Goal: Task Accomplishment & Management: Manage account settings

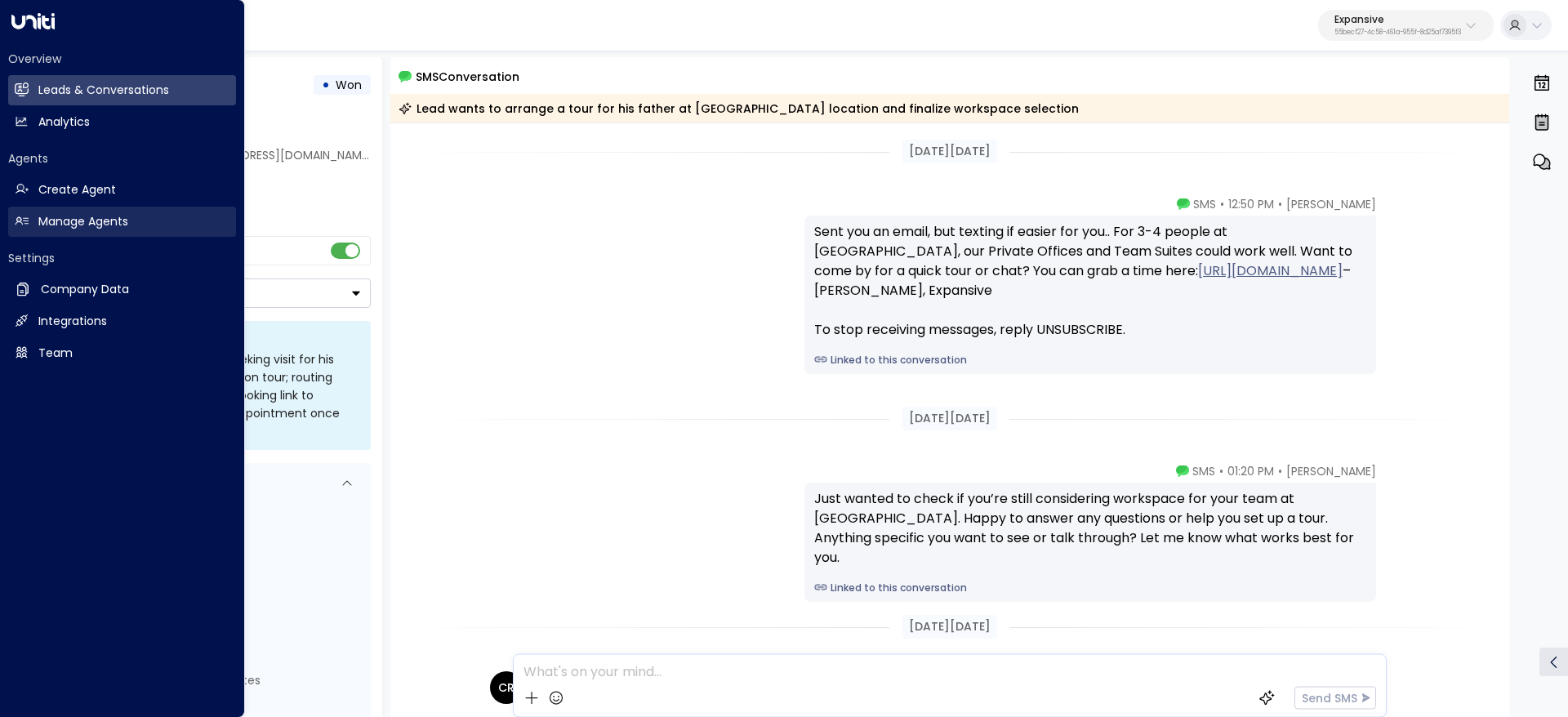
click at [26, 226] on icon at bounding box center [21, 220] width 14 height 14
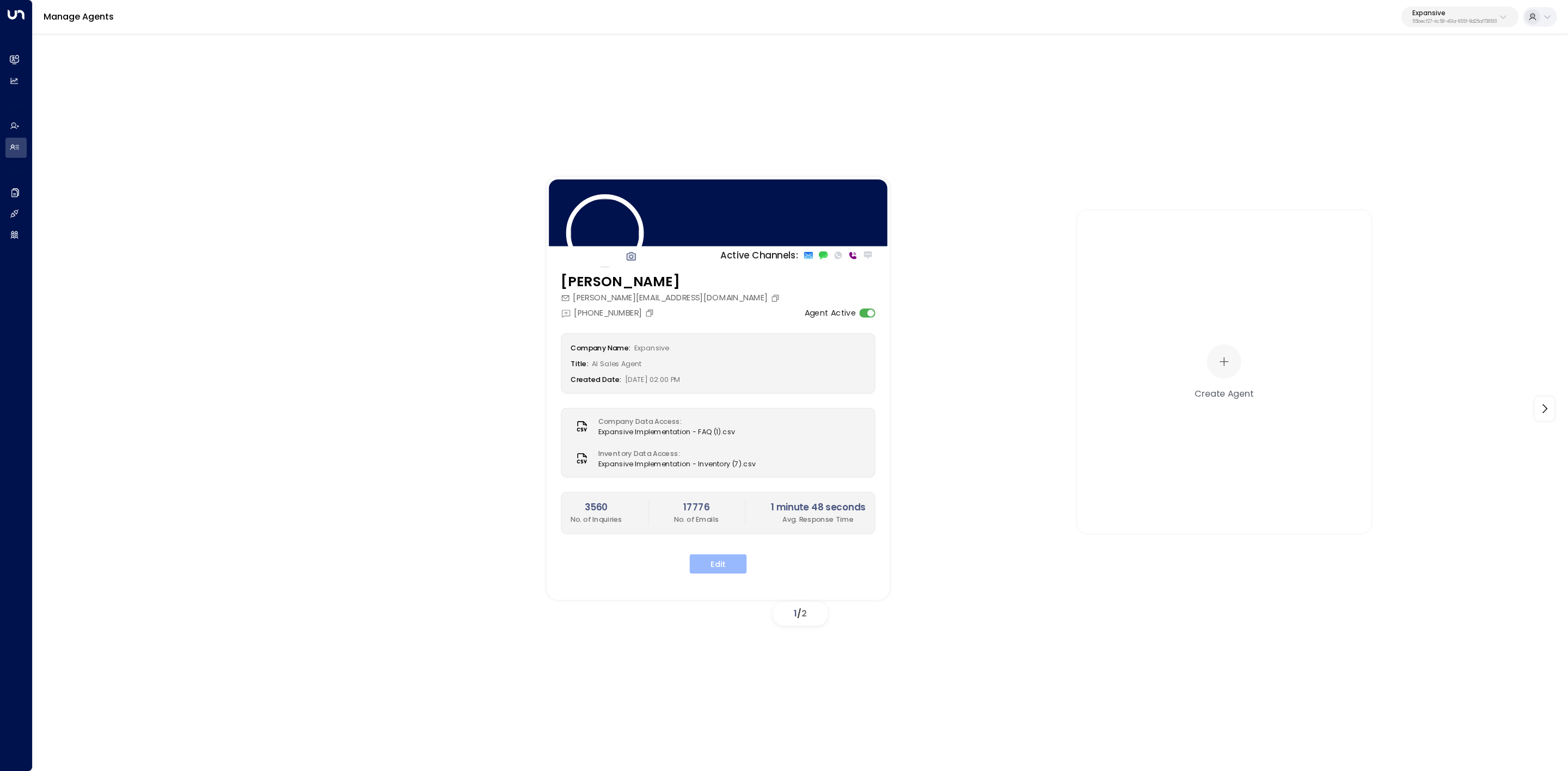
click at [724, 477] on button "Edit" at bounding box center [718, 564] width 57 height 19
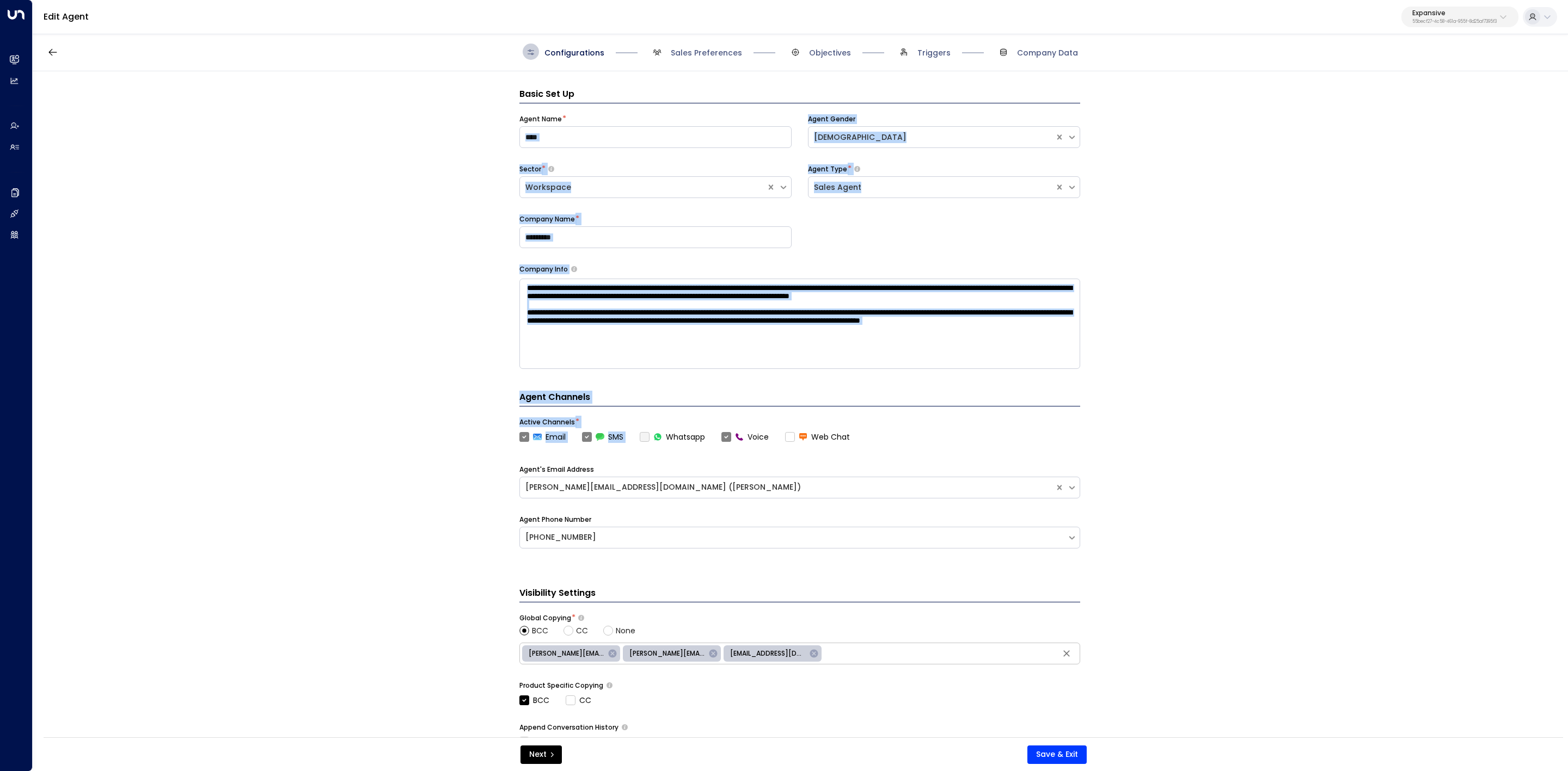
drag, startPoint x: 662, startPoint y: 136, endPoint x: 632, endPoint y: 439, distance: 304.5
click at [632, 439] on div "**********" at bounding box center [799, 326] width 561 height 477
copy div "**********"
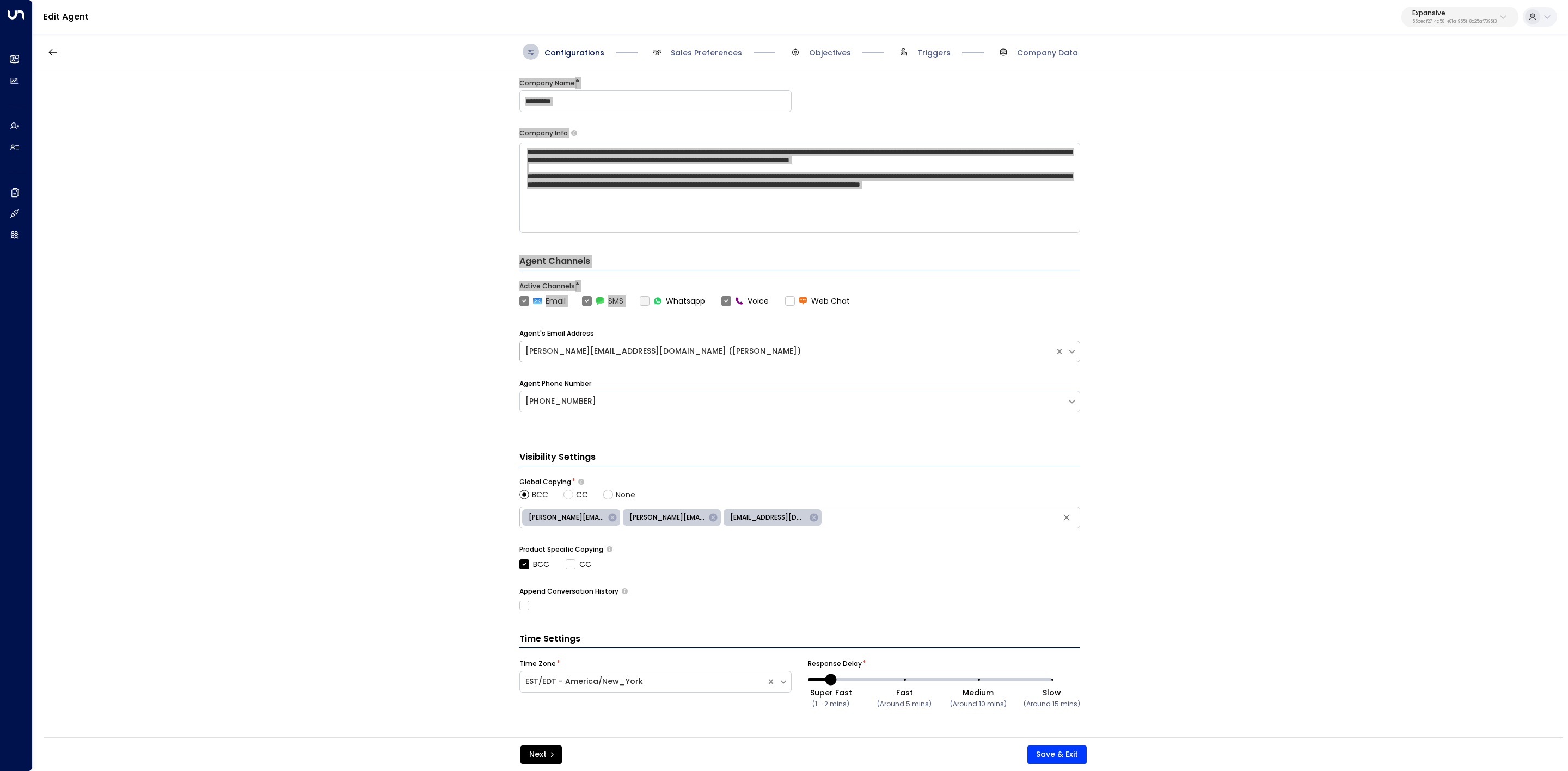
scroll to position [139, 0]
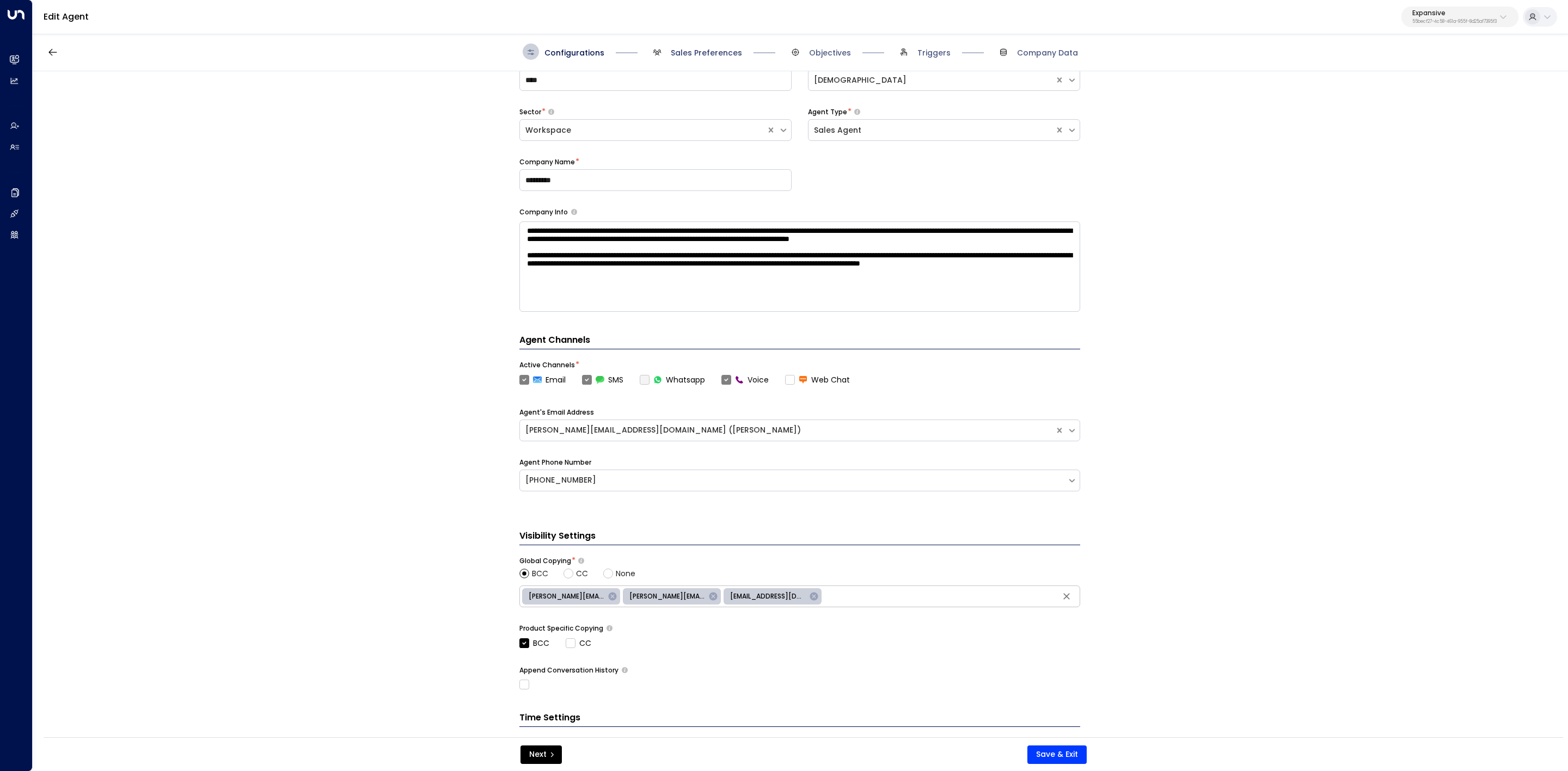
click at [702, 59] on span "Sales Preferences" at bounding box center [695, 52] width 93 height 16
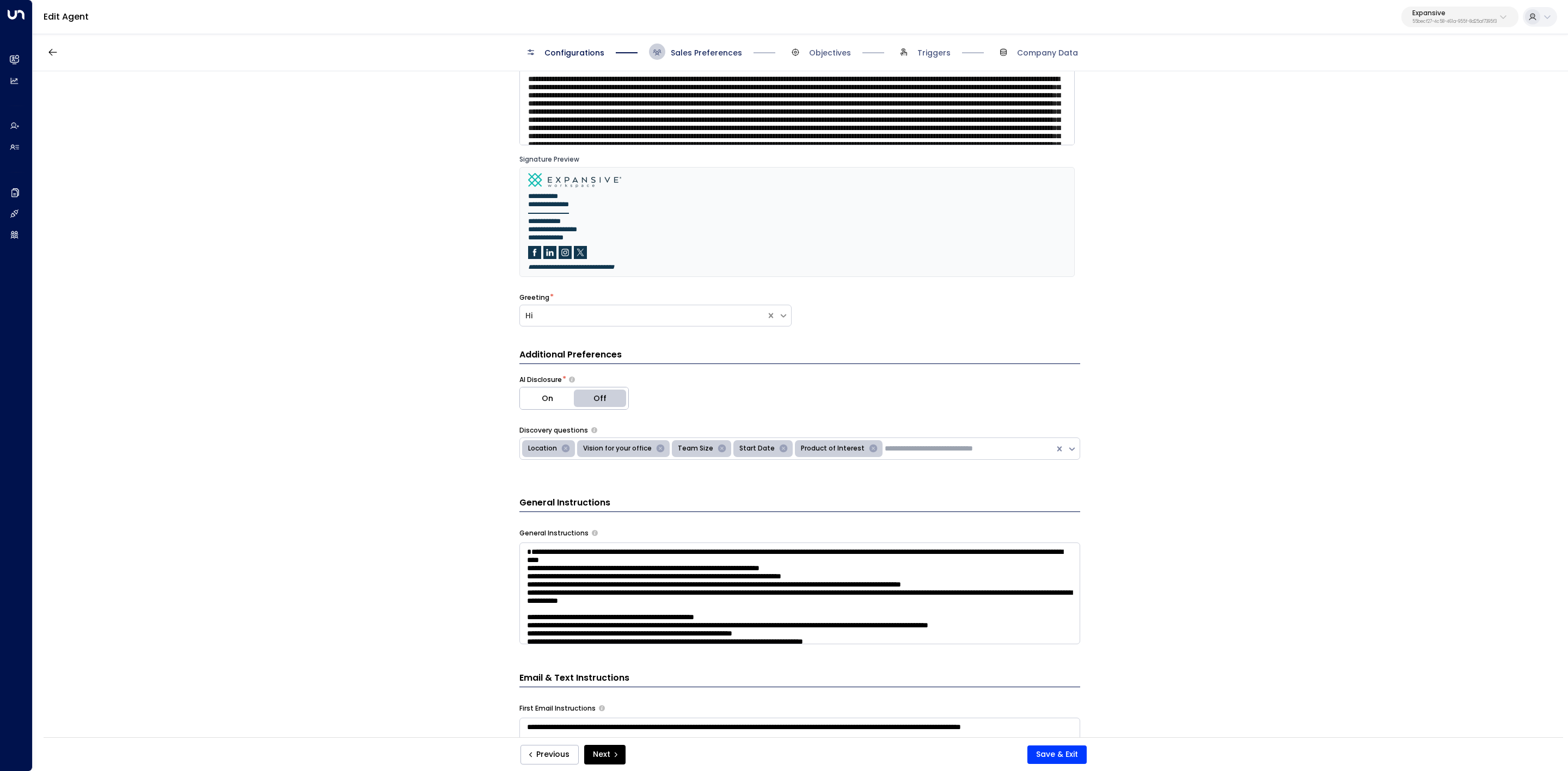
scroll to position [16, 0]
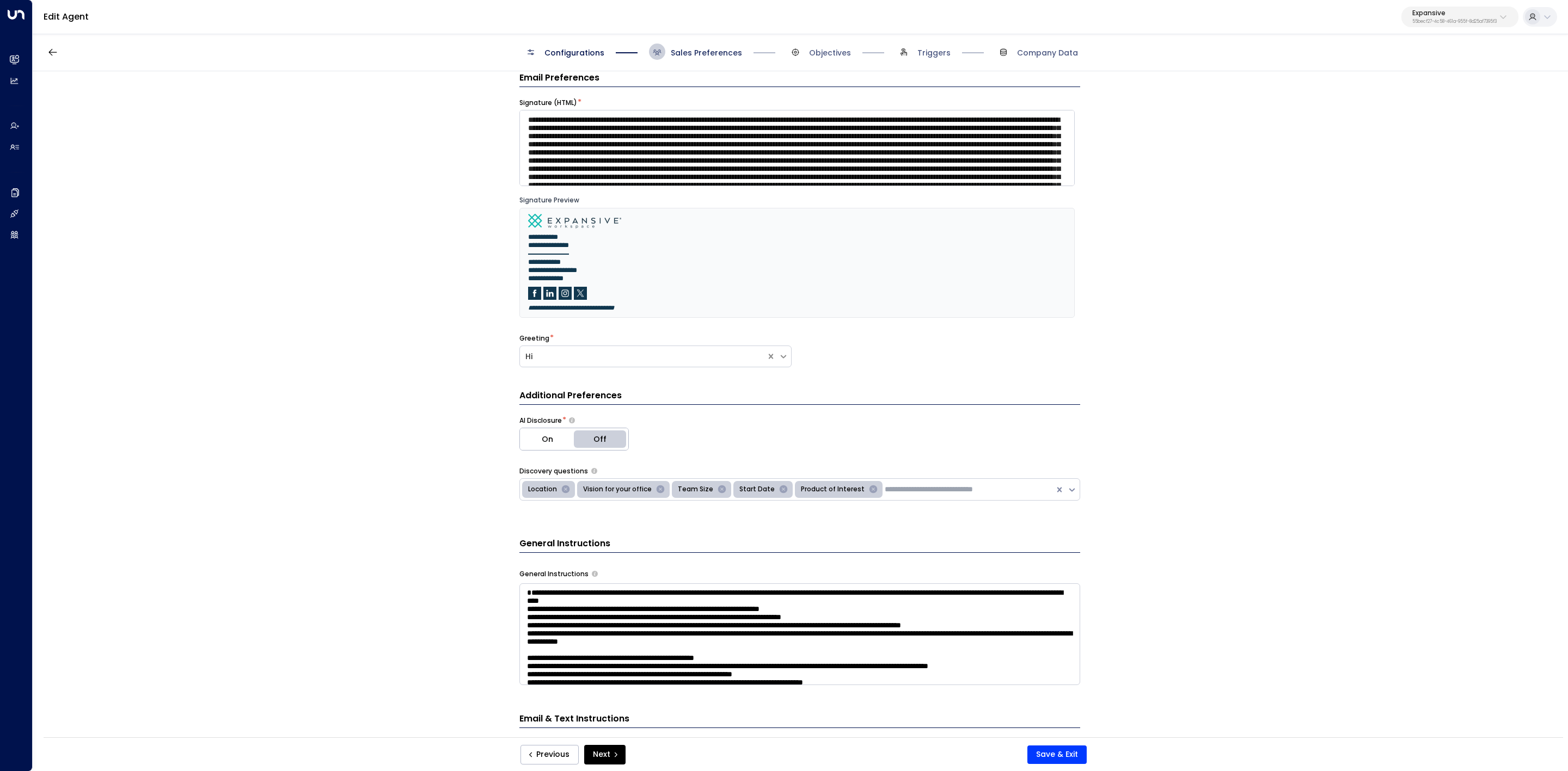
click at [706, 48] on span "Sales Preferences" at bounding box center [706, 53] width 71 height 11
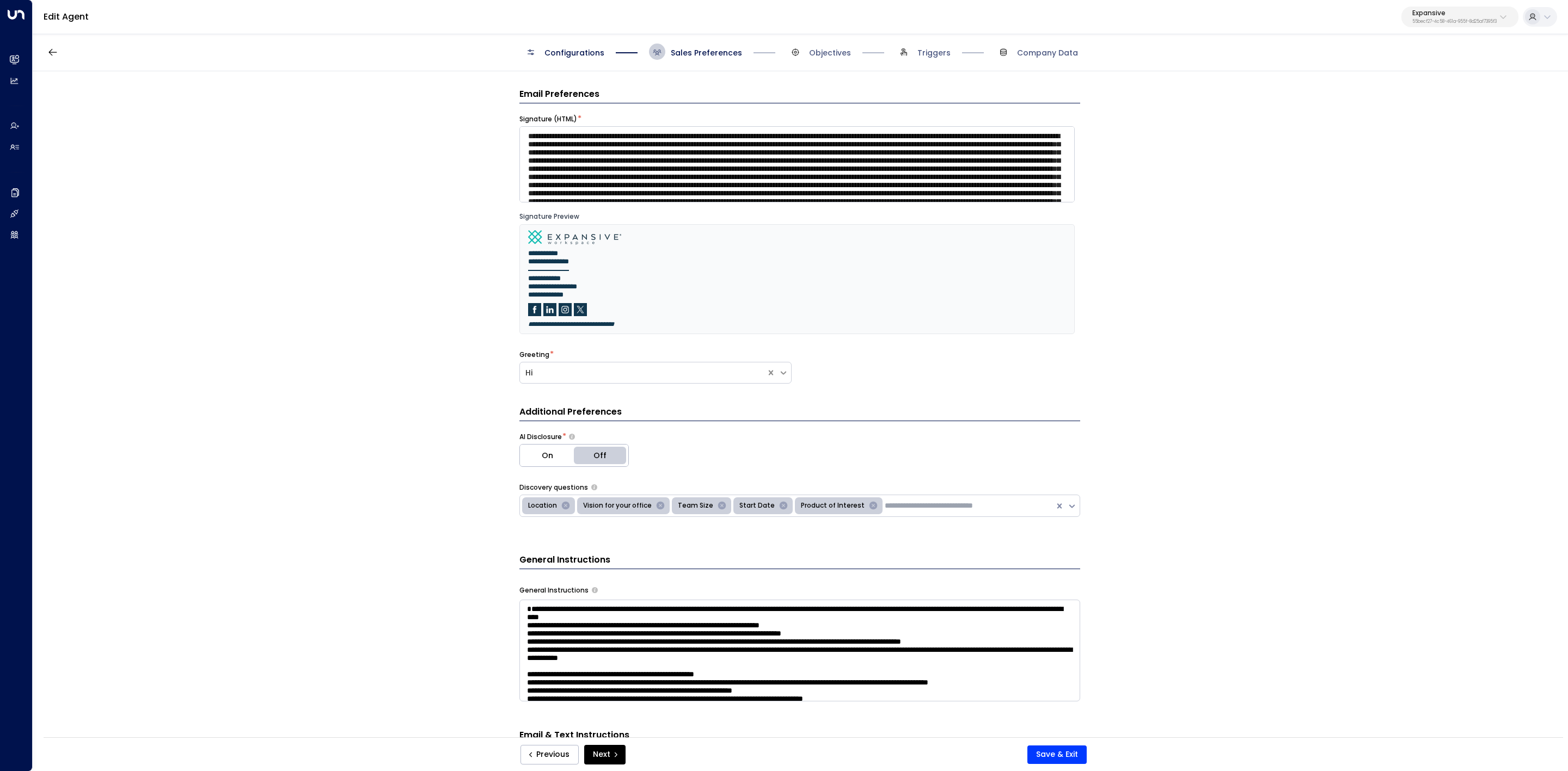
scroll to position [82, 0]
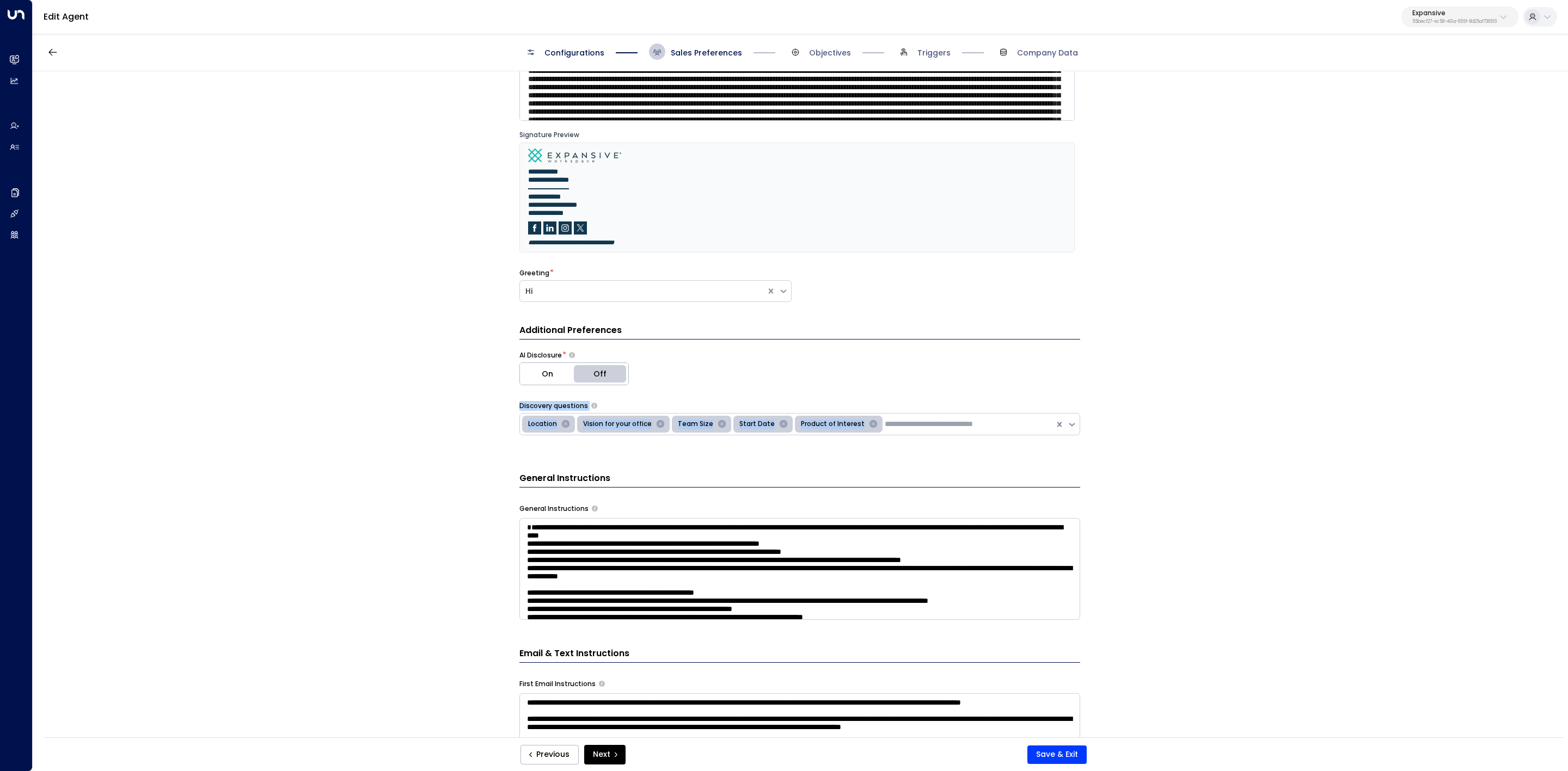
drag, startPoint x: 516, startPoint y: 405, endPoint x: 897, endPoint y: 425, distance: 381.5
click at [897, 425] on div "**********" at bounding box center [800, 408] width 1535 height 673
copy div "Discovery questions Location Vision for your office Team Size Start Date Produc…"
drag, startPoint x: 514, startPoint y: 507, endPoint x: 667, endPoint y: 557, distance: 161.0
click at [667, 477] on div "**********" at bounding box center [800, 408] width 1535 height 673
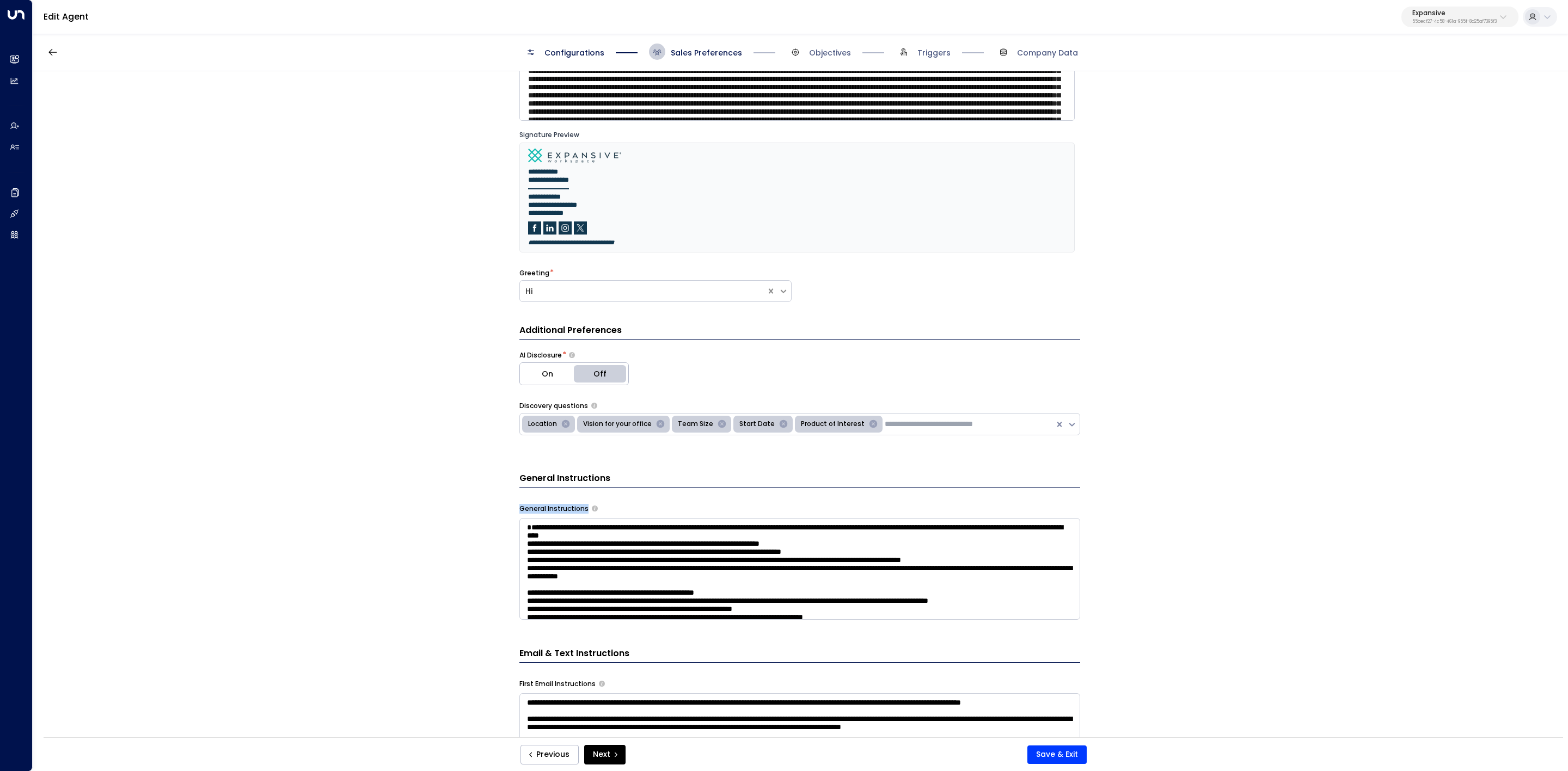
copy div "General Instructions"
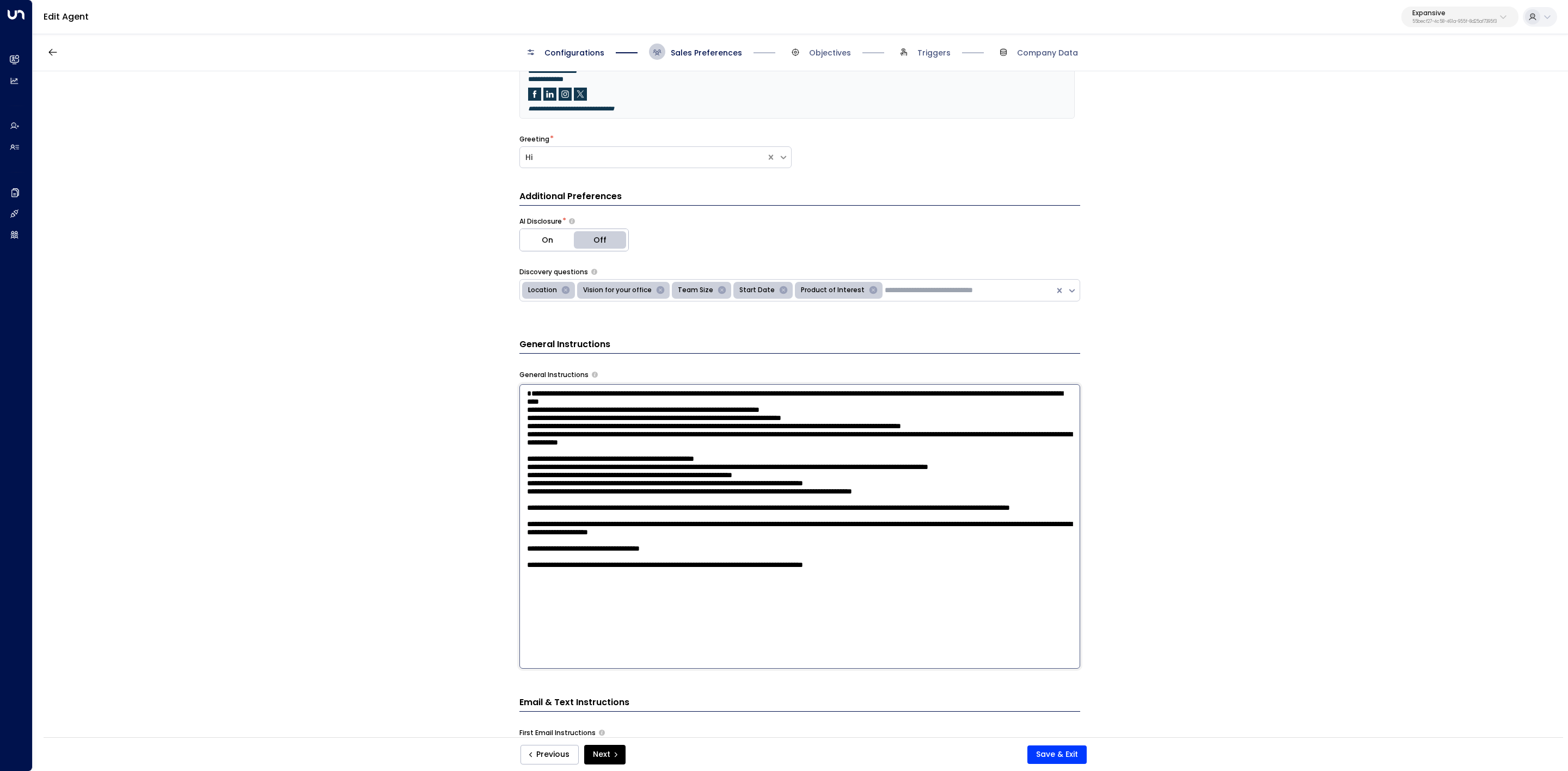
scroll to position [245, 0]
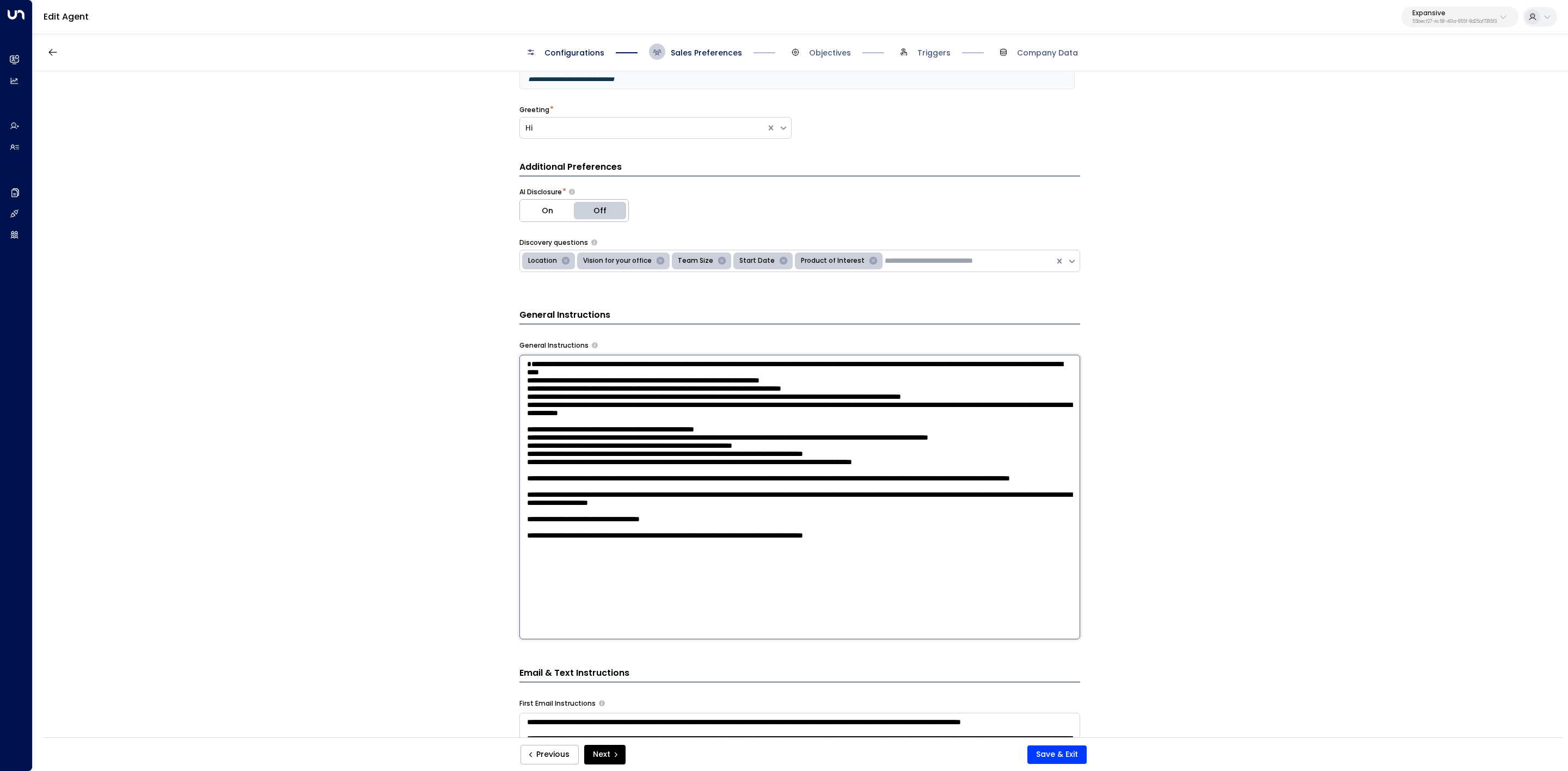
drag, startPoint x: 524, startPoint y: 624, endPoint x: 980, endPoint y: 646, distance: 456.5
click at [980, 477] on div "**********" at bounding box center [799, 722] width 561 height 1123
click at [537, 477] on textarea at bounding box center [799, 497] width 561 height 285
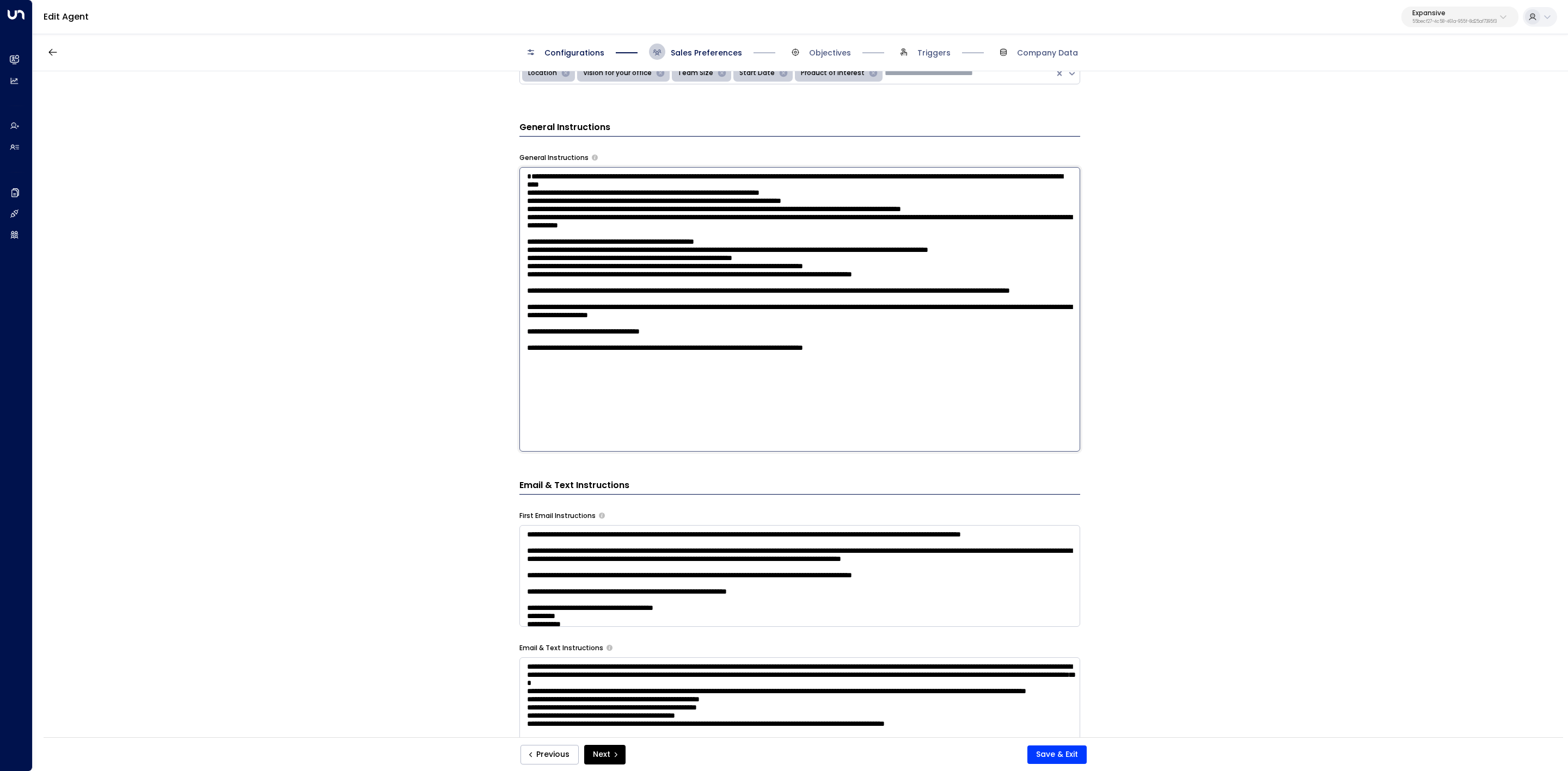
scroll to position [490, 0]
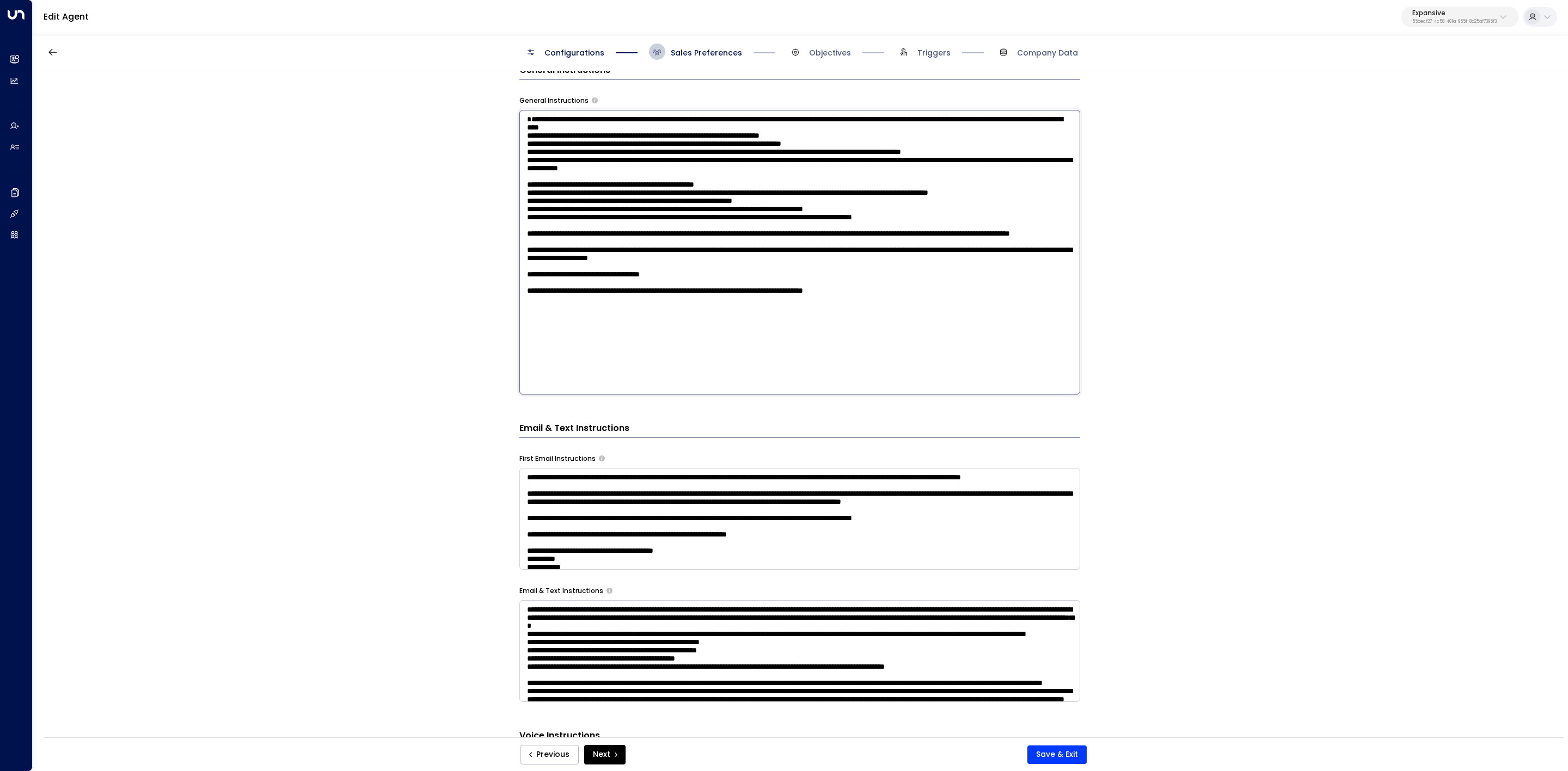
click at [544, 459] on div "**********" at bounding box center [799, 476] width 561 height 1123
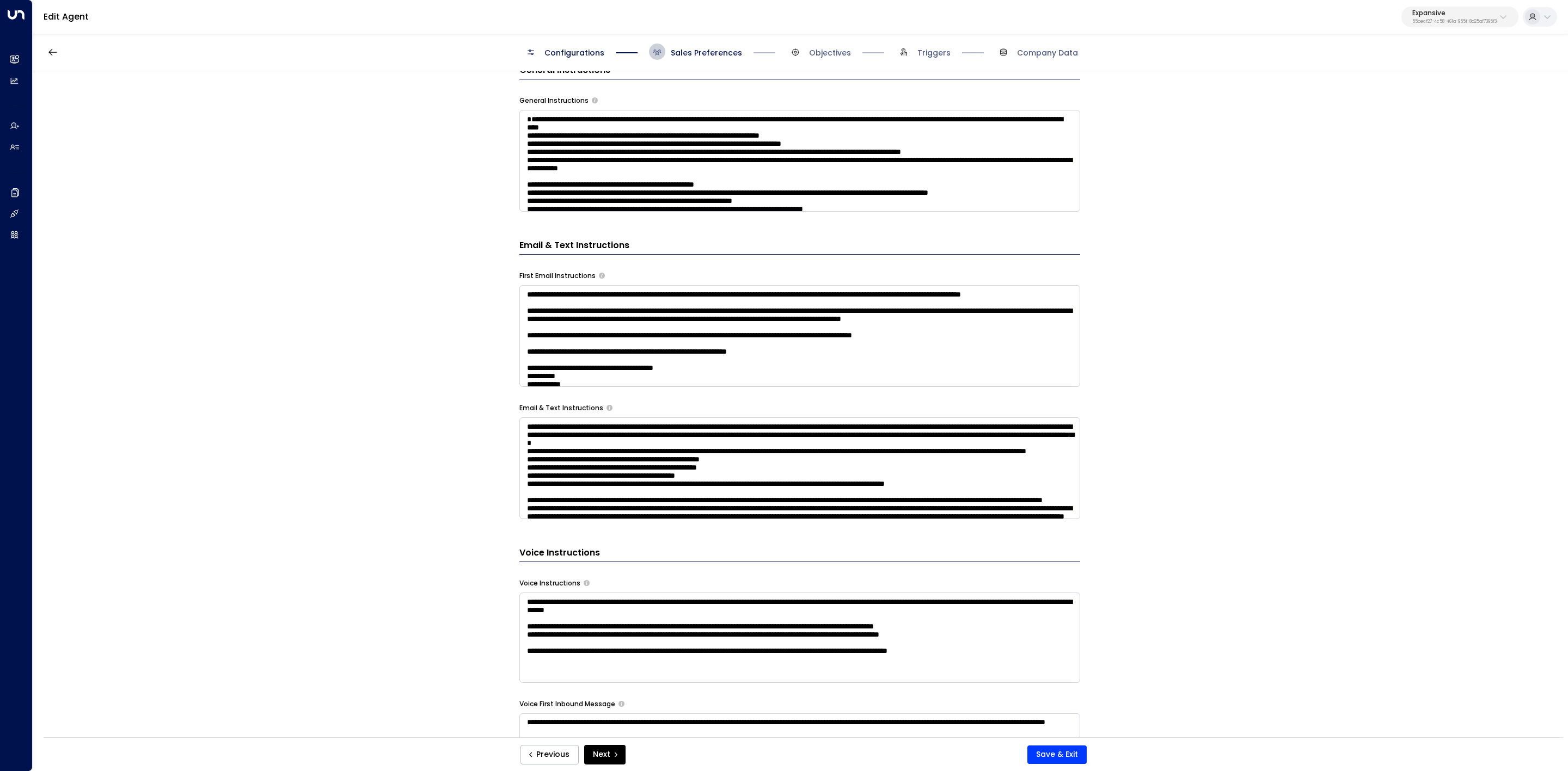
click at [544, 459] on textarea at bounding box center [799, 468] width 561 height 102
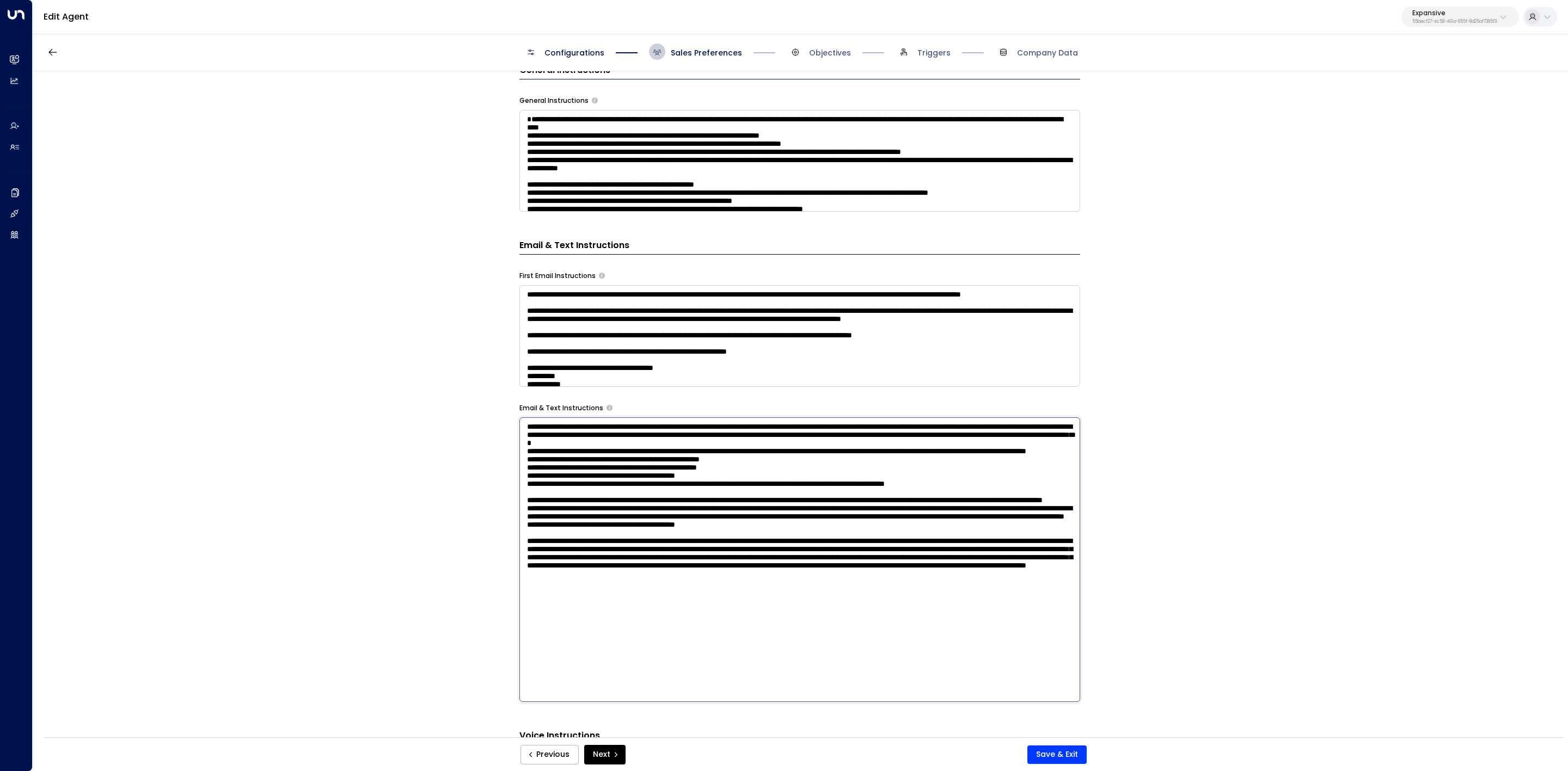
click at [544, 459] on textarea at bounding box center [799, 560] width 561 height 285
click at [564, 275] on label "First Email Instructions" at bounding box center [557, 276] width 76 height 10
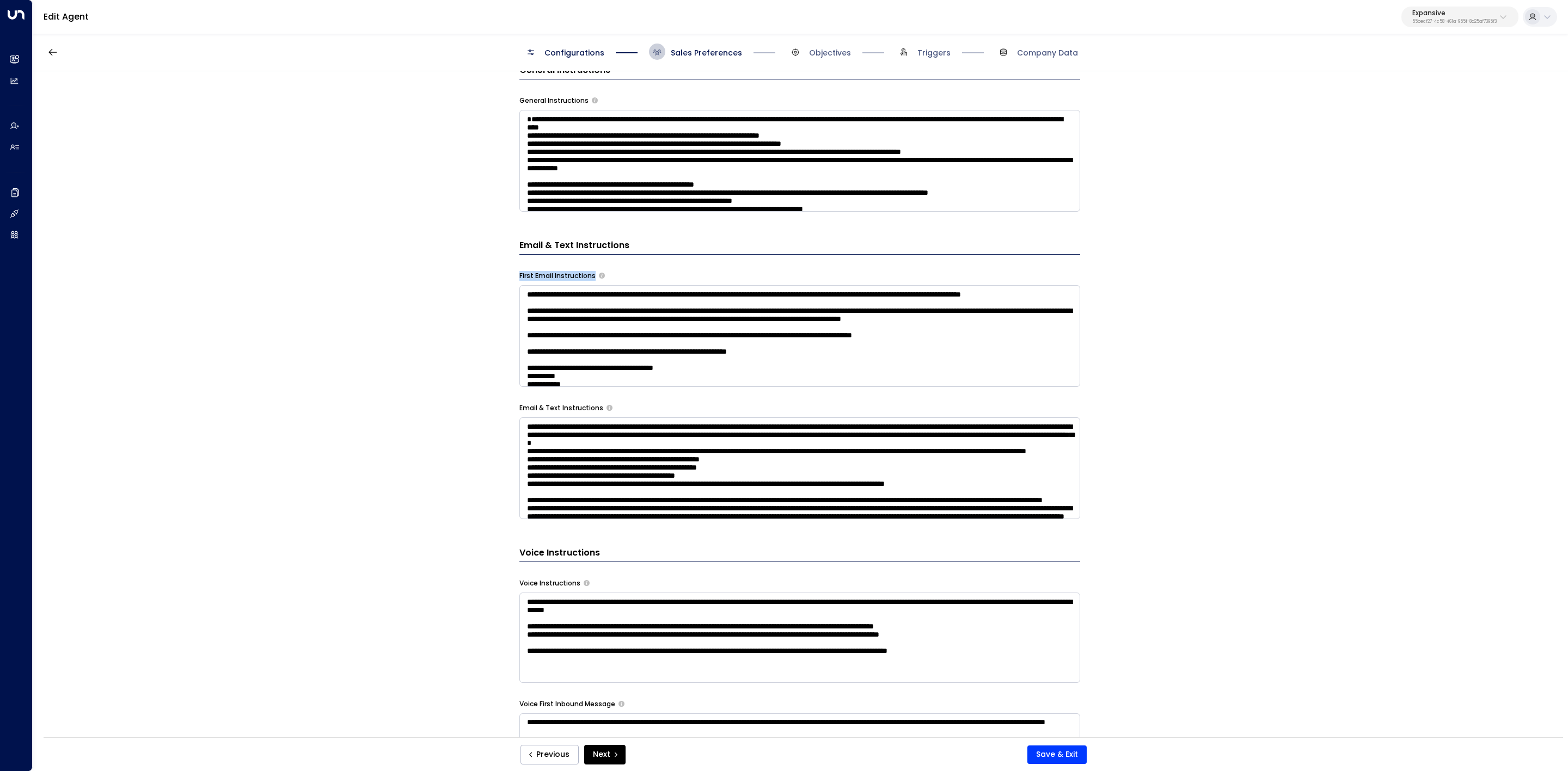
click at [564, 275] on label "First Email Instructions" at bounding box center [557, 276] width 76 height 10
copy div "First Email Instructions"
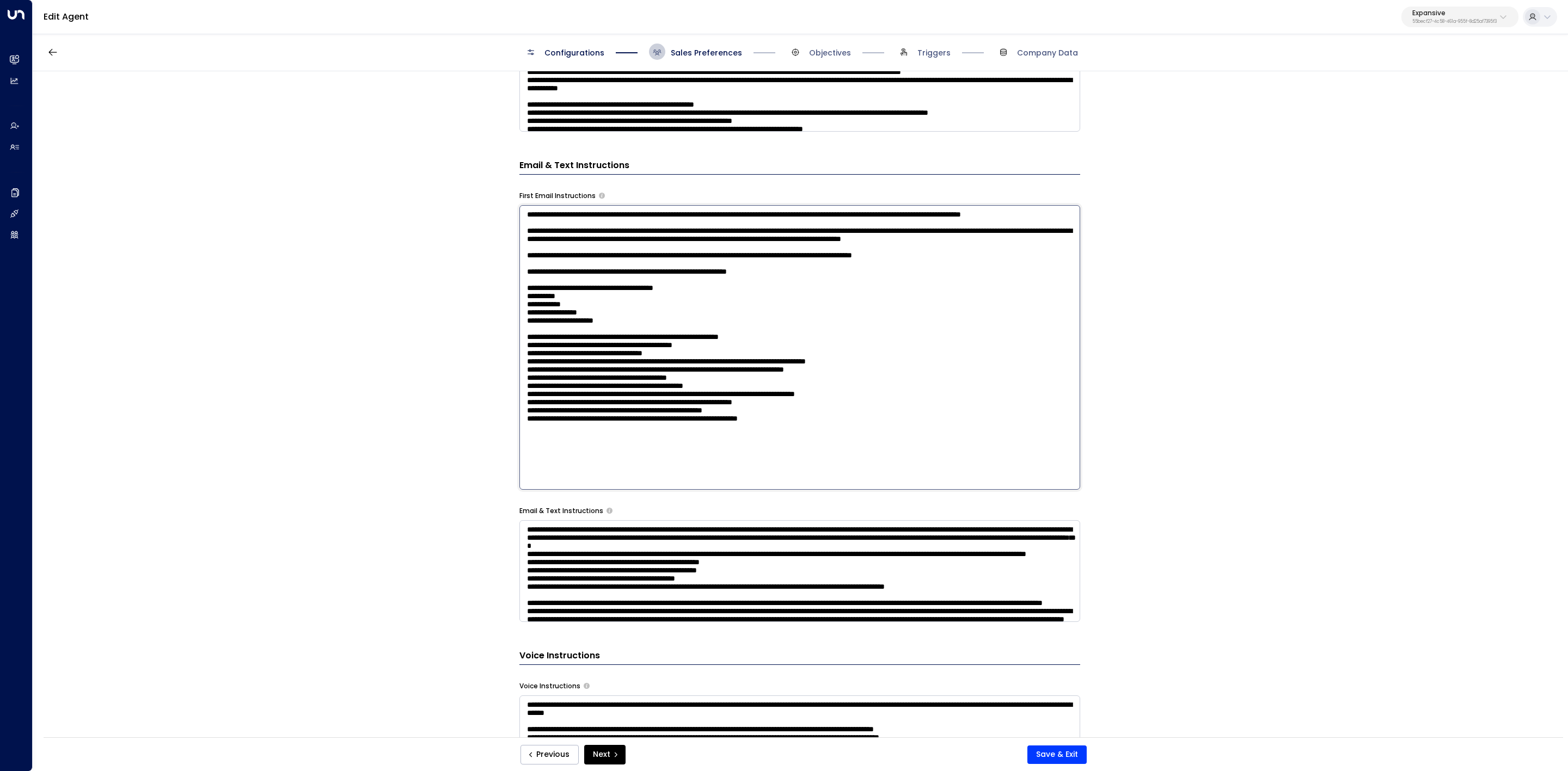
scroll to position [571, 0]
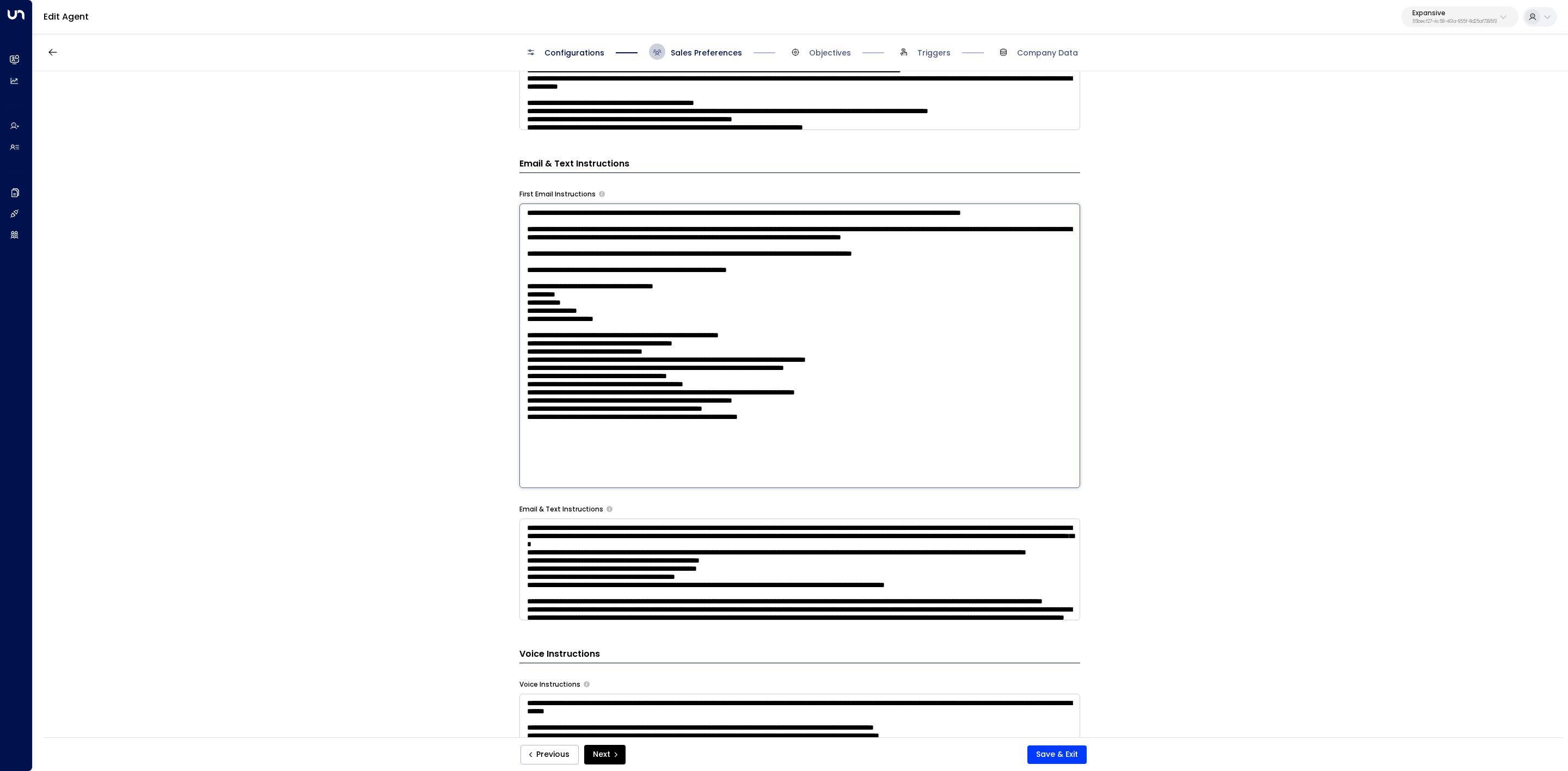
drag, startPoint x: 524, startPoint y: 376, endPoint x: 940, endPoint y: 534, distance: 445.0
click at [940, 477] on div "**********" at bounding box center [799, 395] width 561 height 1123
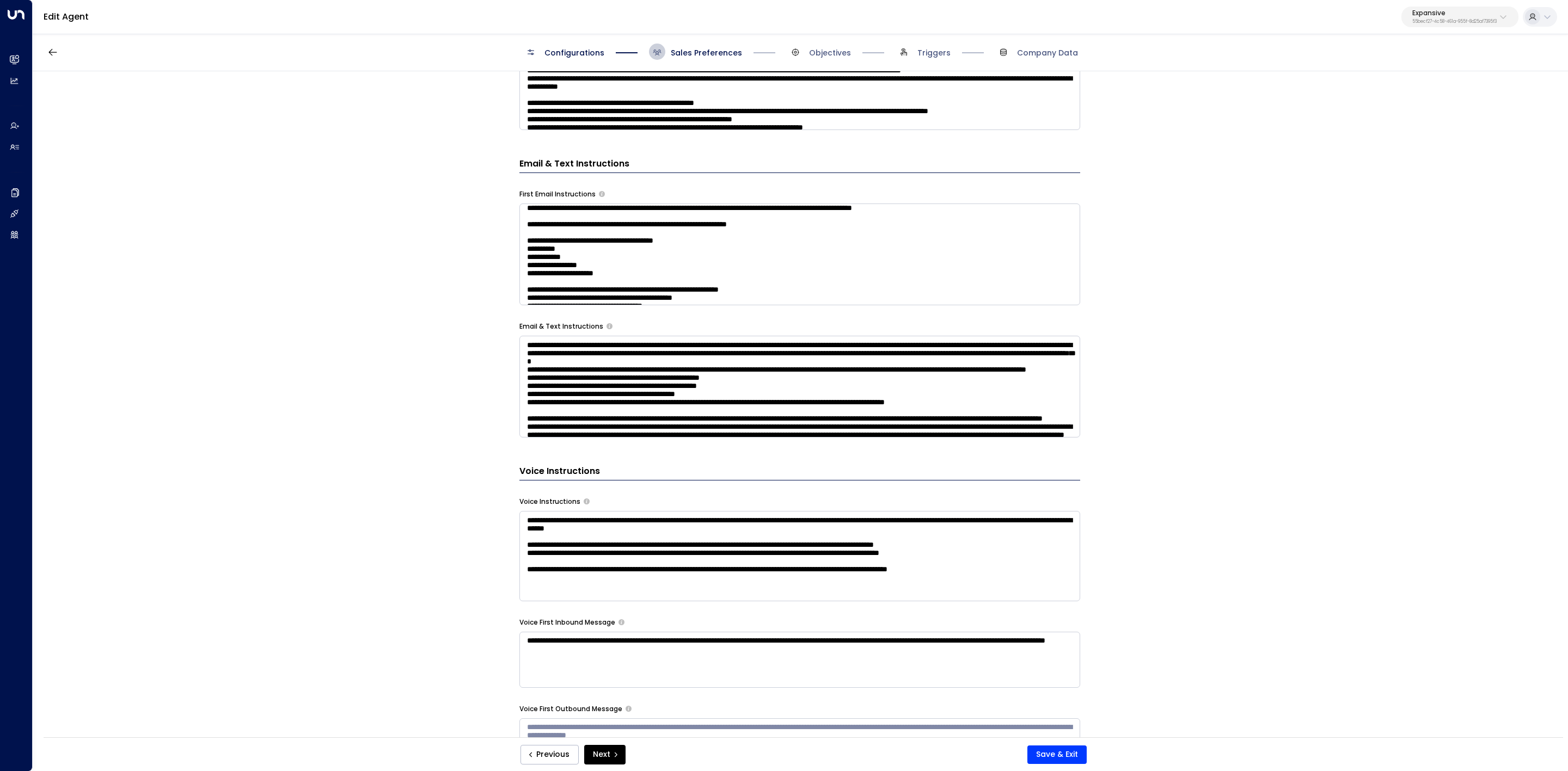
click at [551, 305] on textarea at bounding box center [799, 254] width 561 height 102
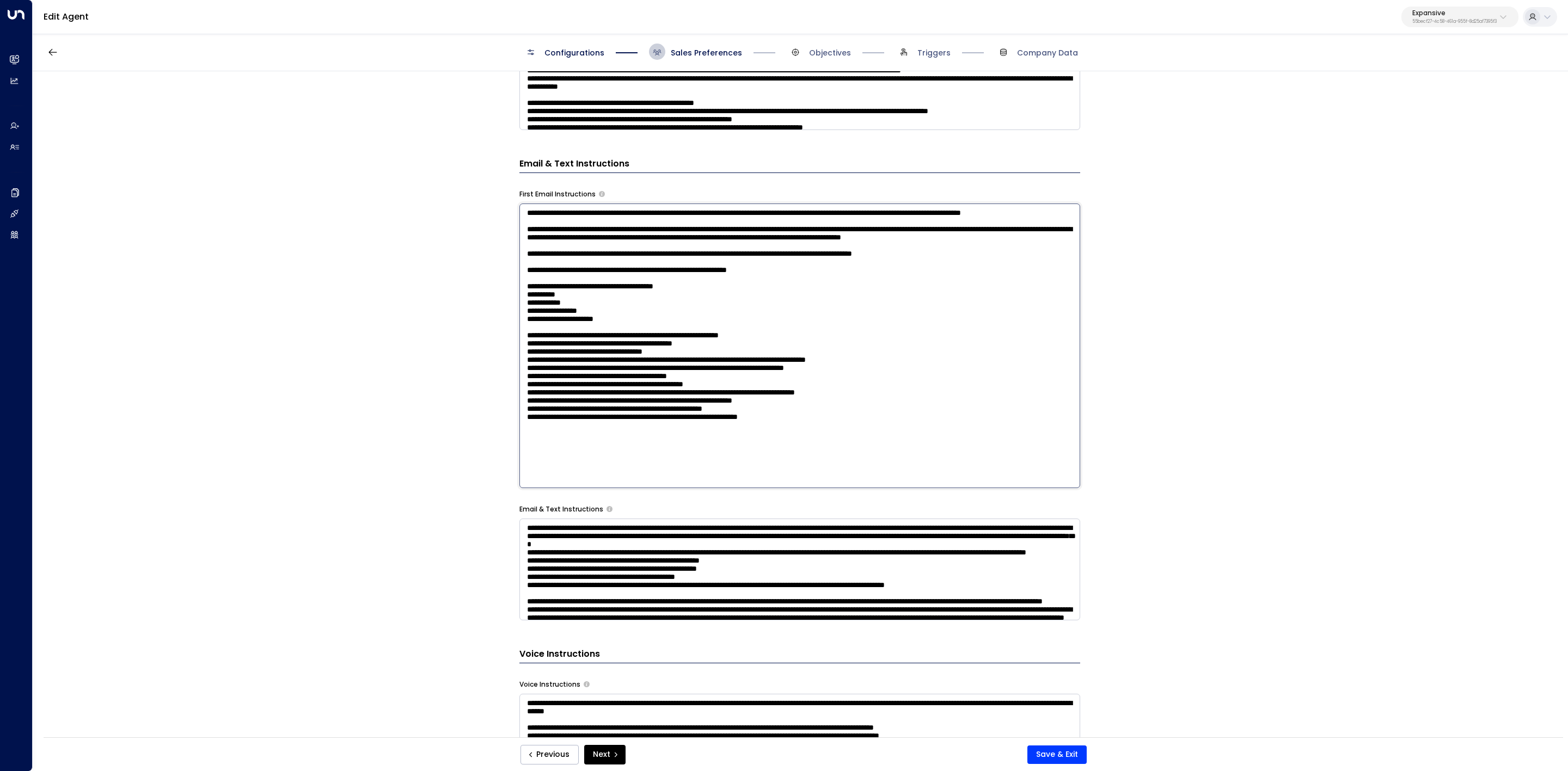
click at [551, 328] on textarea at bounding box center [799, 346] width 561 height 285
click at [578, 477] on div "**********" at bounding box center [799, 395] width 561 height 1123
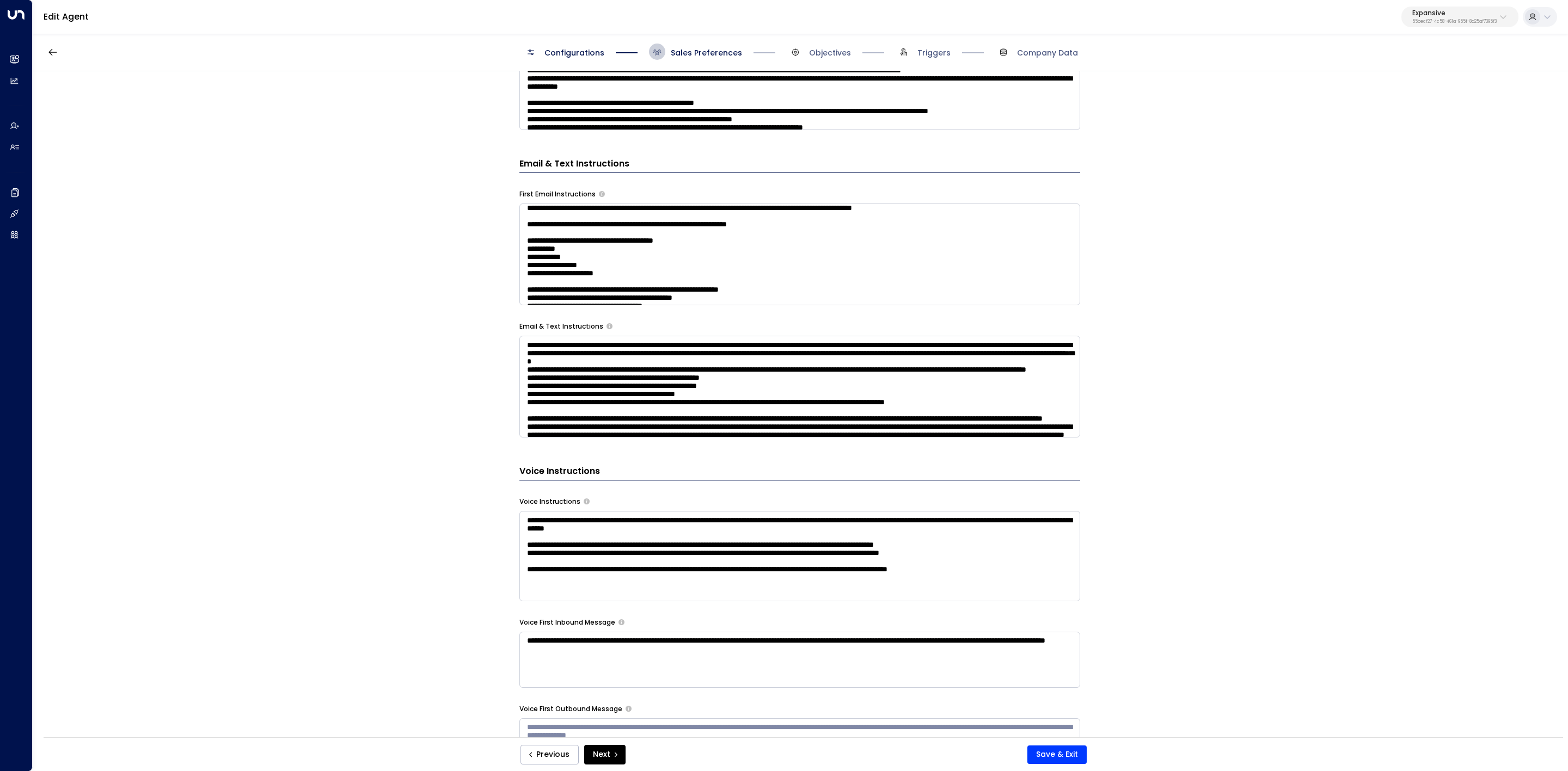
click at [578, 477] on div "**********" at bounding box center [799, 555] width 561 height 92
drag, startPoint x: 509, startPoint y: 326, endPoint x: 598, endPoint y: 327, distance: 89.0
click at [598, 327] on div "**********" at bounding box center [800, 408] width 1535 height 673
copy div "Email & Text Instructions"
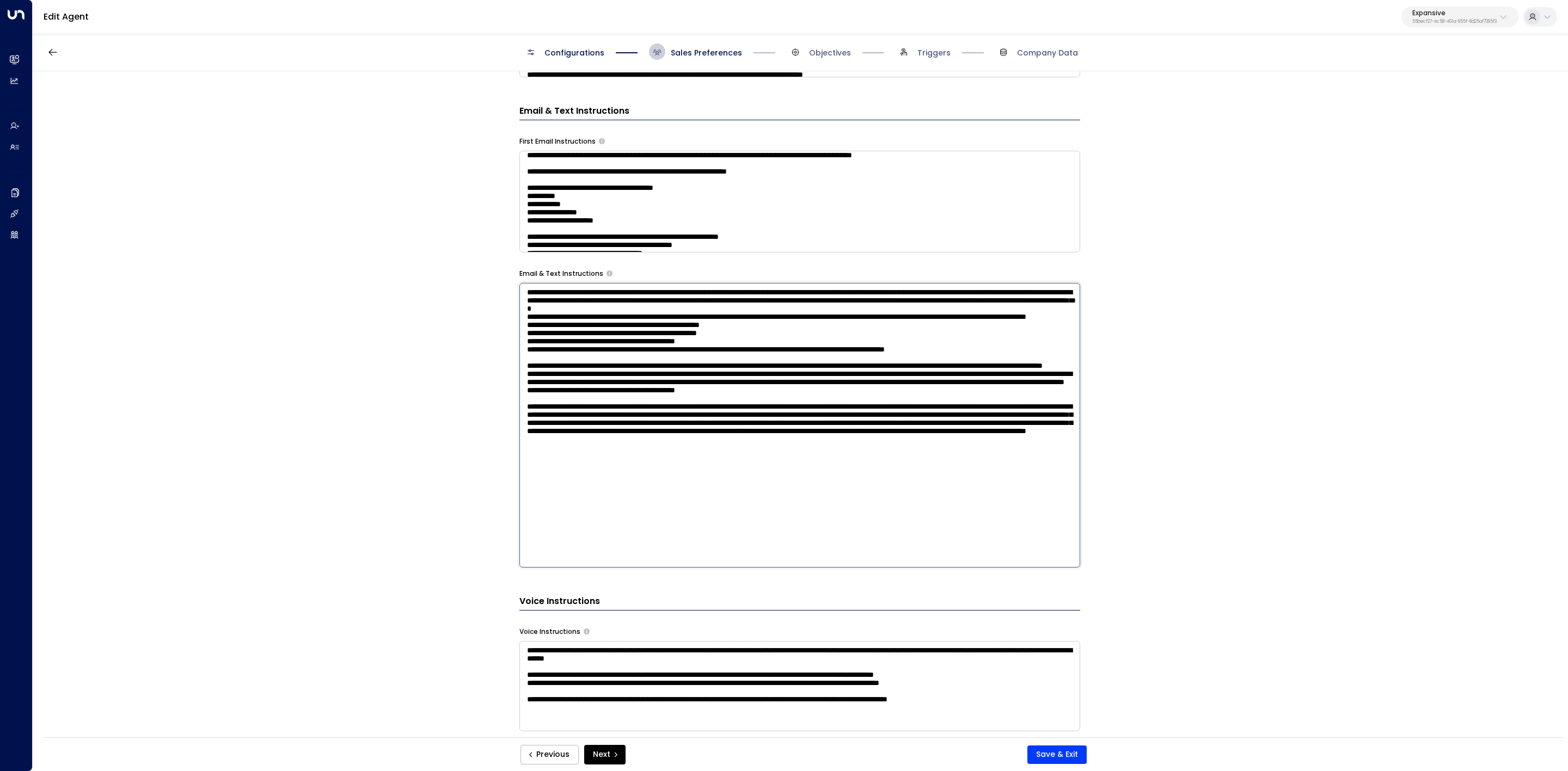
scroll to position [653, 0]
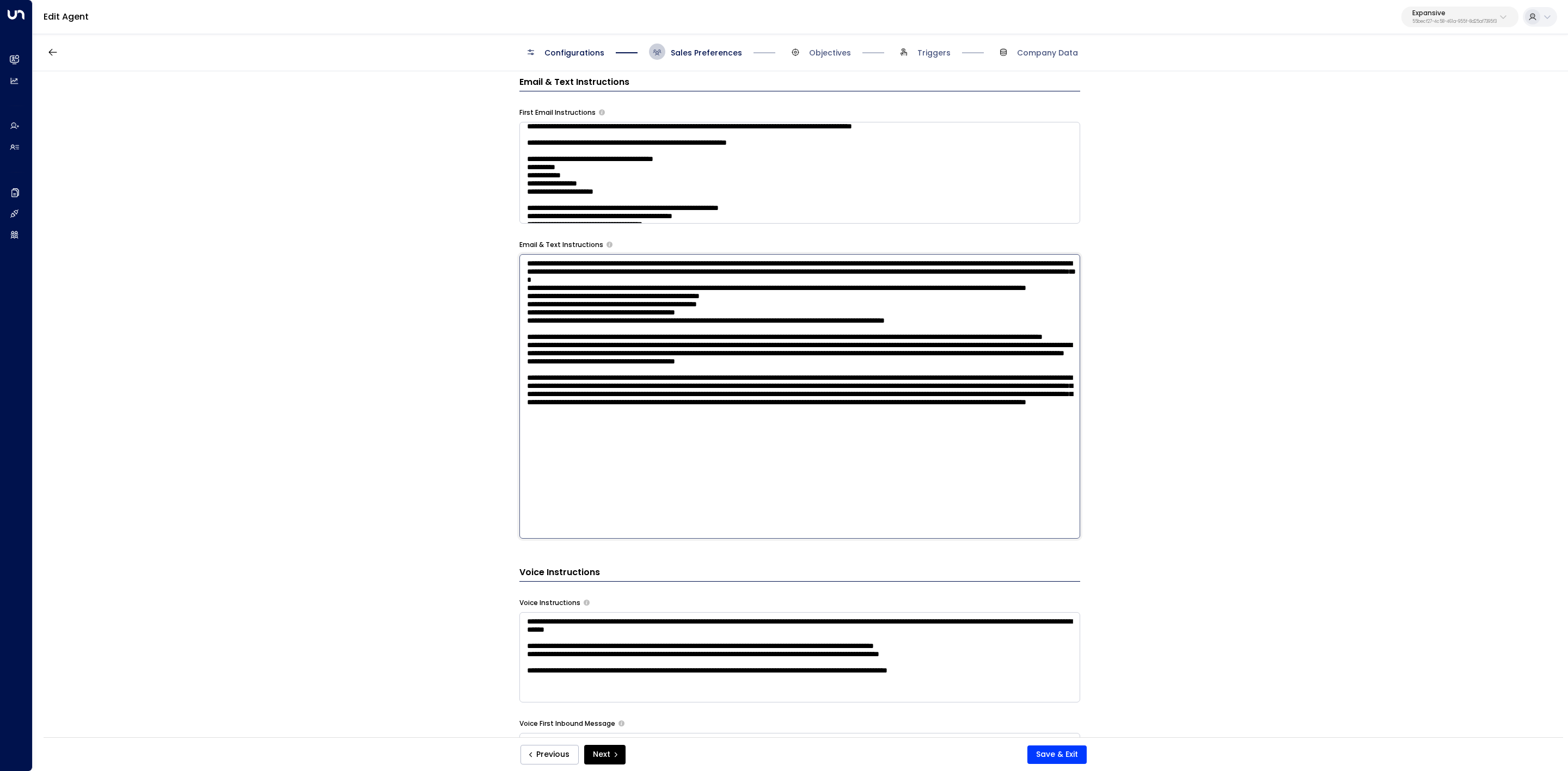
drag, startPoint x: 526, startPoint y: 433, endPoint x: 869, endPoint y: 554, distance: 363.7
click at [869, 477] on div "**********" at bounding box center [799, 313] width 561 height 1123
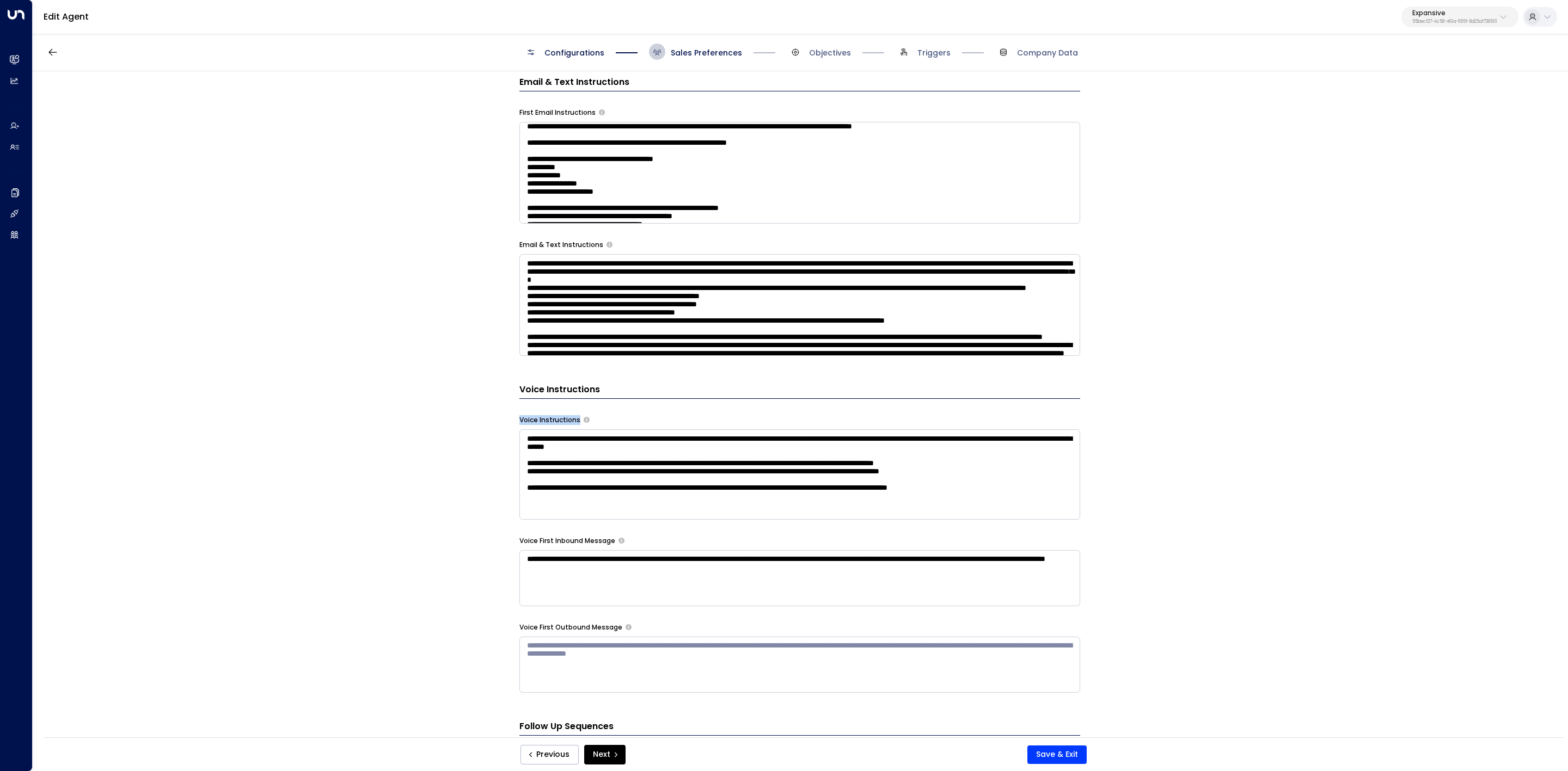
drag, startPoint x: 516, startPoint y: 424, endPoint x: 577, endPoint y: 421, distance: 61.1
click at [577, 421] on div "**********" at bounding box center [800, 408] width 1535 height 673
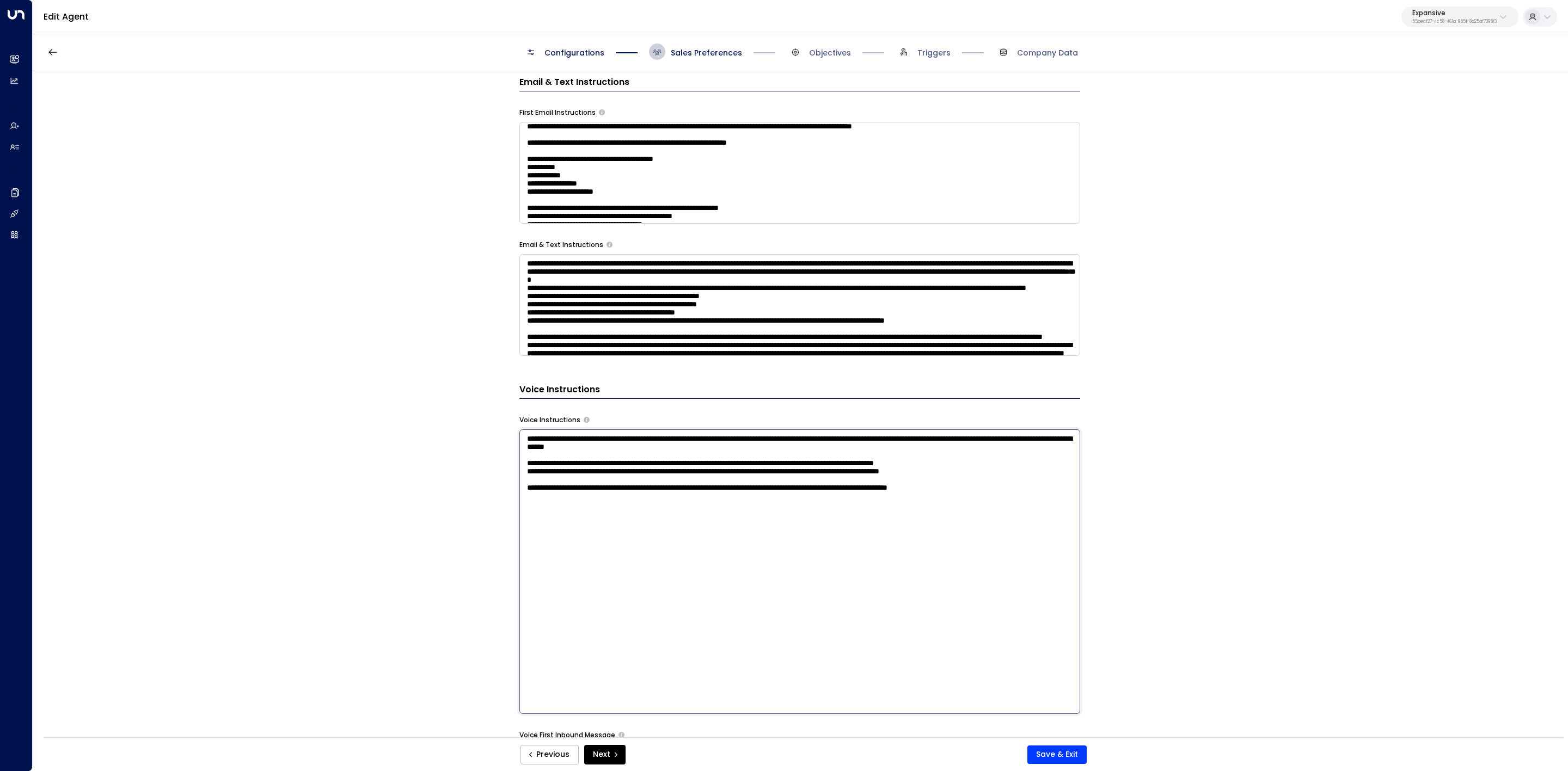
drag, startPoint x: 520, startPoint y: 439, endPoint x: 1055, endPoint y: 523, distance: 541.6
click at [1045, 477] on textarea "**********" at bounding box center [799, 572] width 561 height 285
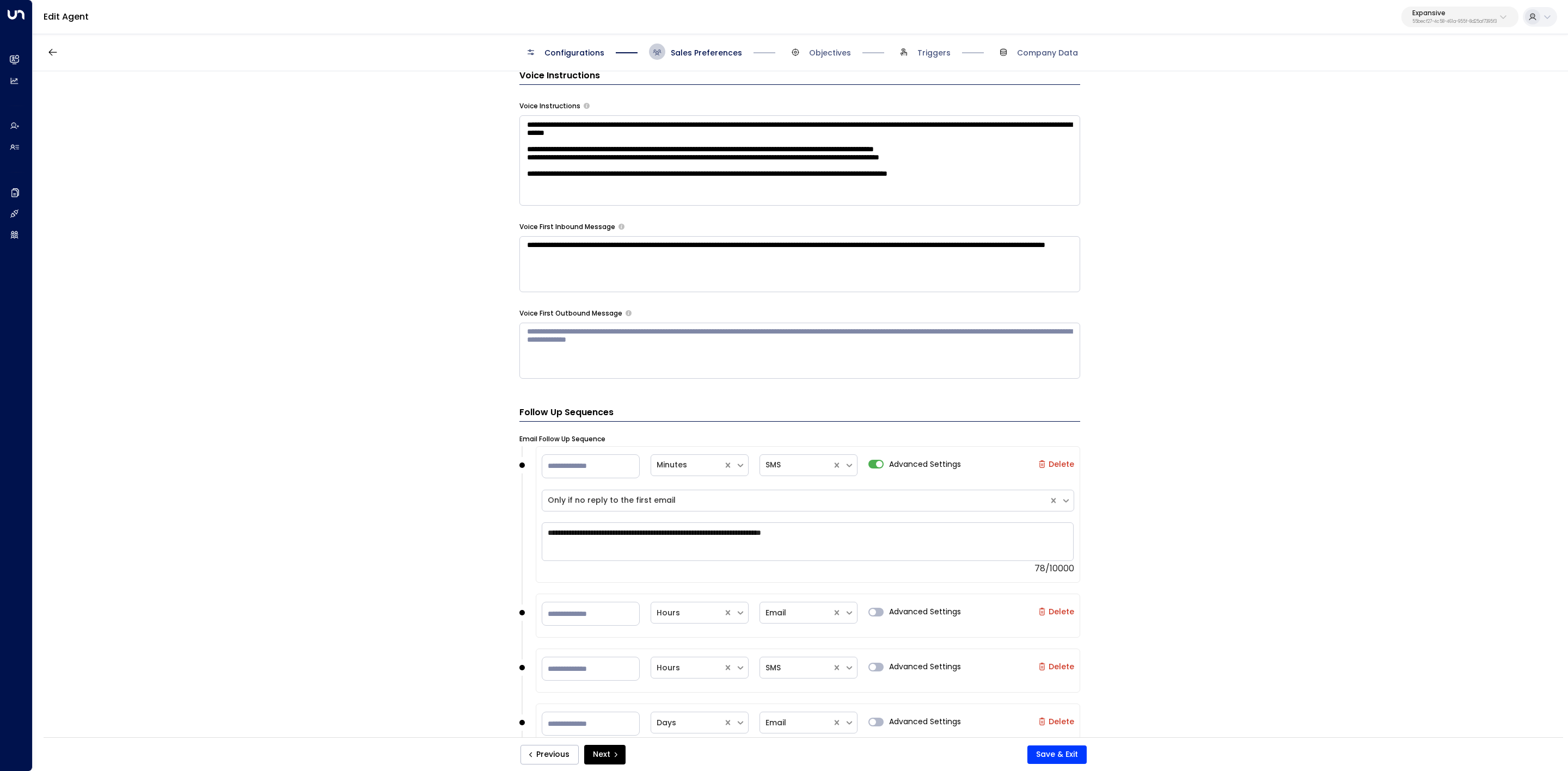
scroll to position [980, 0]
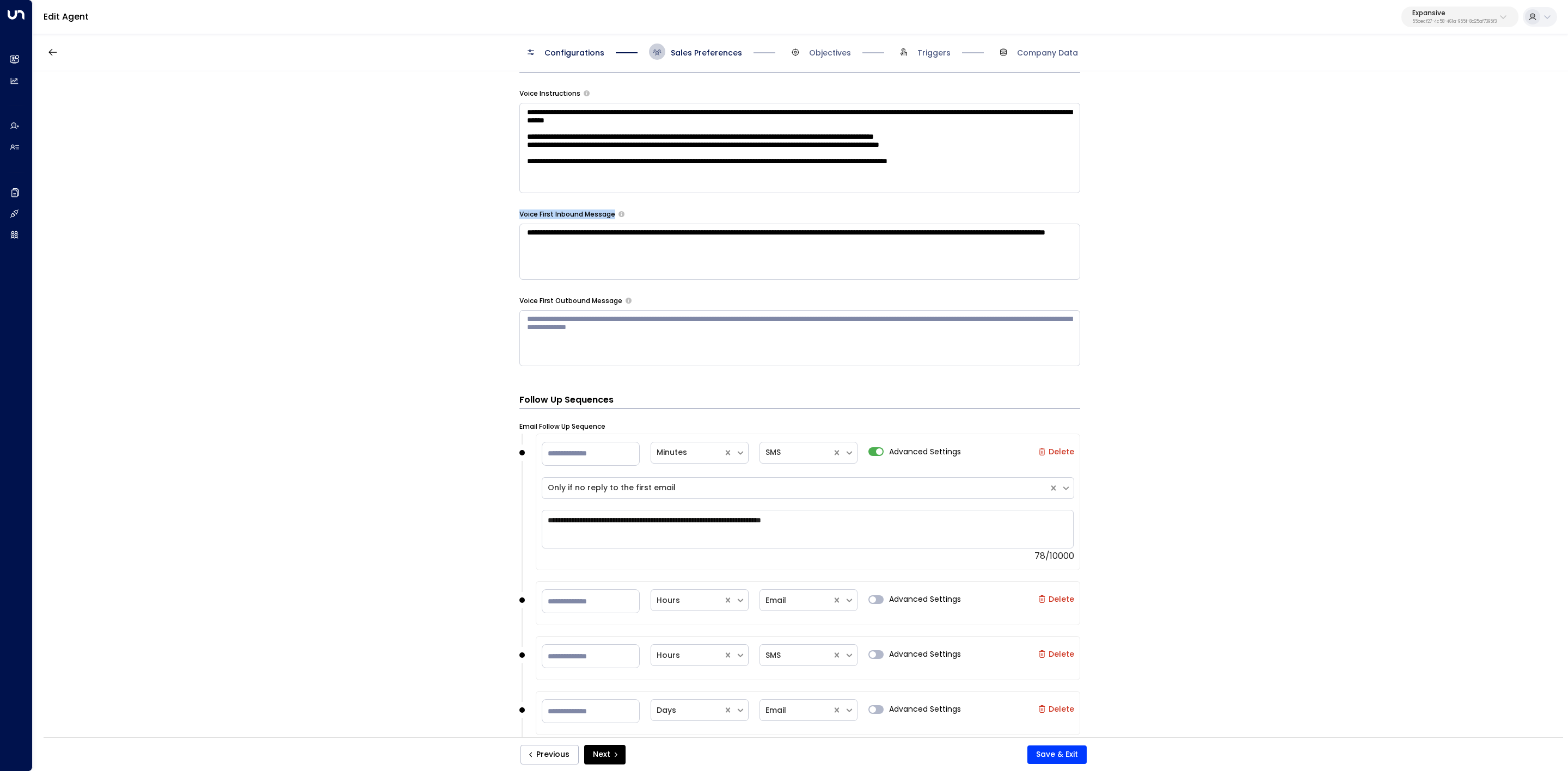
drag, startPoint x: 505, startPoint y: 213, endPoint x: 610, endPoint y: 215, distance: 105.0
click at [610, 215] on div "**********" at bounding box center [800, 408] width 1535 height 673
copy label "Voice First Inbound Message"
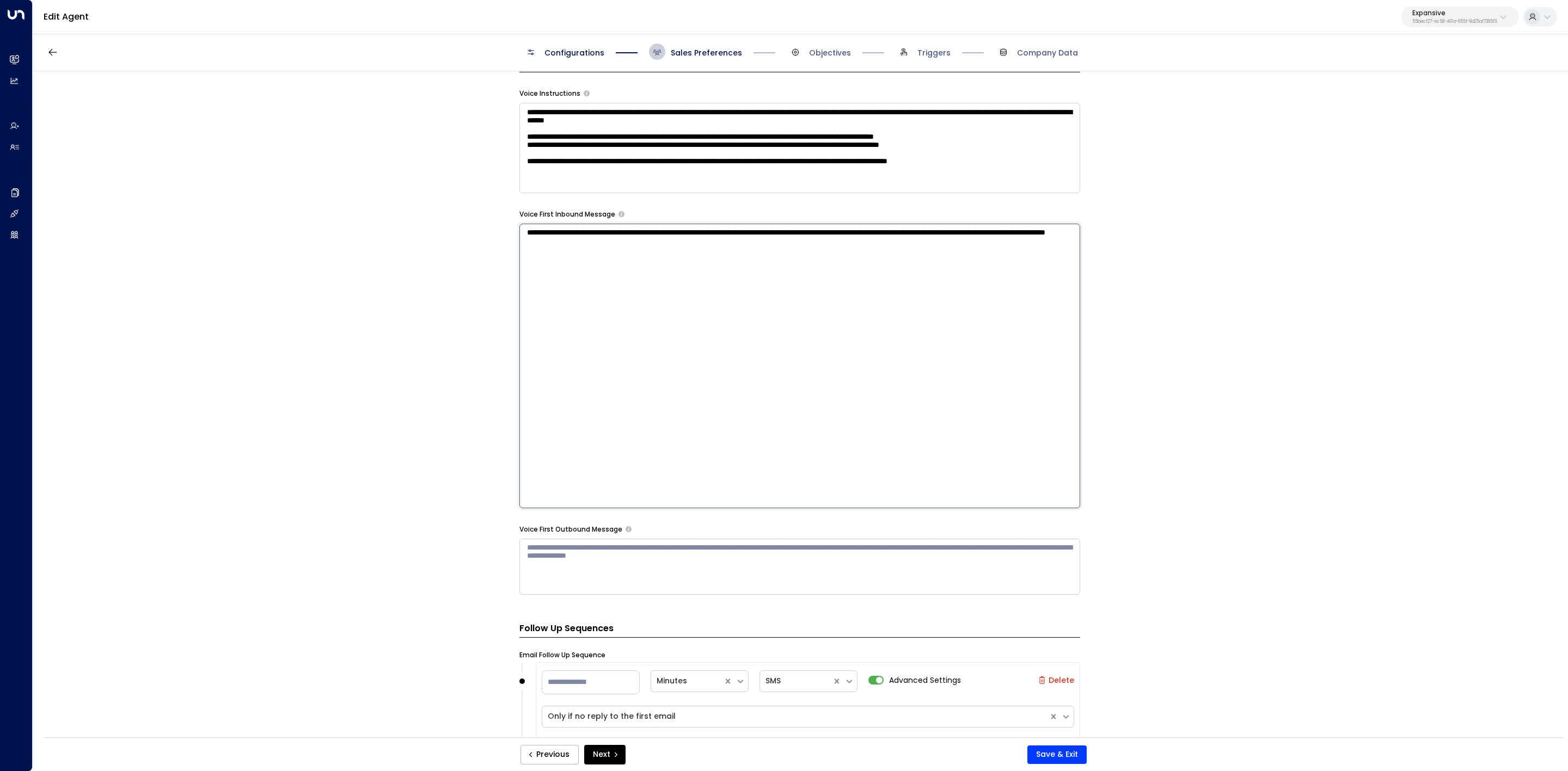
drag, startPoint x: 737, startPoint y: 245, endPoint x: 507, endPoint y: 225, distance: 230.9
click at [507, 225] on div "**********" at bounding box center [800, 408] width 1535 height 673
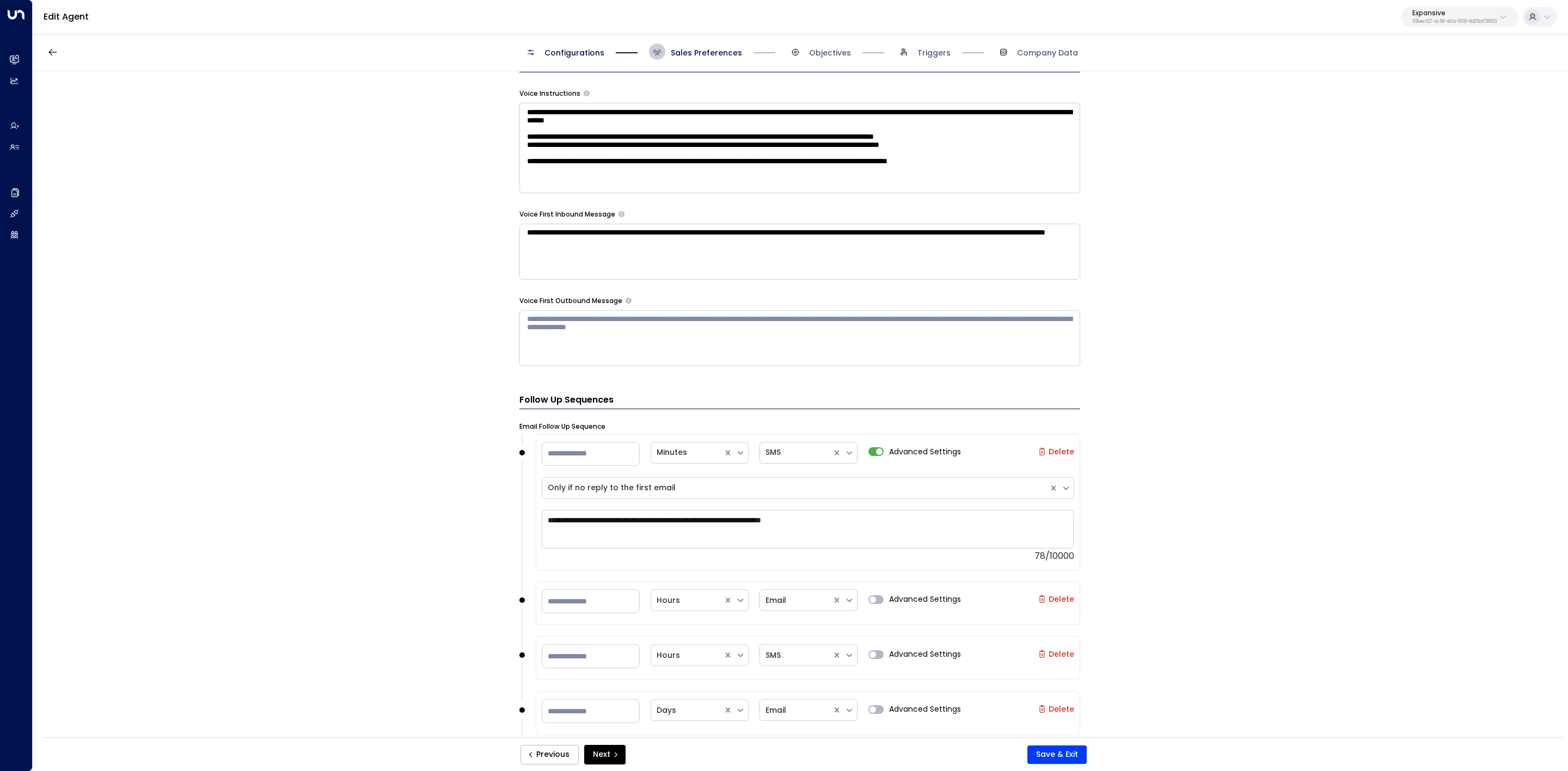
scroll to position [1061, 0]
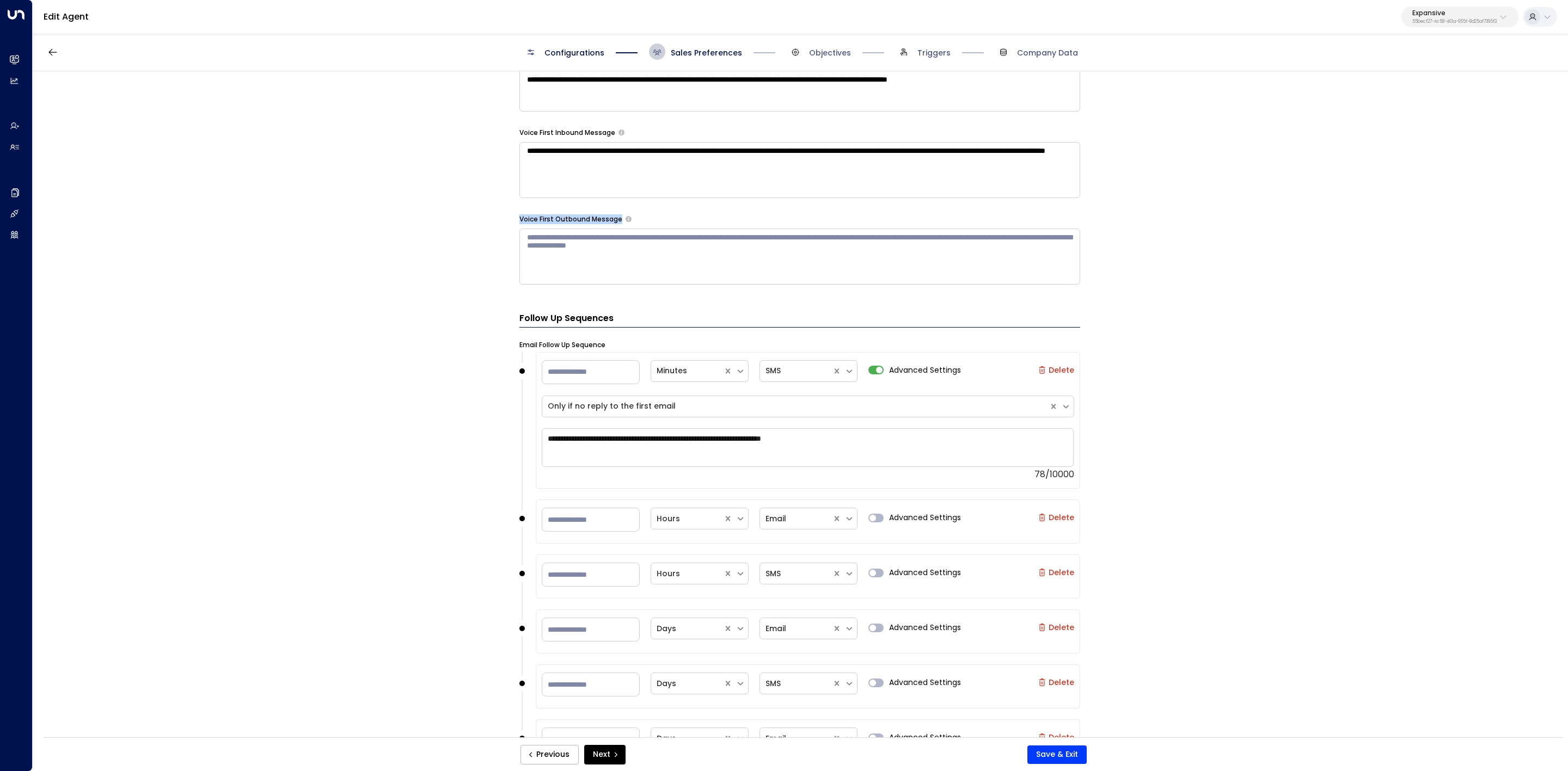
drag, startPoint x: 490, startPoint y: 219, endPoint x: 621, endPoint y: 227, distance: 131.2
click at [621, 227] on div "**********" at bounding box center [800, 408] width 1535 height 673
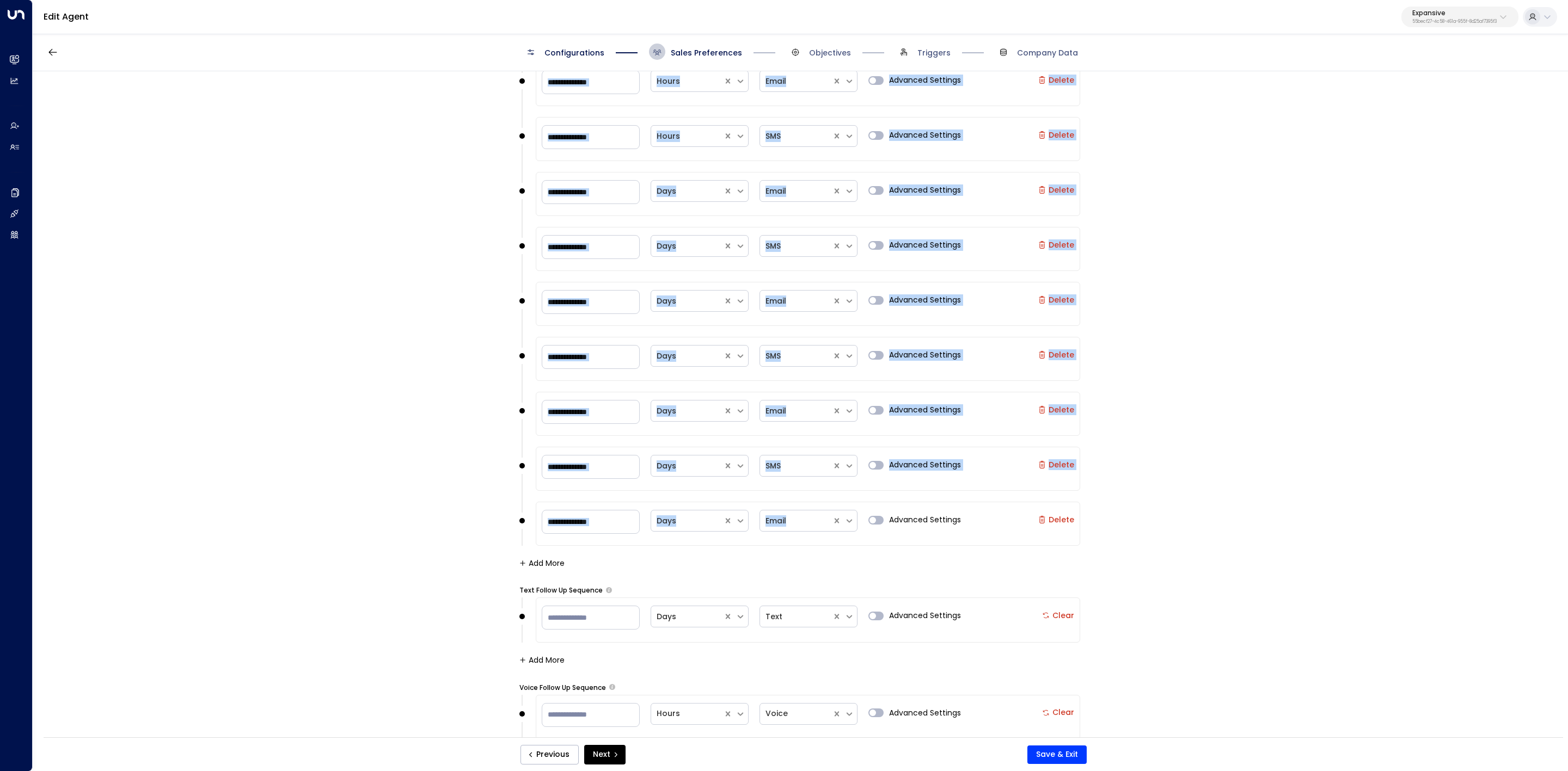
scroll to position [1542, 0]
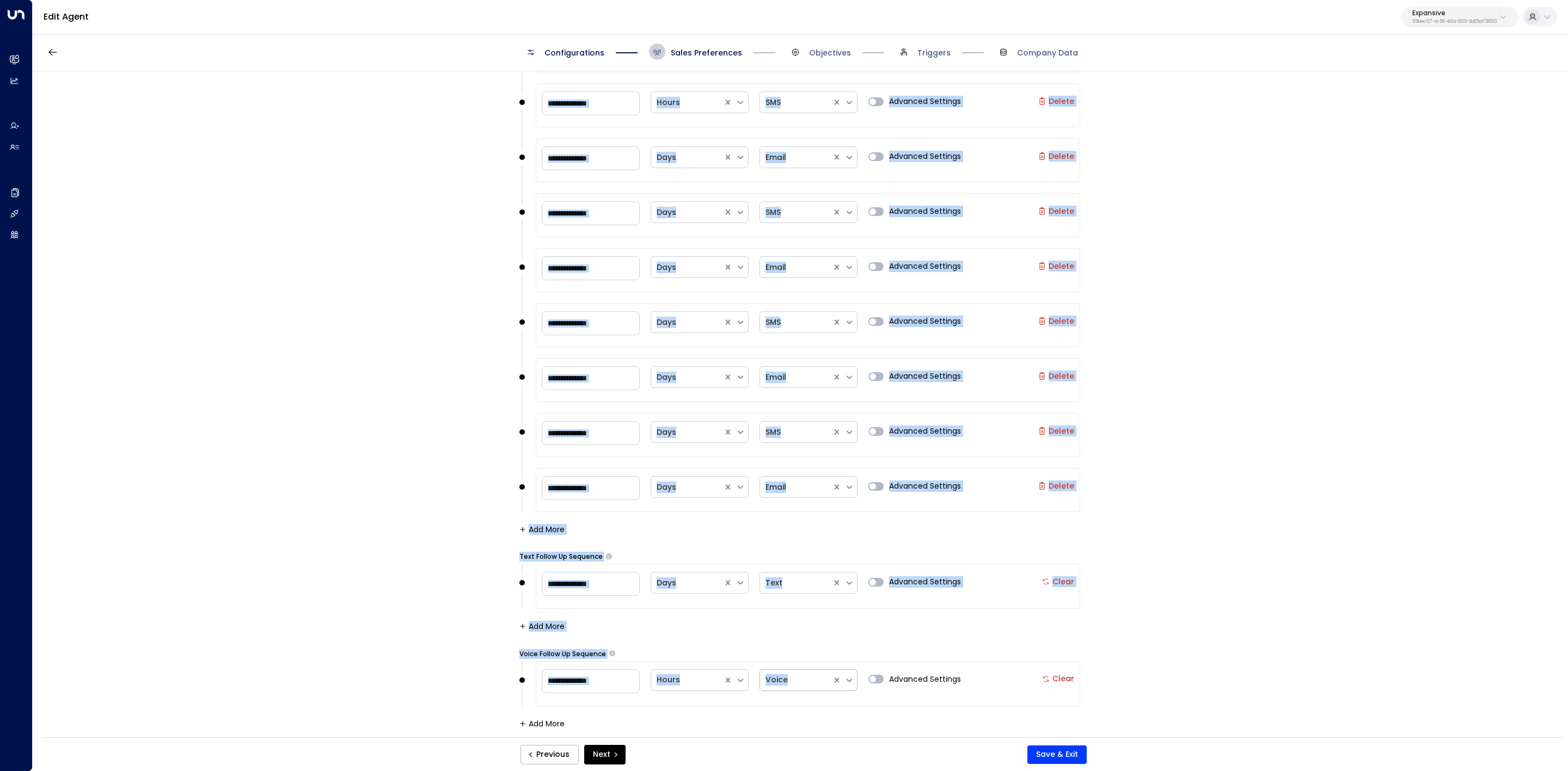
drag, startPoint x: 508, startPoint y: 319, endPoint x: 824, endPoint y: 676, distance: 476.8
click at [824, 477] on div "**********" at bounding box center [800, 408] width 1535 height 673
copy form "**********"
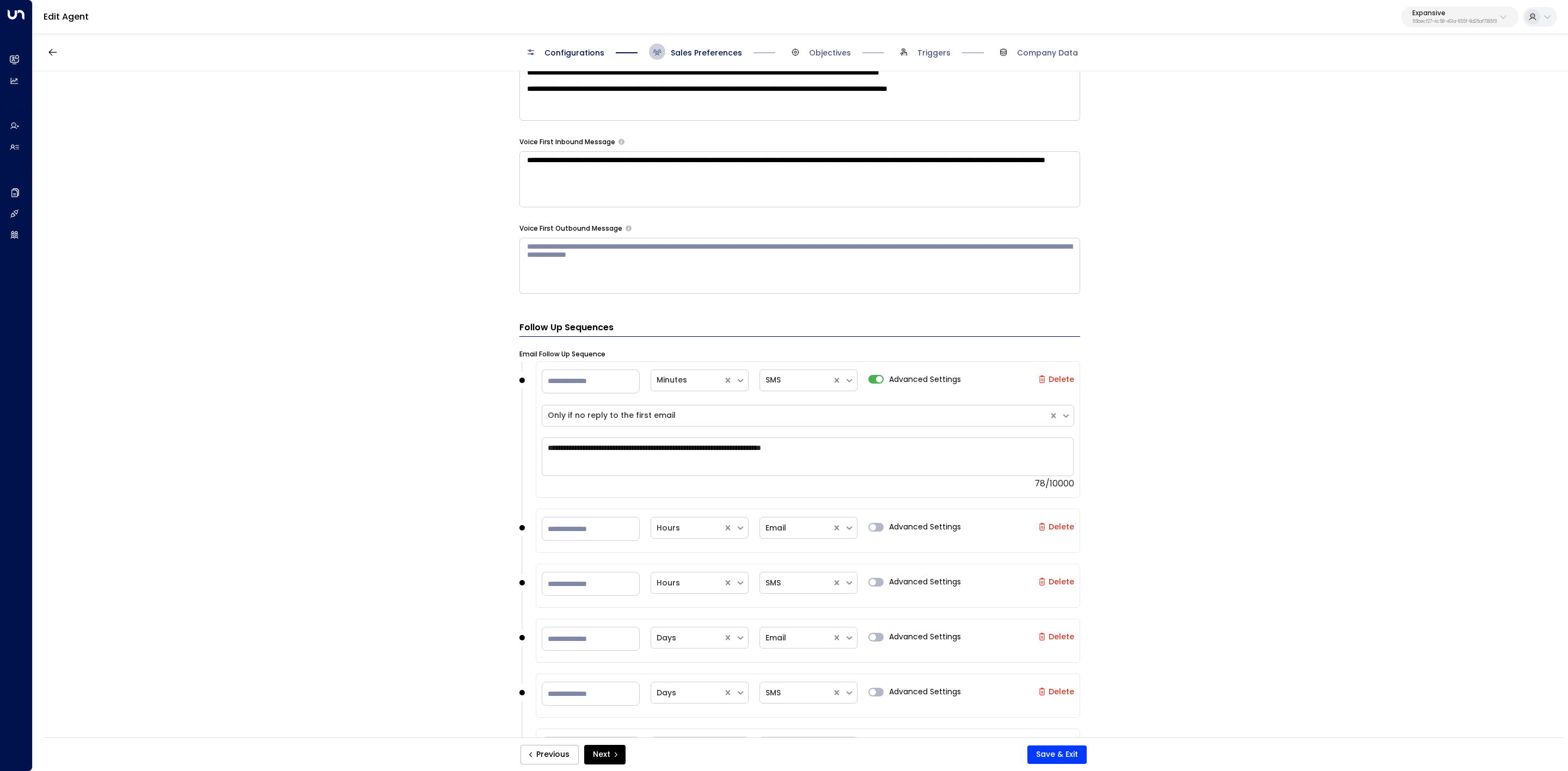
drag, startPoint x: 825, startPoint y: 52, endPoint x: 864, endPoint y: 61, distance: 40.0
click at [825, 51] on span "Objectives" at bounding box center [830, 53] width 42 height 11
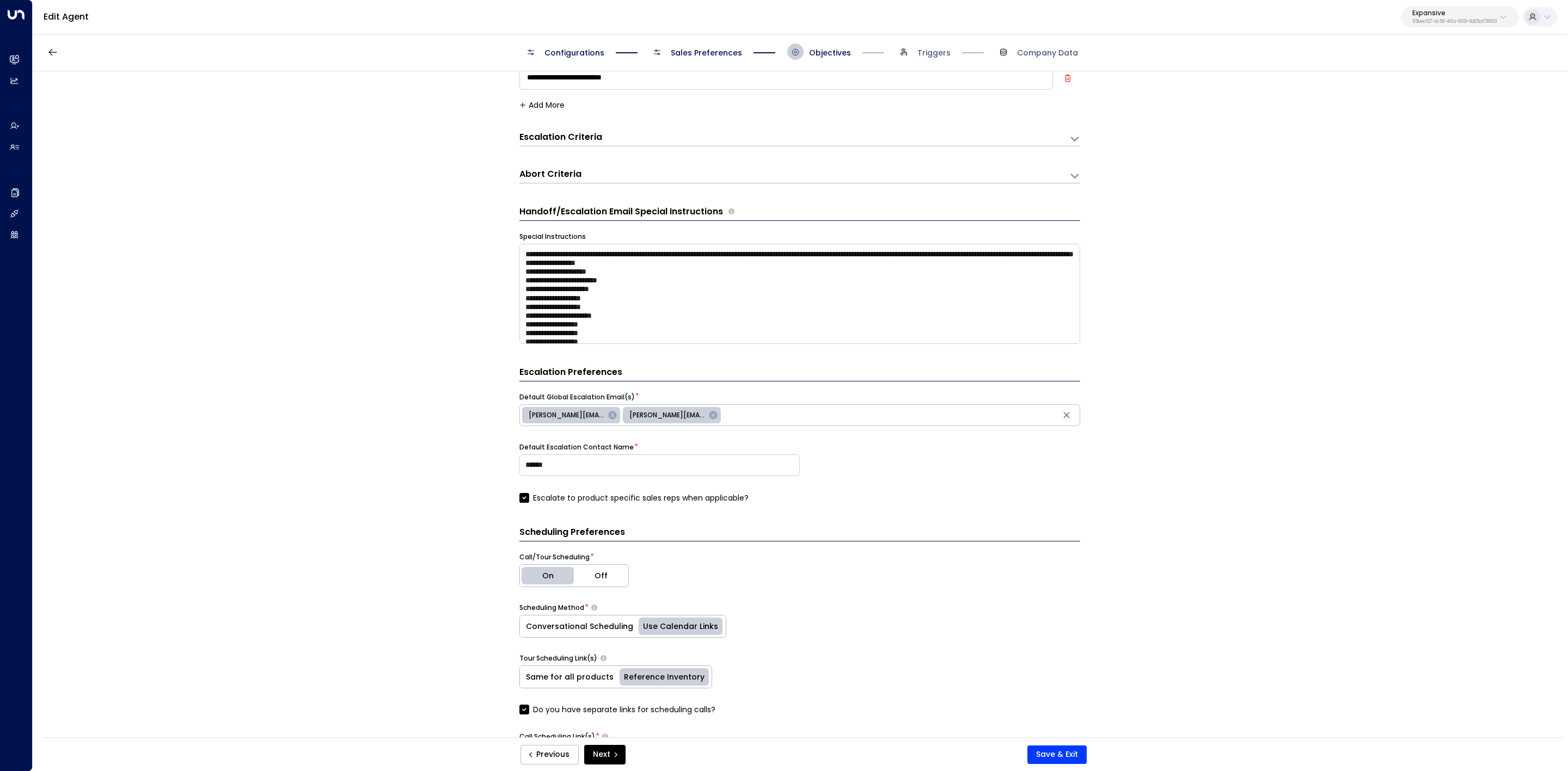
scroll to position [16, 0]
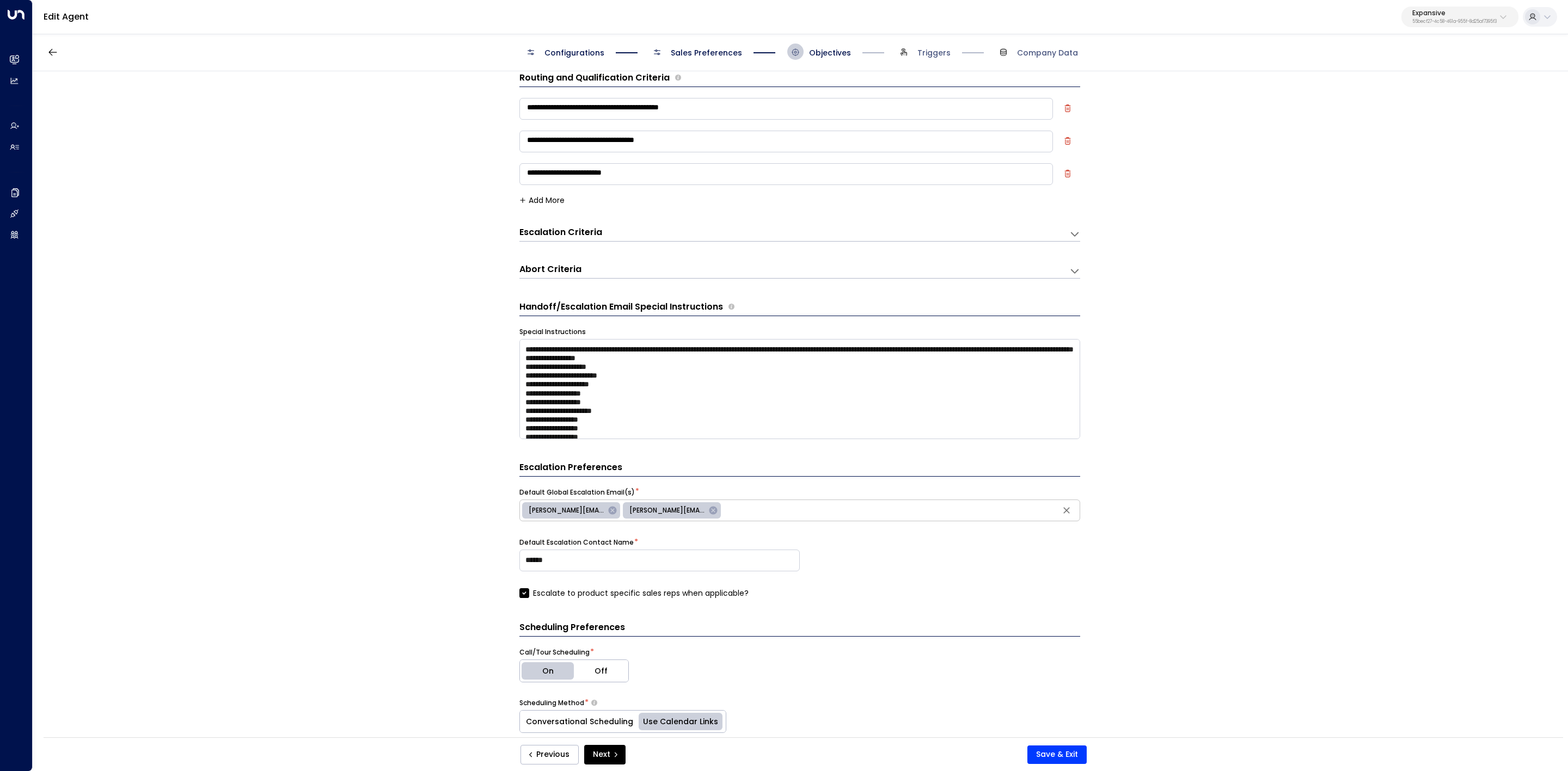
drag, startPoint x: 1455, startPoint y: 299, endPoint x: 1449, endPoint y: 304, distance: 7.8
click at [1045, 299] on div "**********" at bounding box center [800, 408] width 1535 height 673
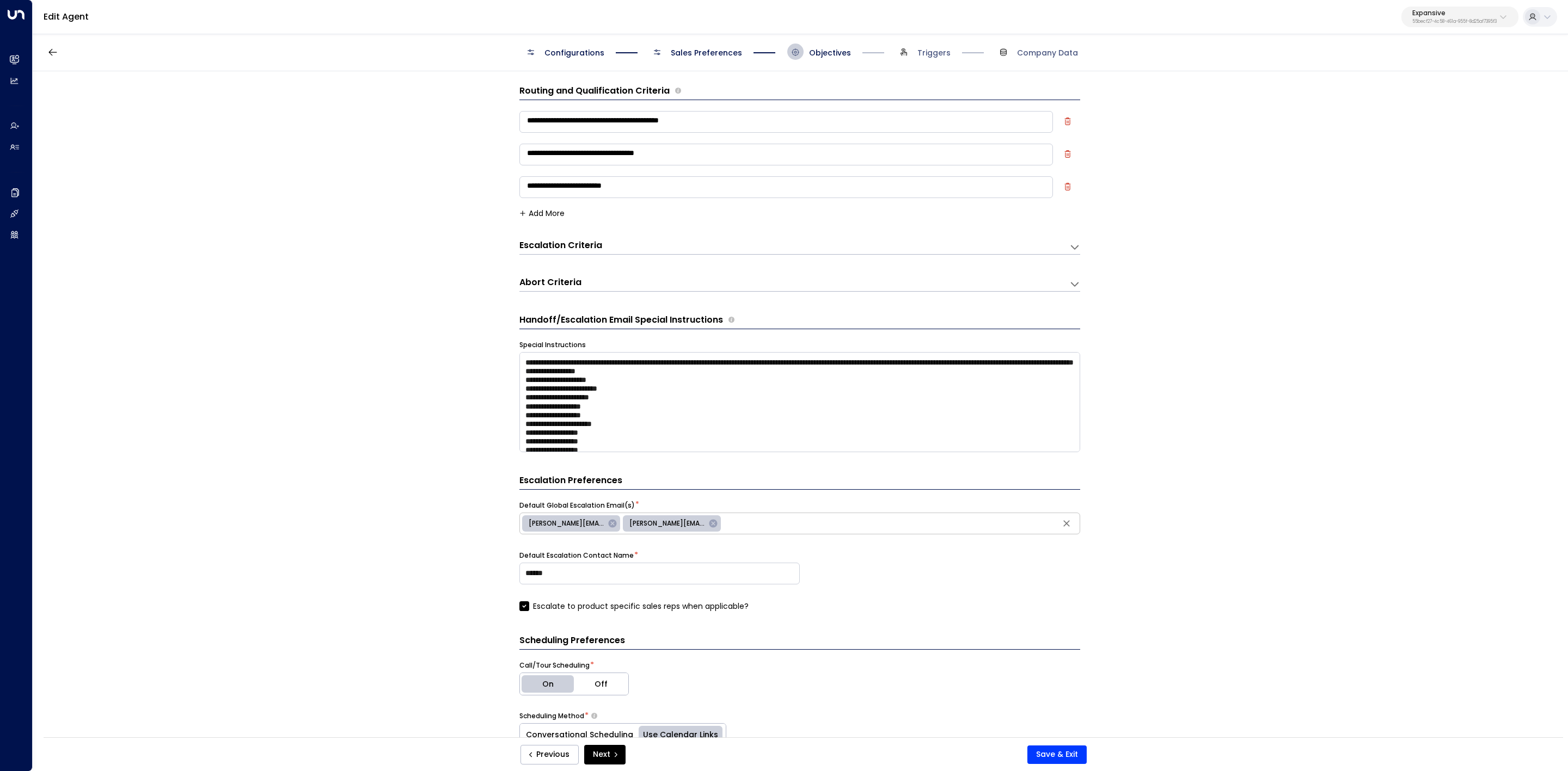
scroll to position [0, 0]
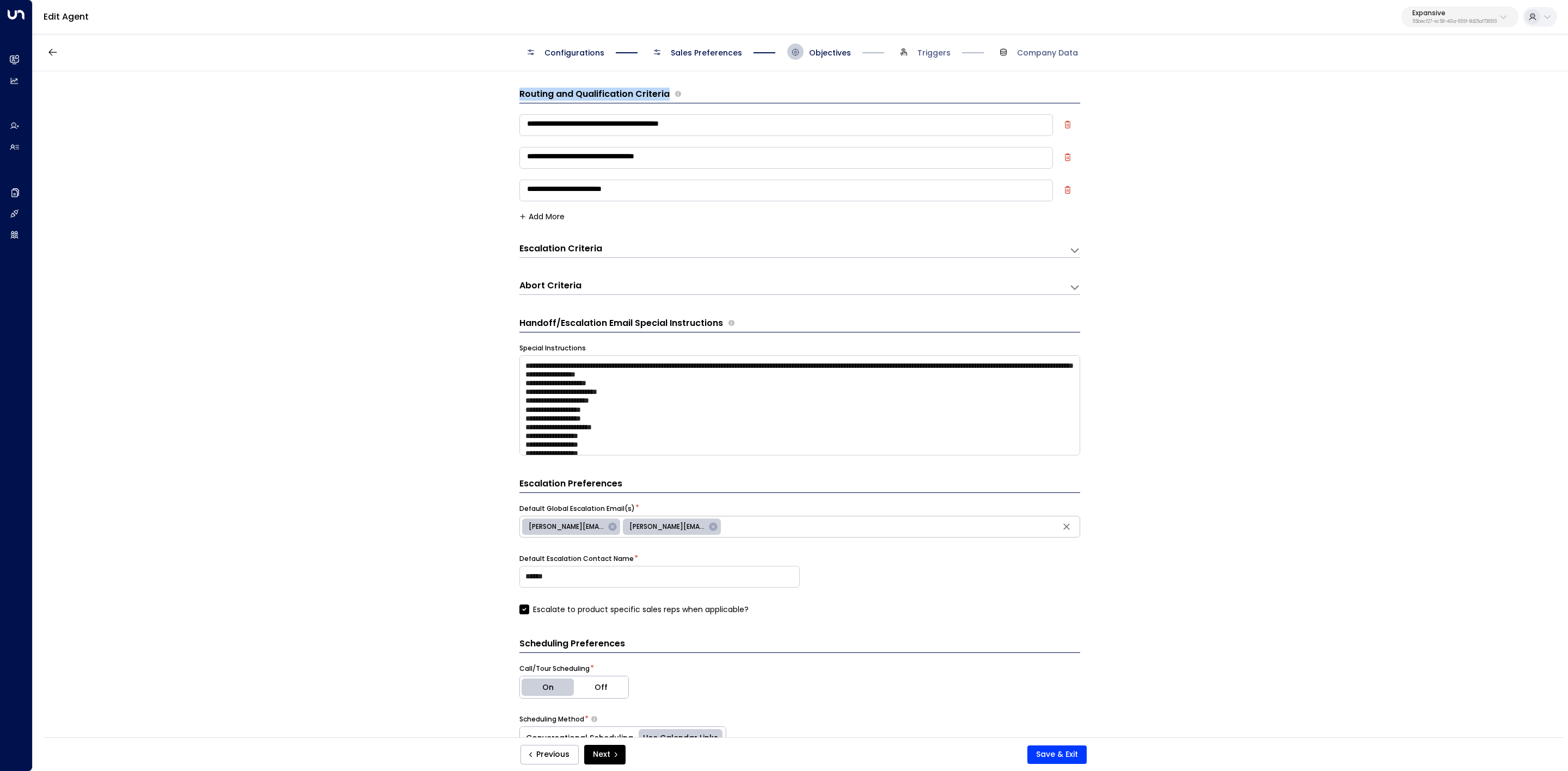
drag, startPoint x: 516, startPoint y: 93, endPoint x: 683, endPoint y: 138, distance: 173.0
click at [683, 138] on div "**********" at bounding box center [800, 408] width 1535 height 673
copy div "Routing and Qualification Criteria"
drag, startPoint x: 643, startPoint y: 190, endPoint x: 534, endPoint y: 133, distance: 123.0
click at [534, 133] on div "**********" at bounding box center [799, 161] width 561 height 98
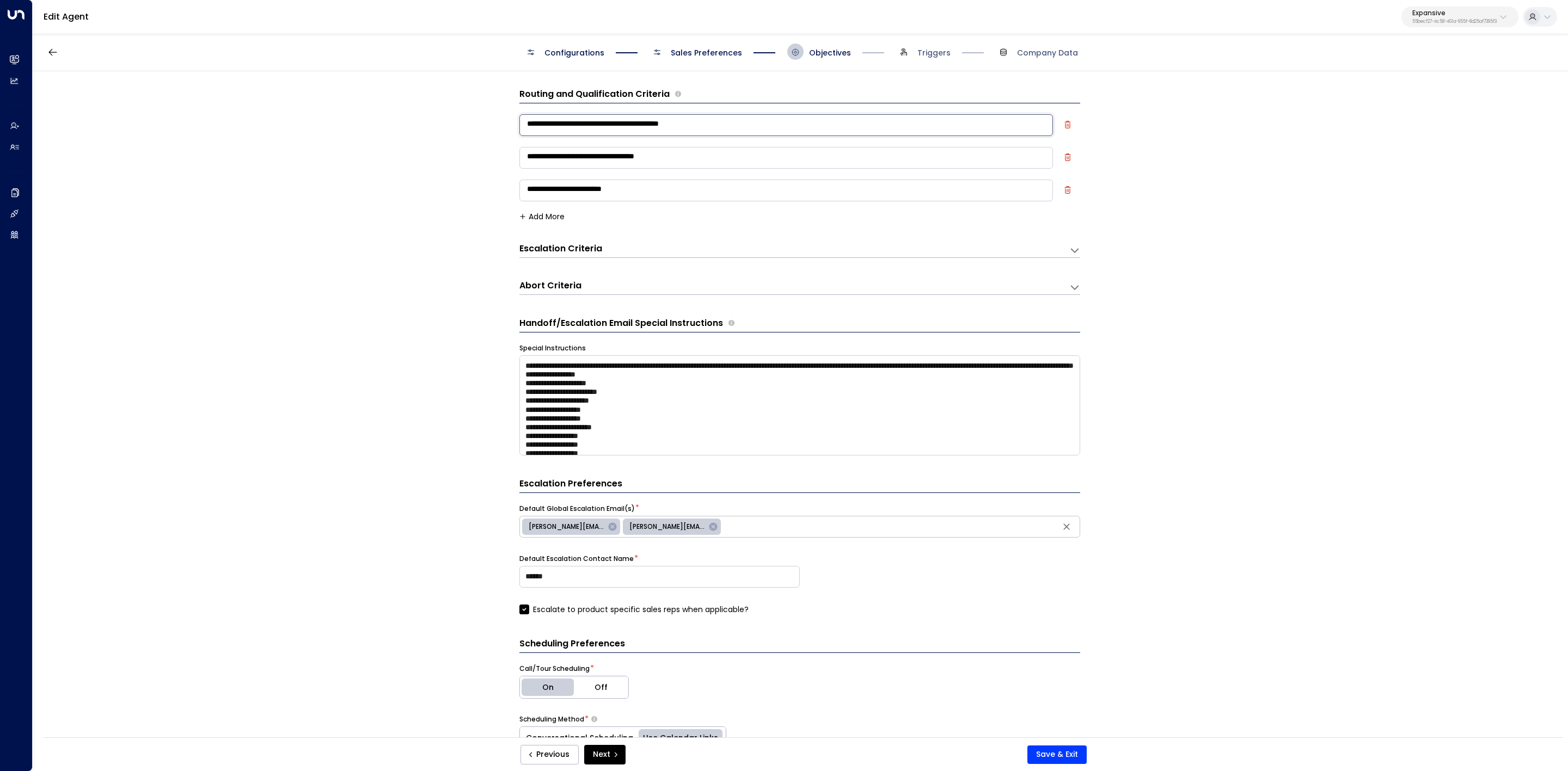
drag, startPoint x: 551, startPoint y: 129, endPoint x: 724, endPoint y: 209, distance: 190.6
click at [771, 292] on form "**********" at bounding box center [799, 549] width 561 height 923
drag, startPoint x: 492, startPoint y: 90, endPoint x: 639, endPoint y: 203, distance: 185.4
click at [639, 203] on div "**********" at bounding box center [800, 408] width 1535 height 673
click at [524, 99] on h3 "Routing and Qualification Criteria" at bounding box center [594, 94] width 150 height 13
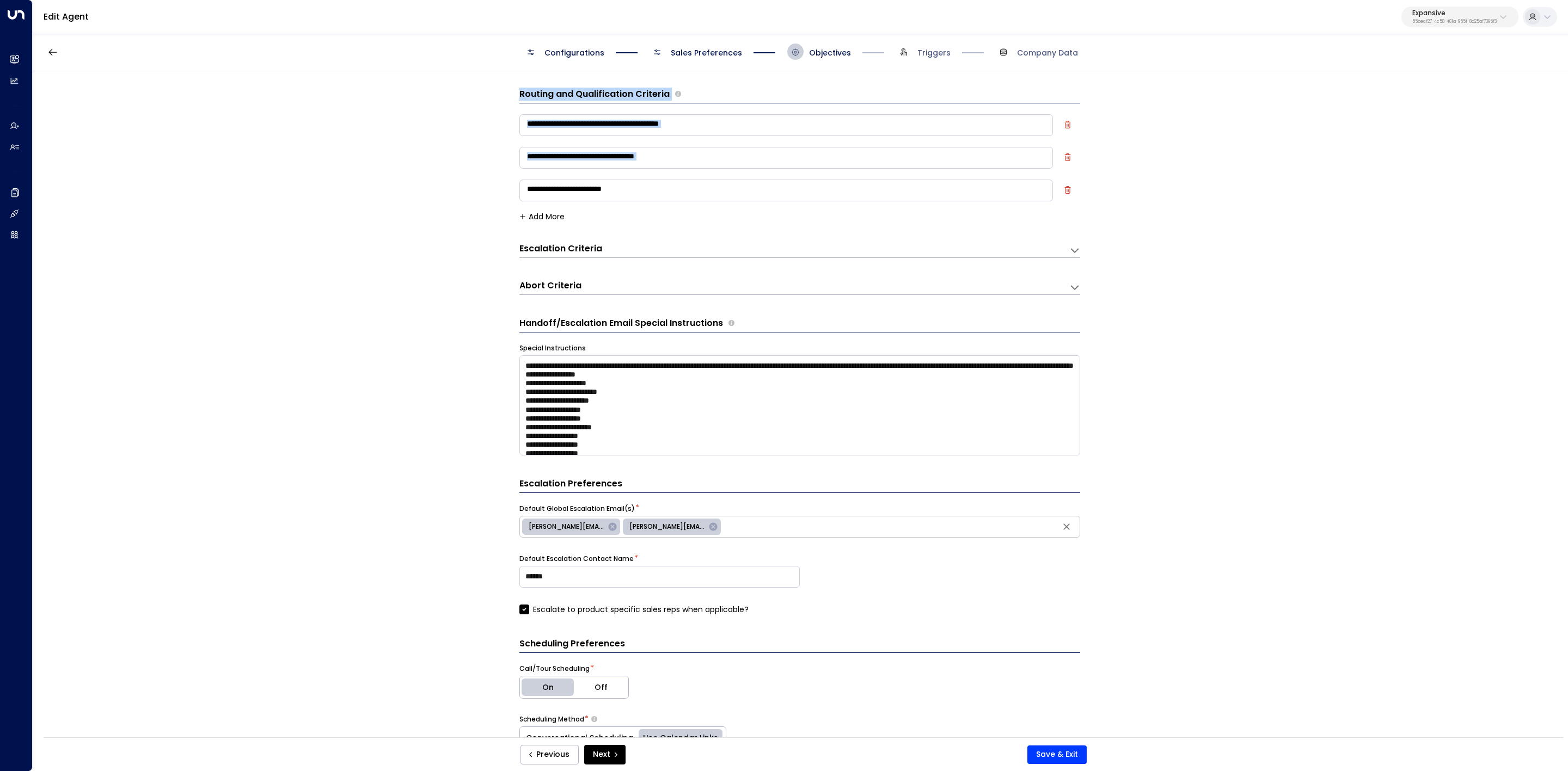
click at [498, 92] on div "**********" at bounding box center [800, 408] width 1535 height 673
click at [502, 90] on div "**********" at bounding box center [800, 408] width 1535 height 673
click at [564, 92] on h3 "Routing and Qualification Criteria" at bounding box center [594, 94] width 150 height 13
drag, startPoint x: 515, startPoint y: 93, endPoint x: 691, endPoint y: 228, distance: 221.8
click at [691, 228] on div "**********" at bounding box center [800, 408] width 1535 height 673
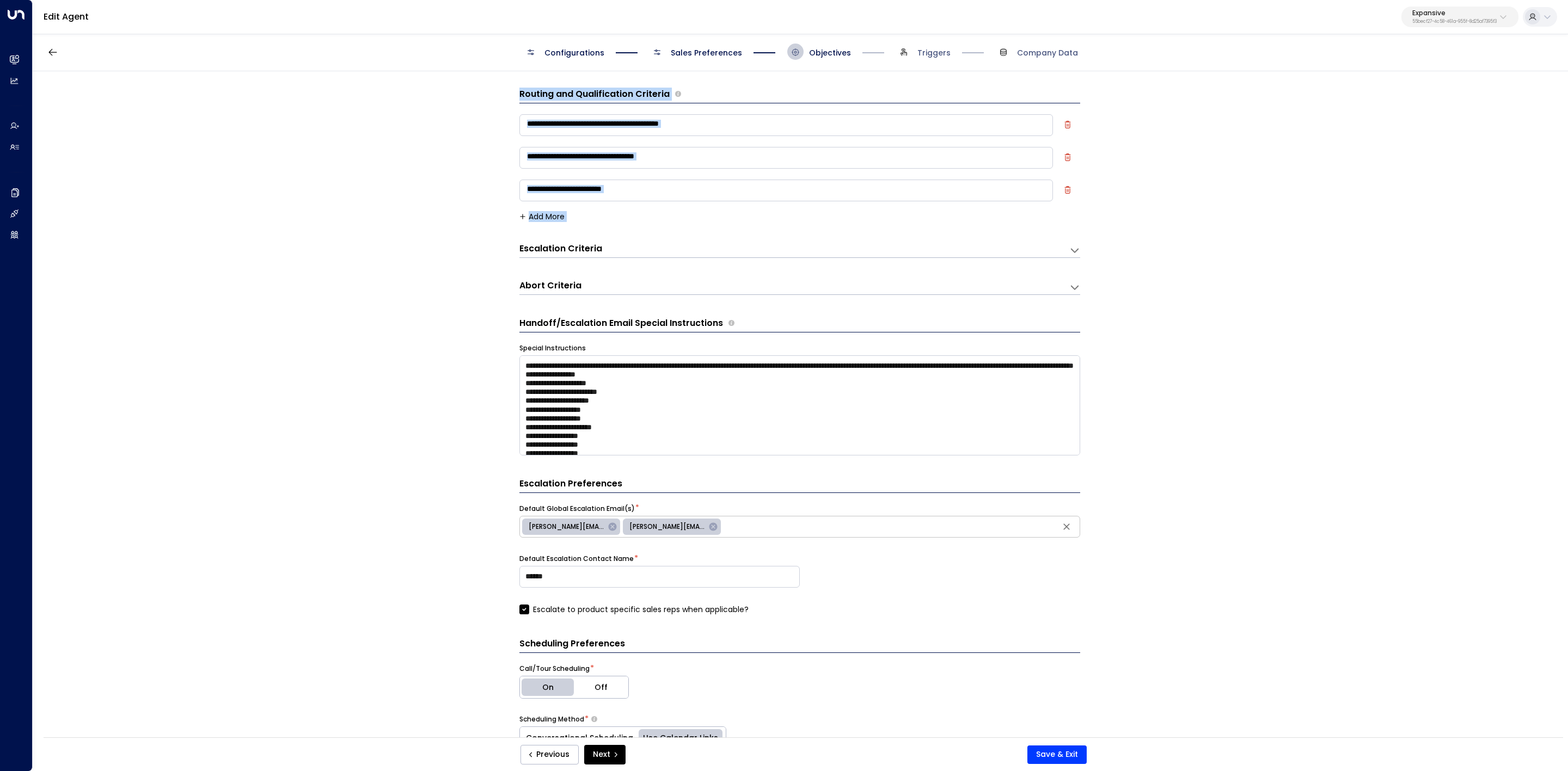
copy form "**********"
click at [598, 250] on h3 "Escalation Criteria" at bounding box center [561, 249] width 83 height 13
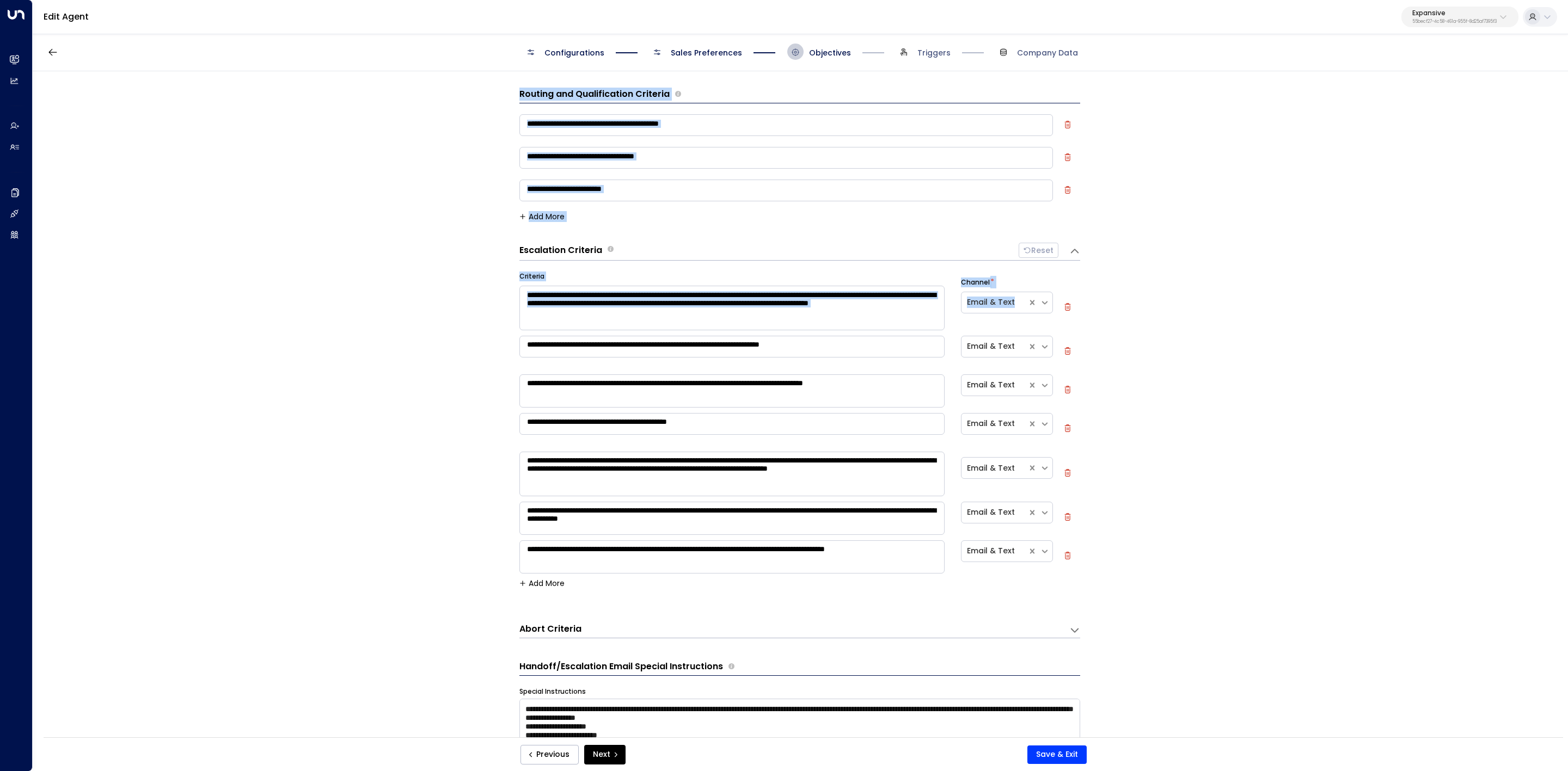
click at [513, 265] on div "**********" at bounding box center [800, 408] width 1535 height 673
click at [512, 248] on div "**********" at bounding box center [800, 408] width 1535 height 673
click at [427, 268] on div "**********" at bounding box center [800, 408] width 1535 height 673
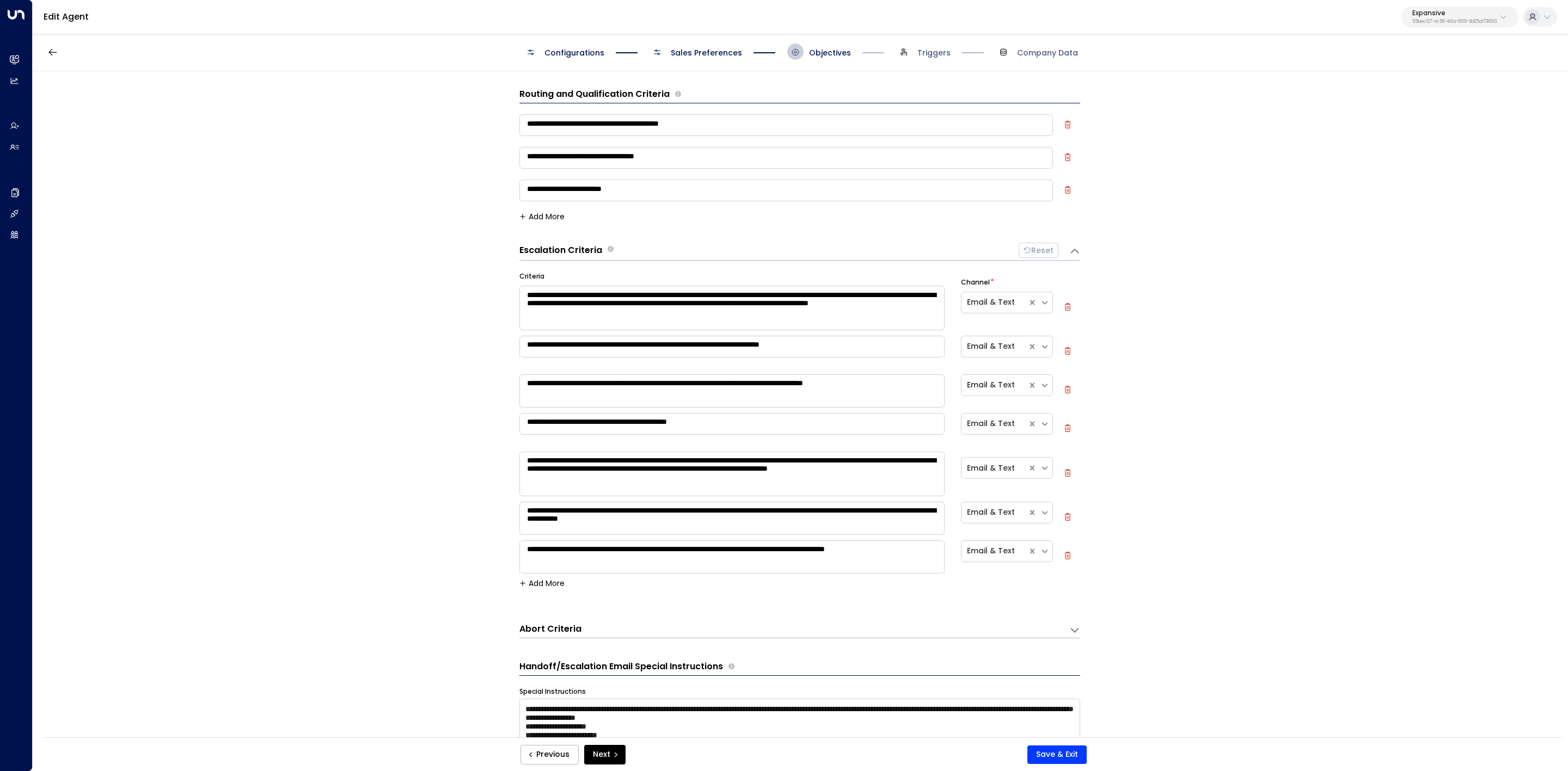
click at [447, 342] on div "**********" at bounding box center [800, 408] width 1535 height 673
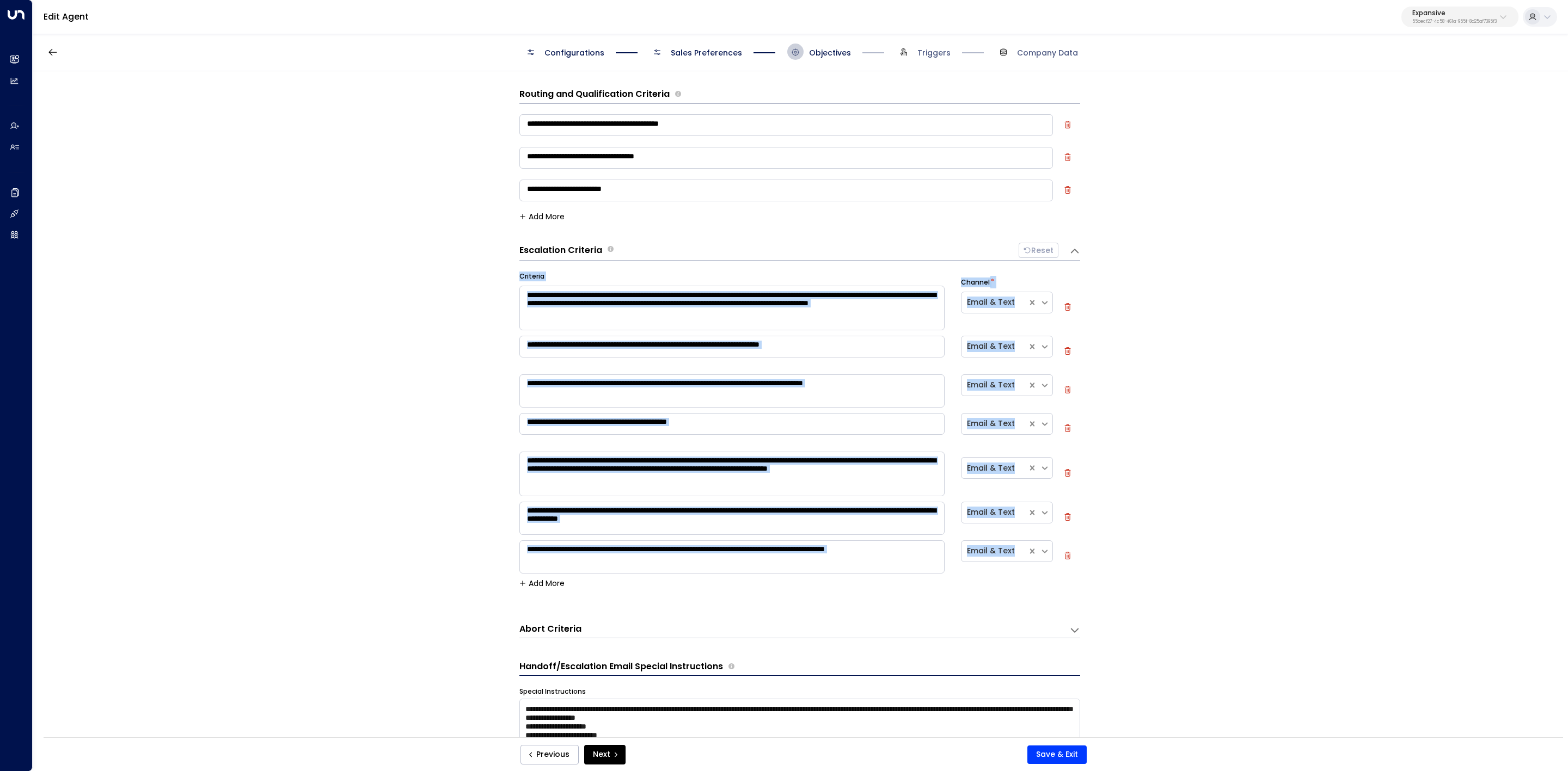
drag, startPoint x: 507, startPoint y: 254, endPoint x: 1021, endPoint y: 565, distance: 600.8
click at [1021, 477] on div "**********" at bounding box center [800, 408] width 1535 height 673
copy div "**********"
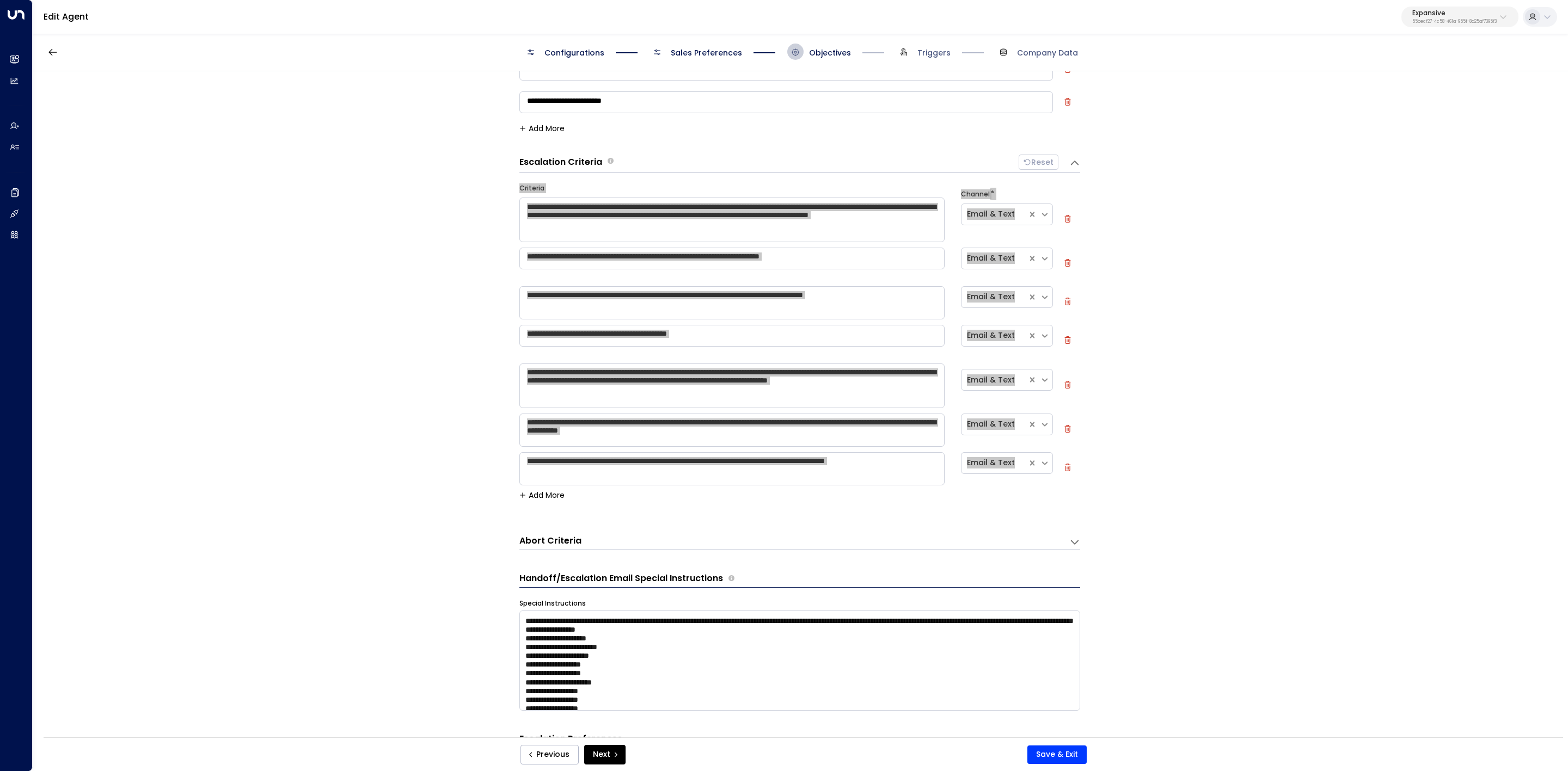
scroll to position [245, 0]
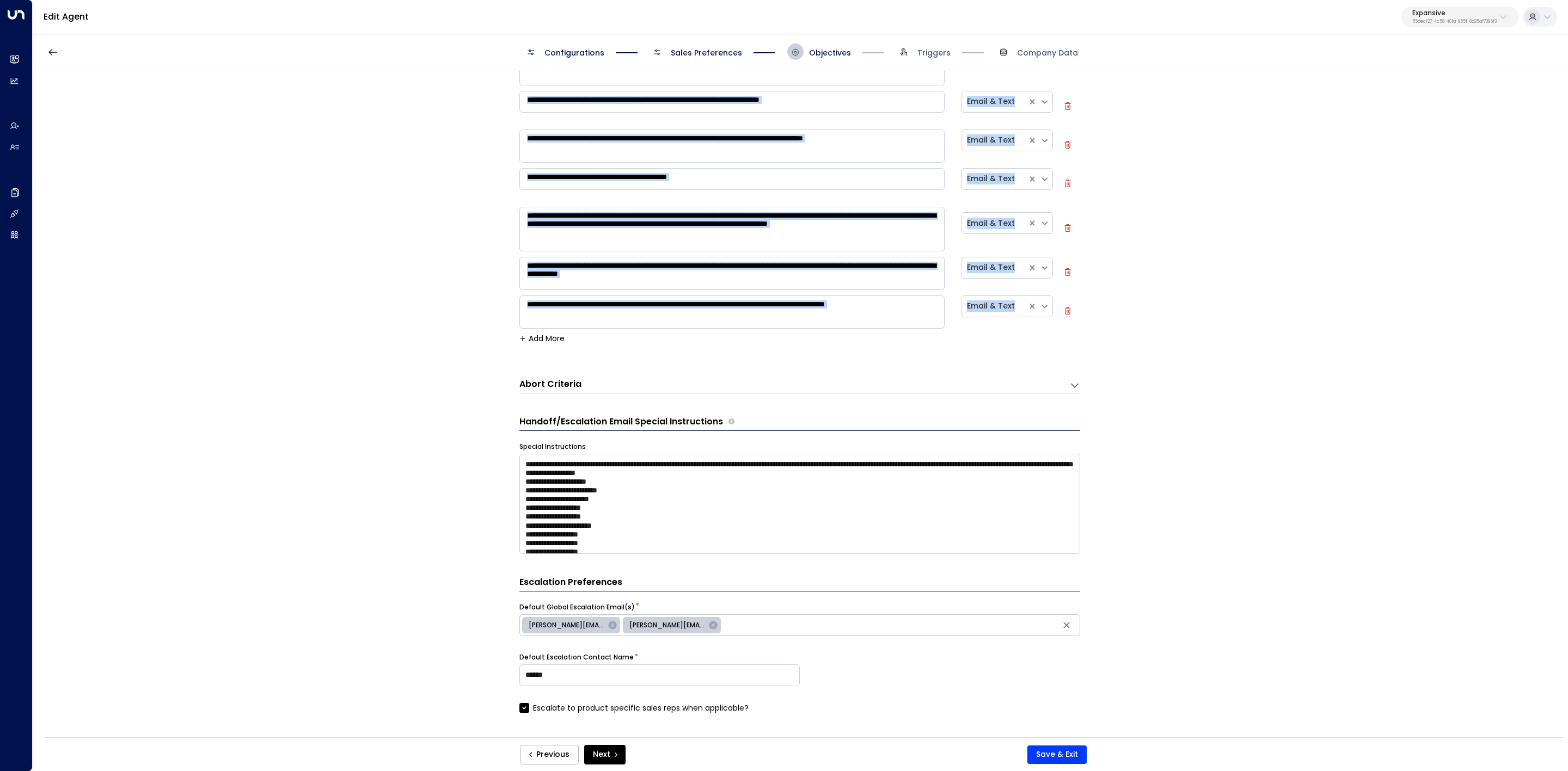
click at [570, 393] on div "Abort Criteria" at bounding box center [794, 386] width 550 height 15
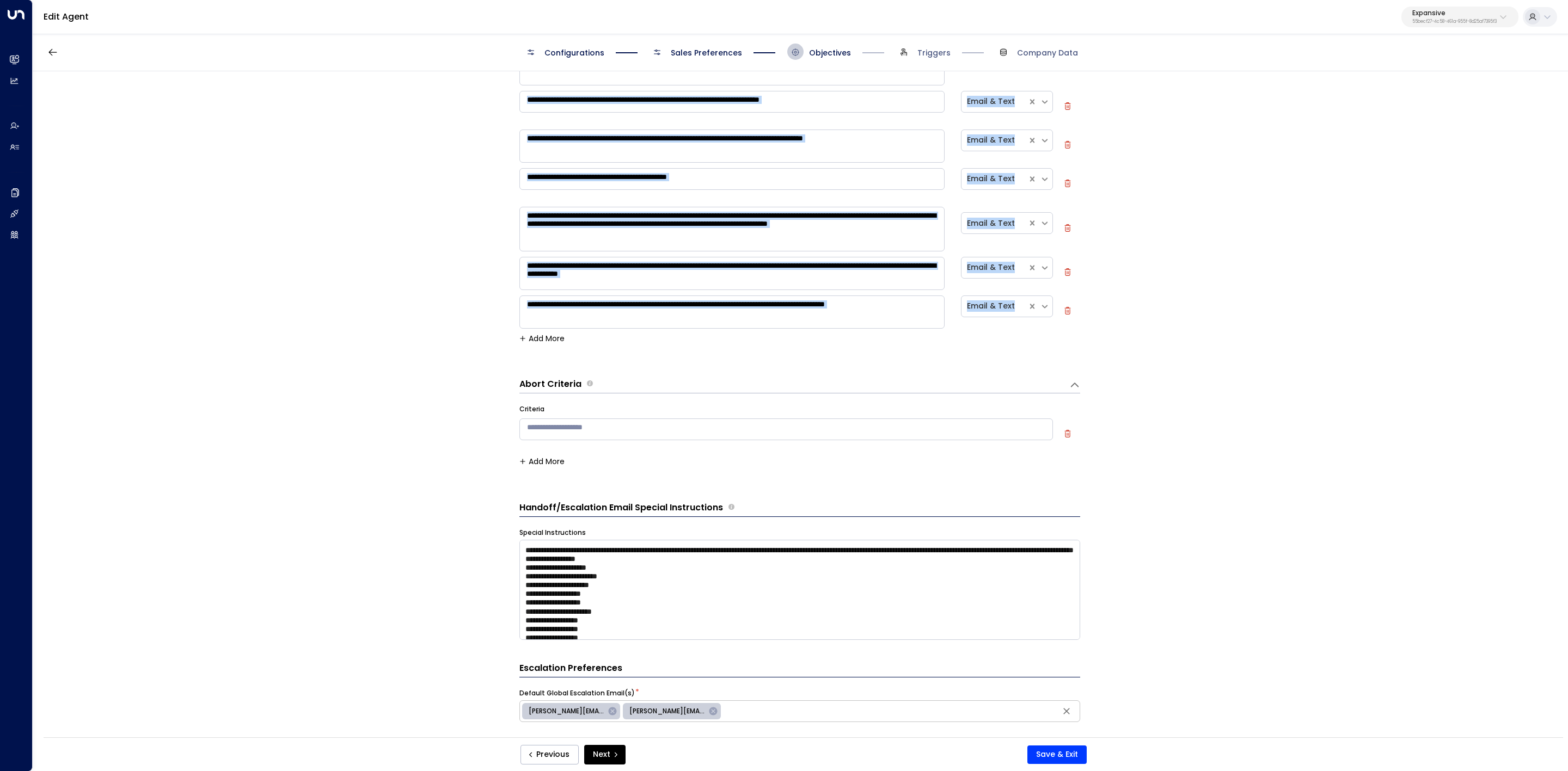
click at [572, 387] on h3 "Abort Criteria" at bounding box center [550, 385] width 62 height 13
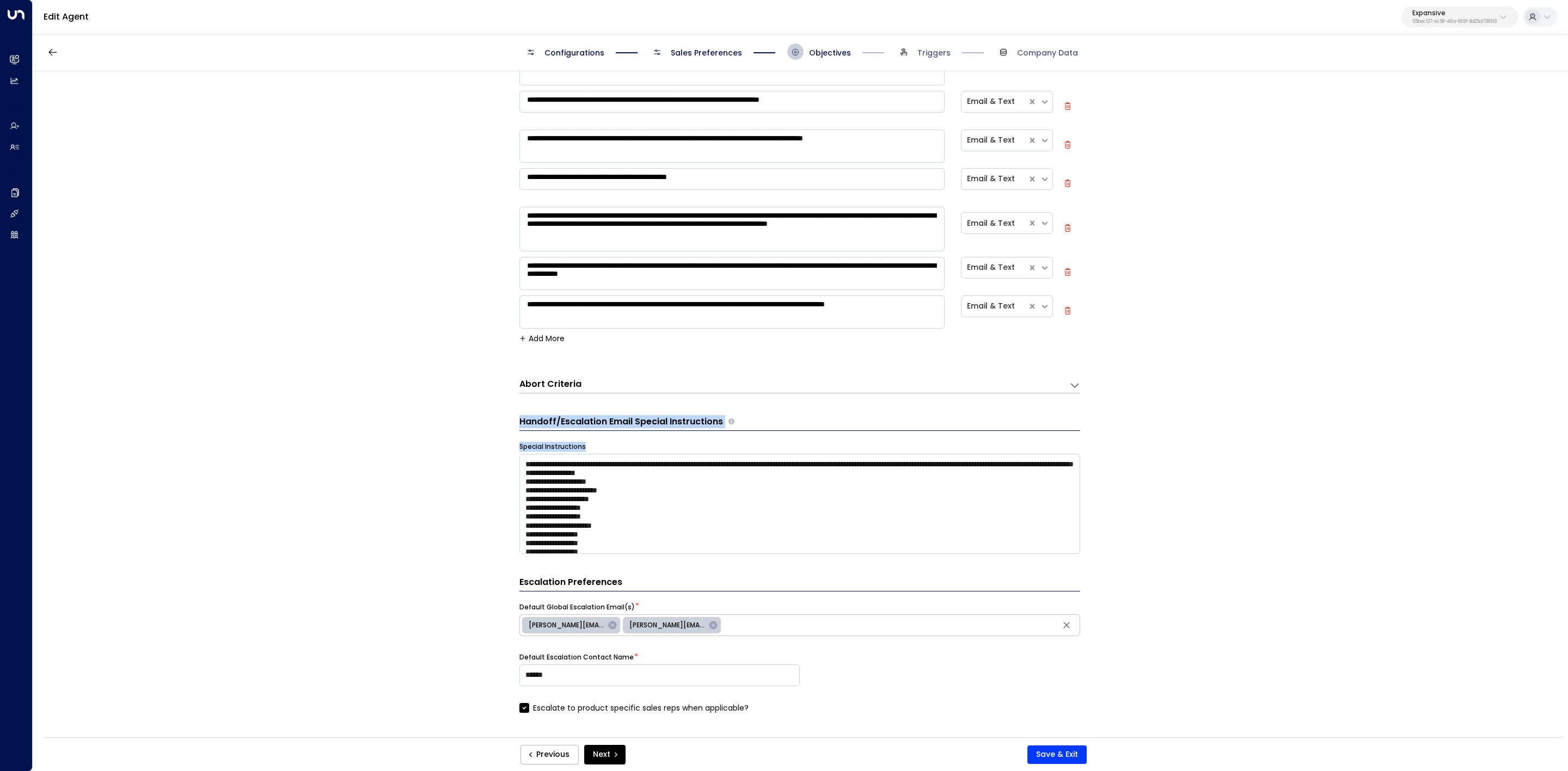
drag, startPoint x: 619, startPoint y: 466, endPoint x: 626, endPoint y: 544, distance: 78.3
click at [627, 477] on div "**********" at bounding box center [800, 408] width 1535 height 673
drag, startPoint x: 674, startPoint y: 508, endPoint x: 631, endPoint y: 543, distance: 55.4
click at [675, 477] on textarea "**********" at bounding box center [799, 504] width 561 height 100
drag, startPoint x: 518, startPoint y: 416, endPoint x: 741, endPoint y: 431, distance: 223.5
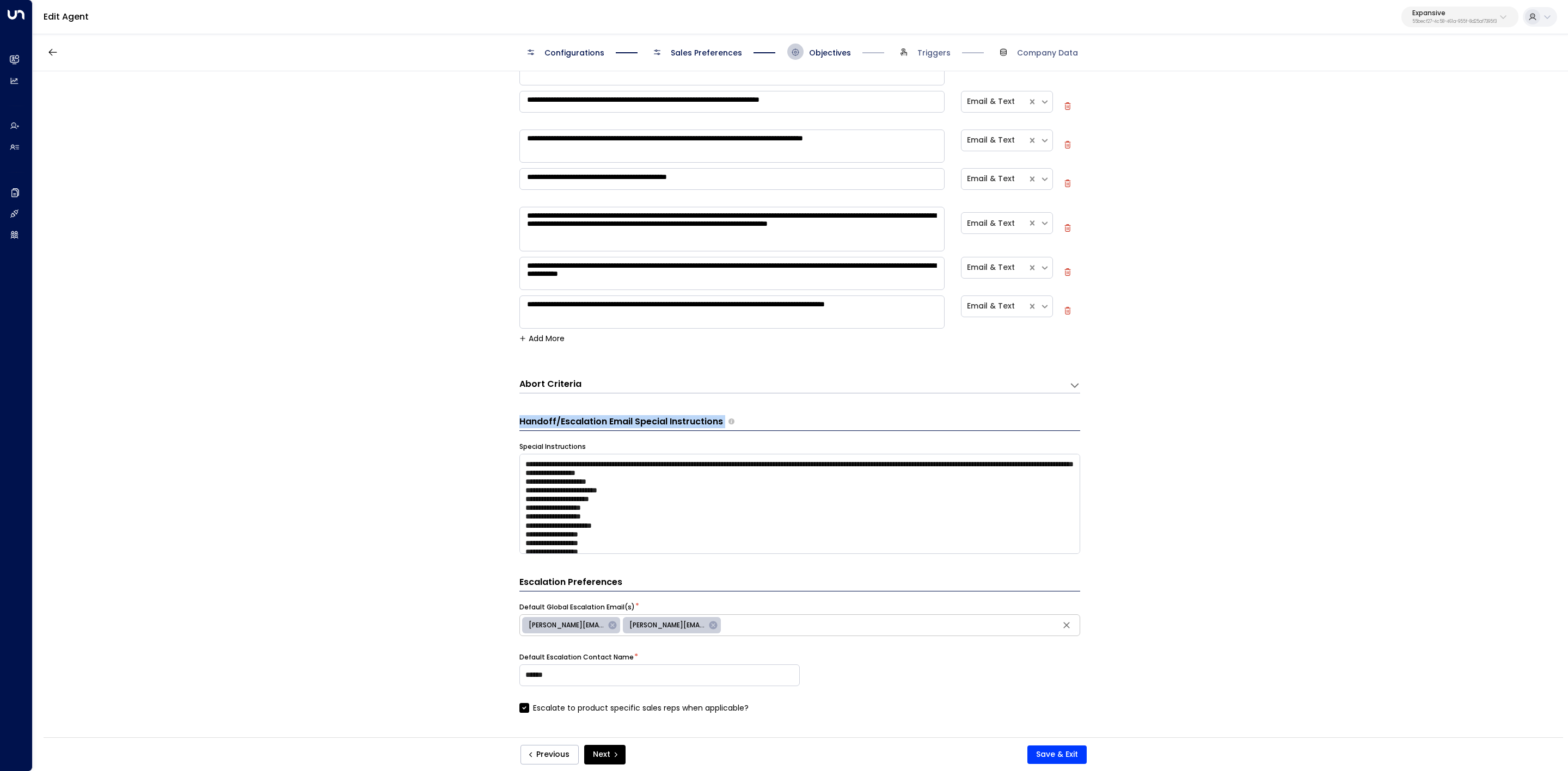
click at [743, 430] on div "**********" at bounding box center [800, 408] width 1535 height 673
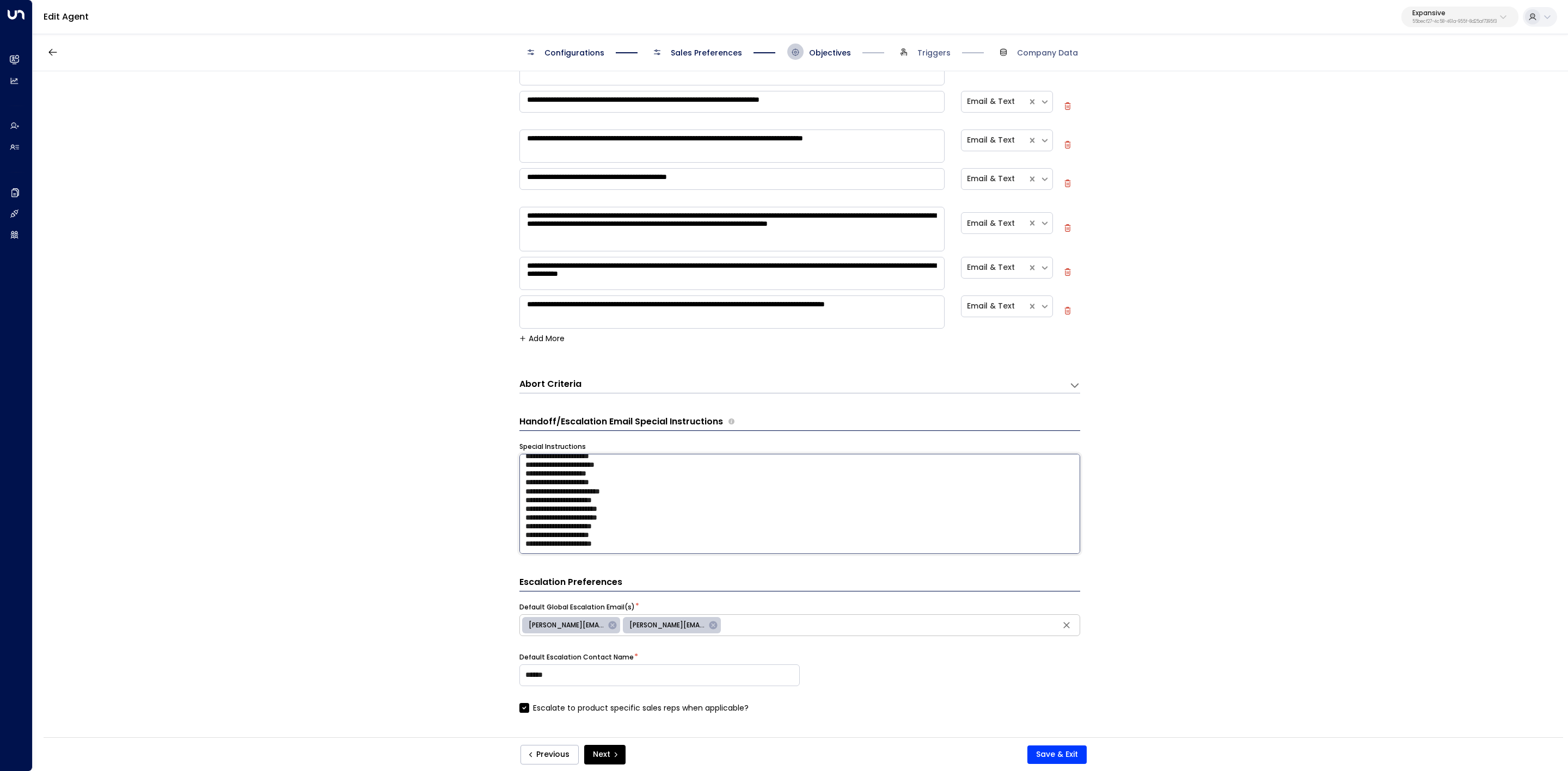
drag, startPoint x: 523, startPoint y: 547, endPoint x: 794, endPoint y: 630, distance: 283.4
click at [794, 477] on form "**********" at bounding box center [799, 476] width 561 height 1266
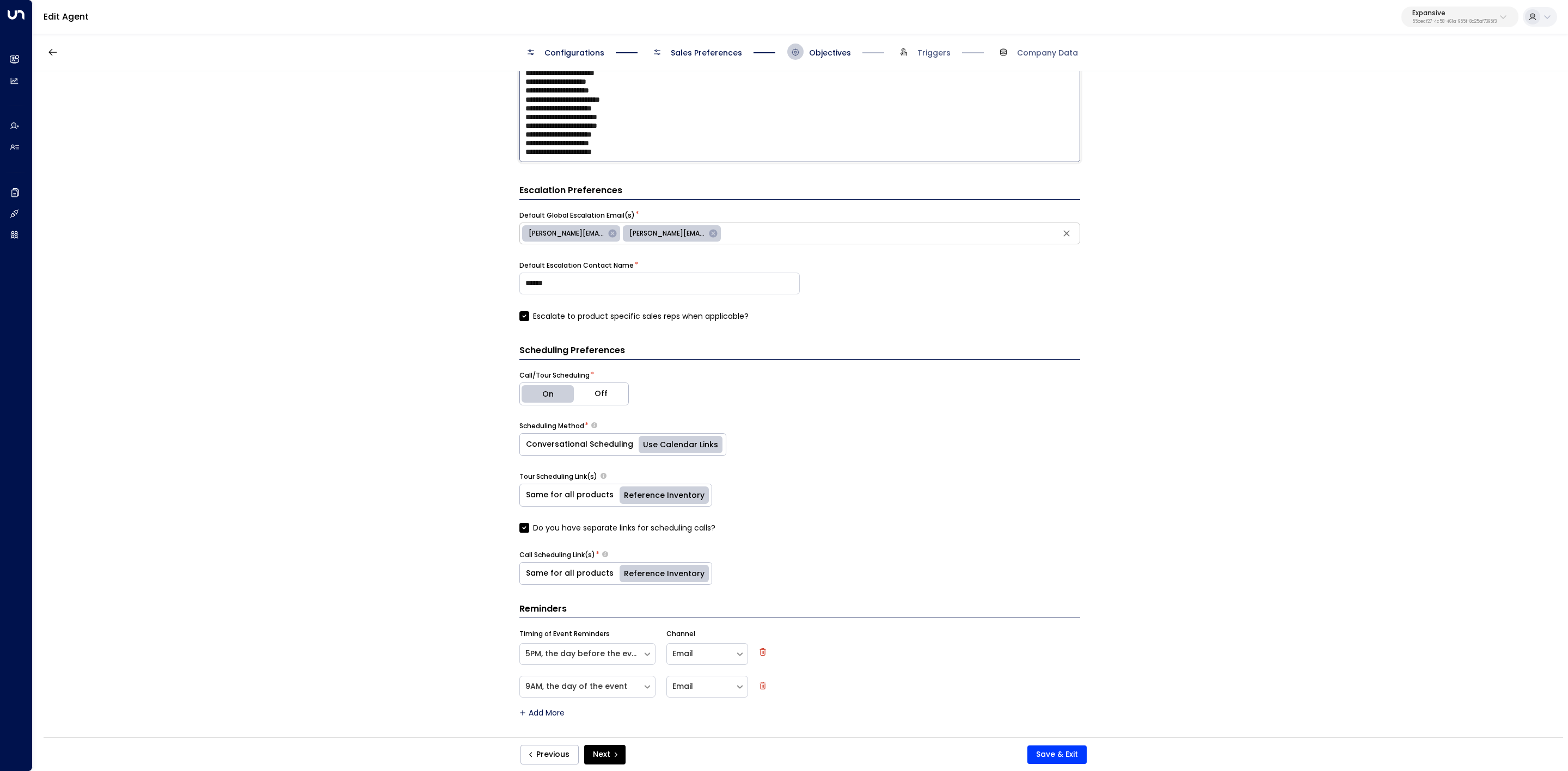
scroll to position [640, 0]
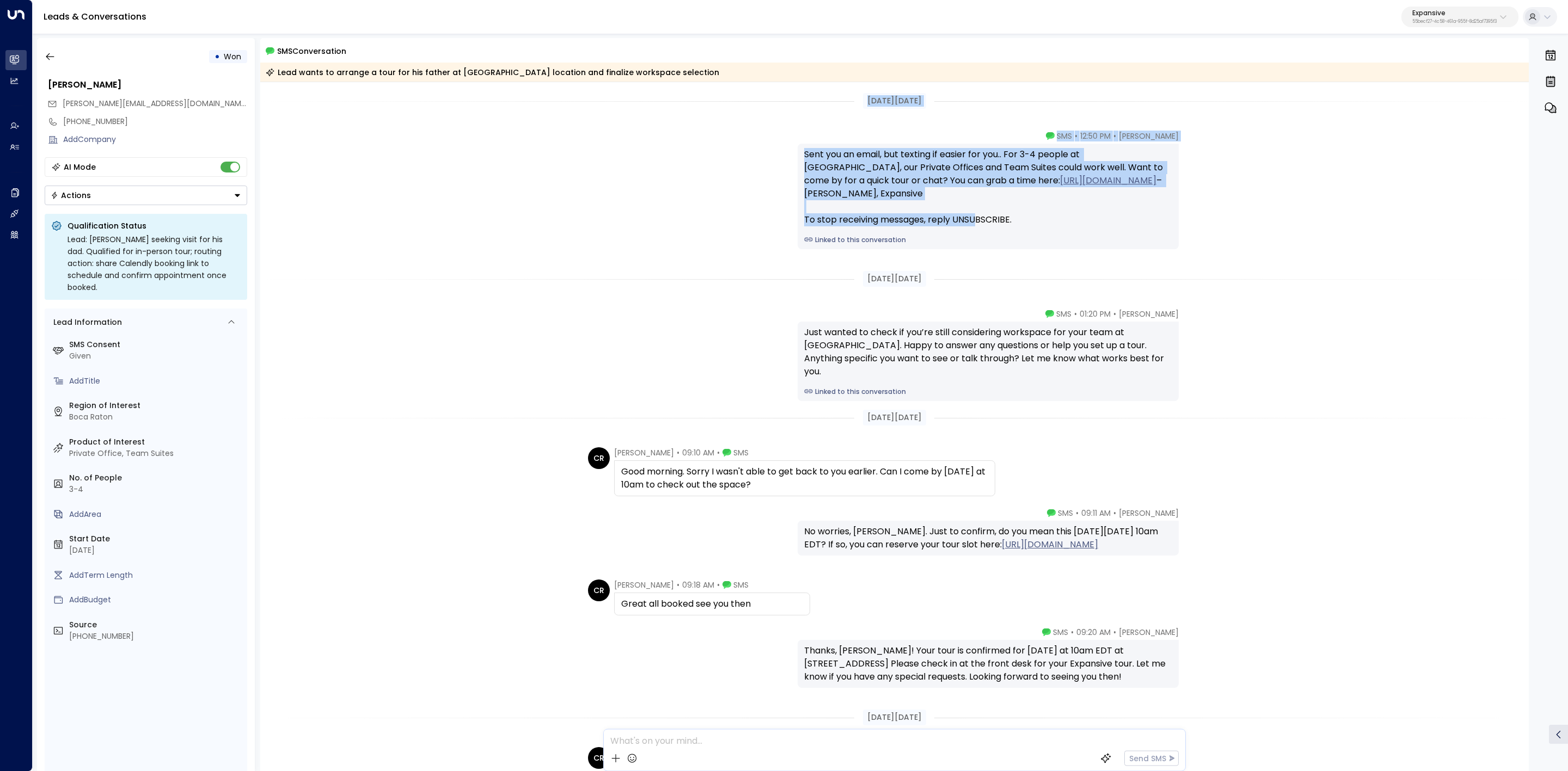
drag, startPoint x: 851, startPoint y: 98, endPoint x: 1014, endPoint y: 225, distance: 206.6
copy div "Sep 11, 27 days ago Emma • 12:50 PM • SMS Sent you an email, but texting if eas…"
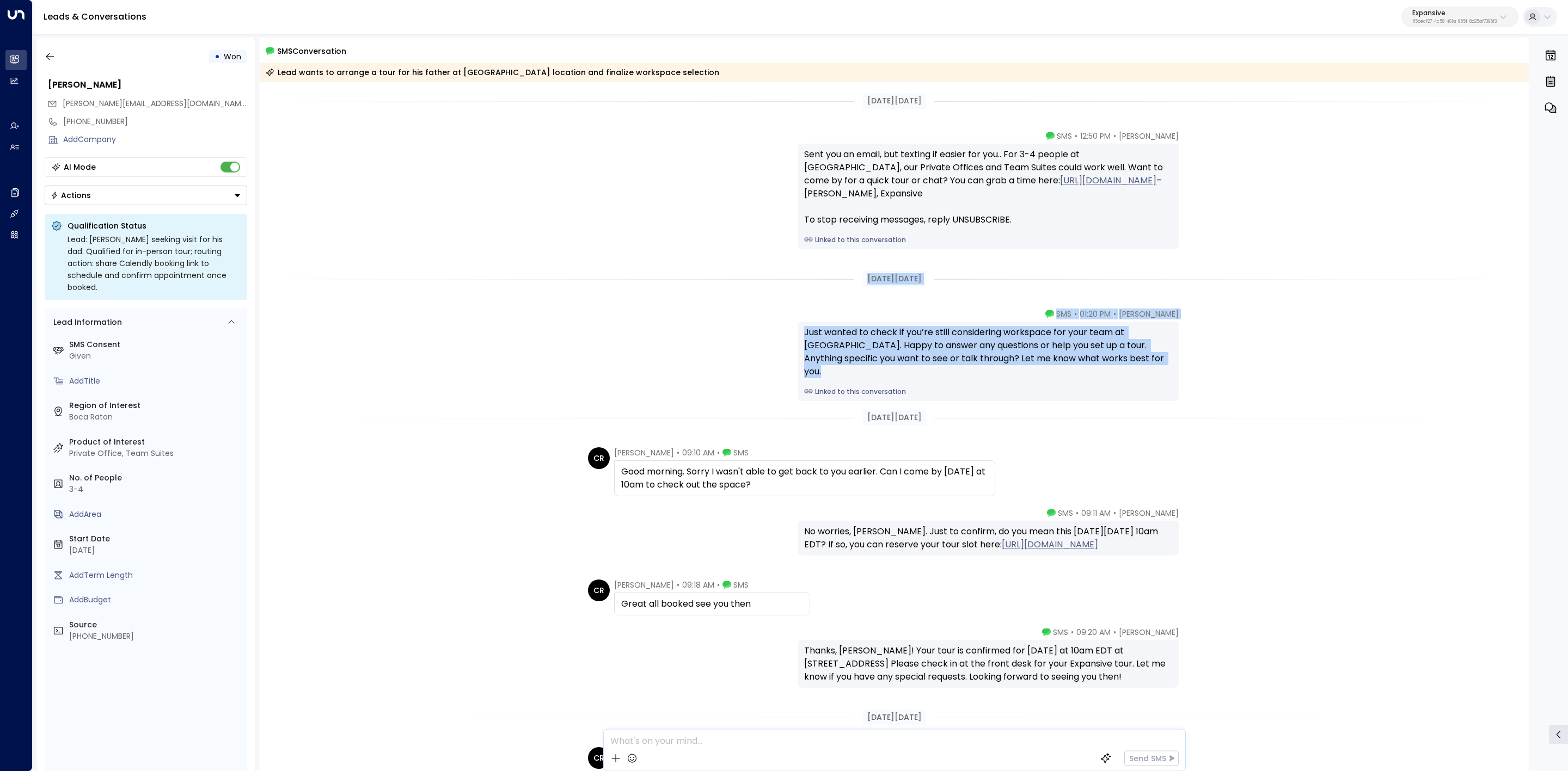
drag, startPoint x: 855, startPoint y: 278, endPoint x: 1039, endPoint y: 369, distance: 205.3
copy div "Sep 12, 26 days ago Emma • 01:20 PM • SMS Just wanted to check if you’re still …"
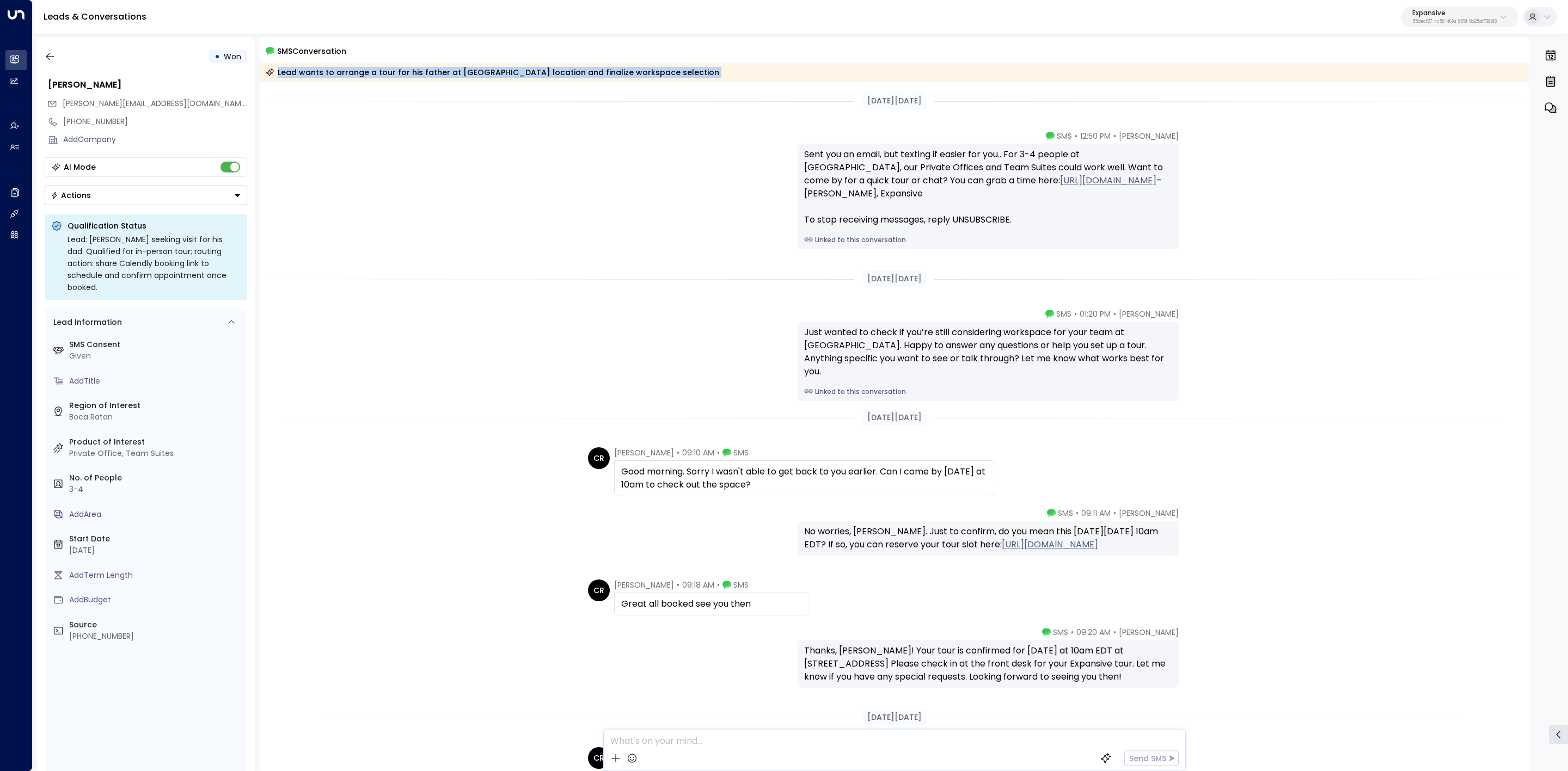
drag, startPoint x: 289, startPoint y: 75, endPoint x: 717, endPoint y: 82, distance: 428.1
click at [717, 82] on div "SMS Conversation Lead wants to arrange a tour for his father at Boca Raton loca…" at bounding box center [895, 405] width 1269 height 733
copy div "Lead wants to arrange a tour for his father at Boca Raton location and finalize…"
drag, startPoint x: 855, startPoint y: 416, endPoint x: 1079, endPoint y: 606, distance: 293.7
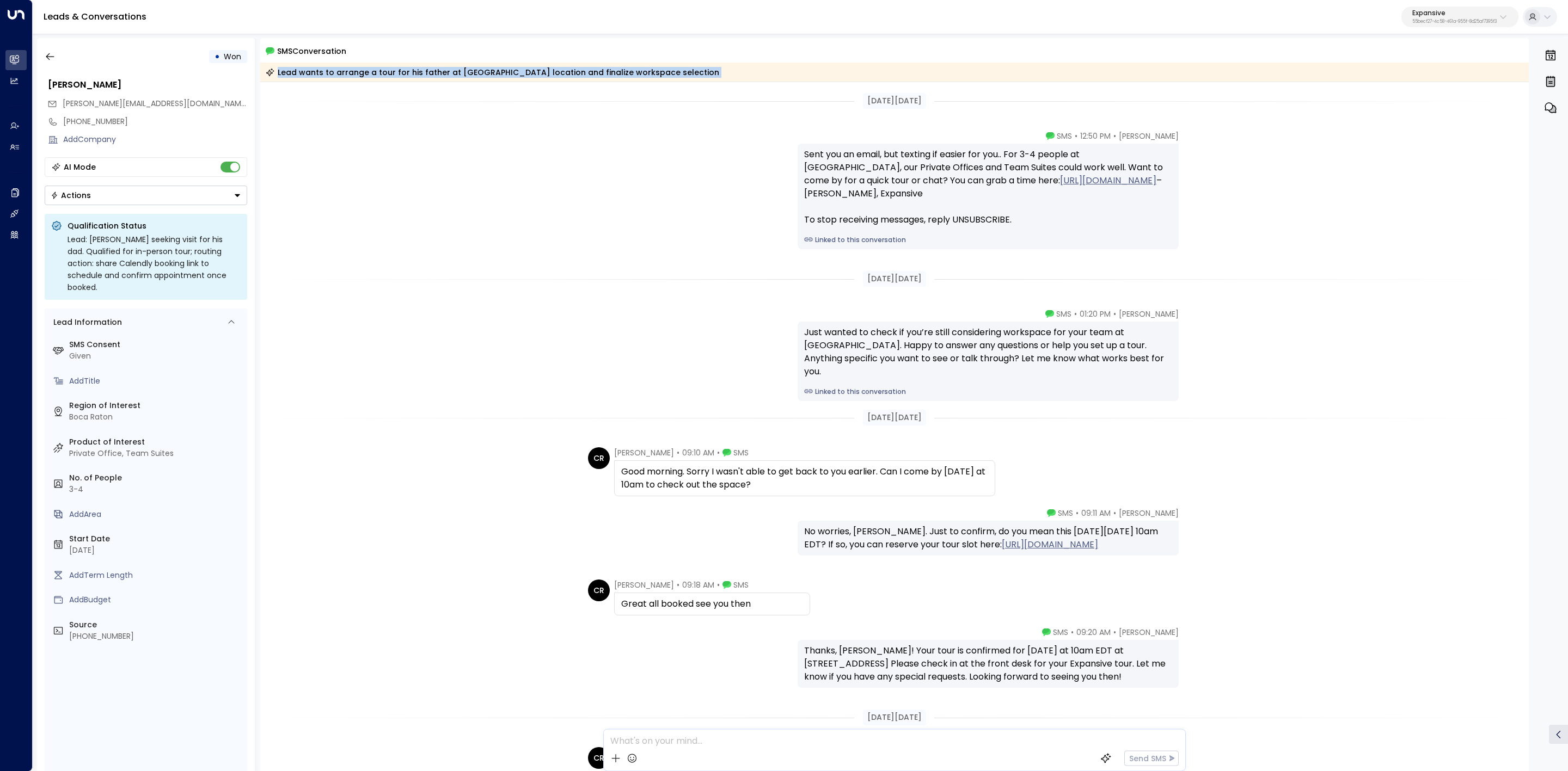
copy div "Sep 13, 25 days ago CR Christopher Richardson • 09:10 AM • SMS Good morning. So…"
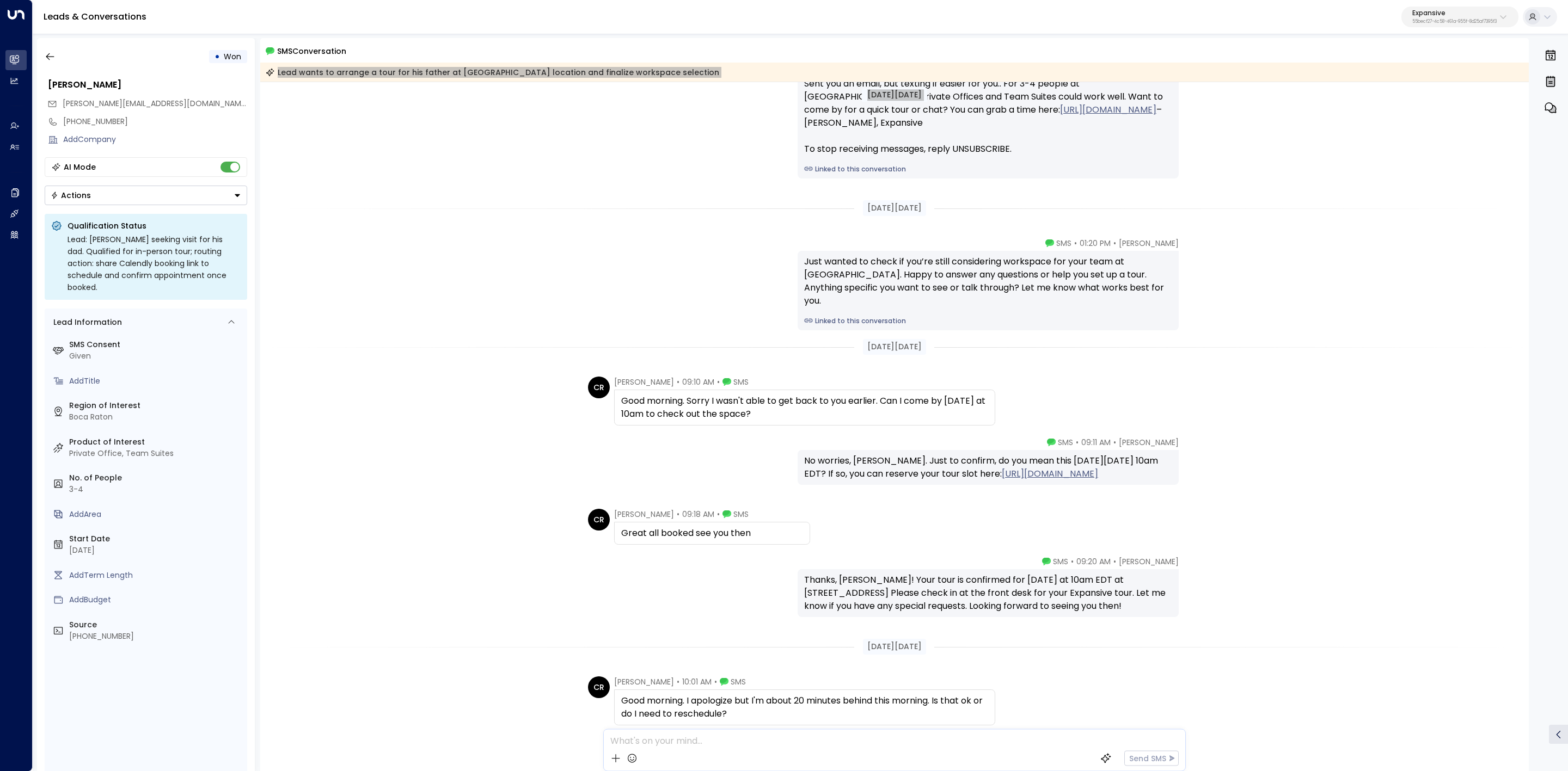
scroll to position [163, 0]
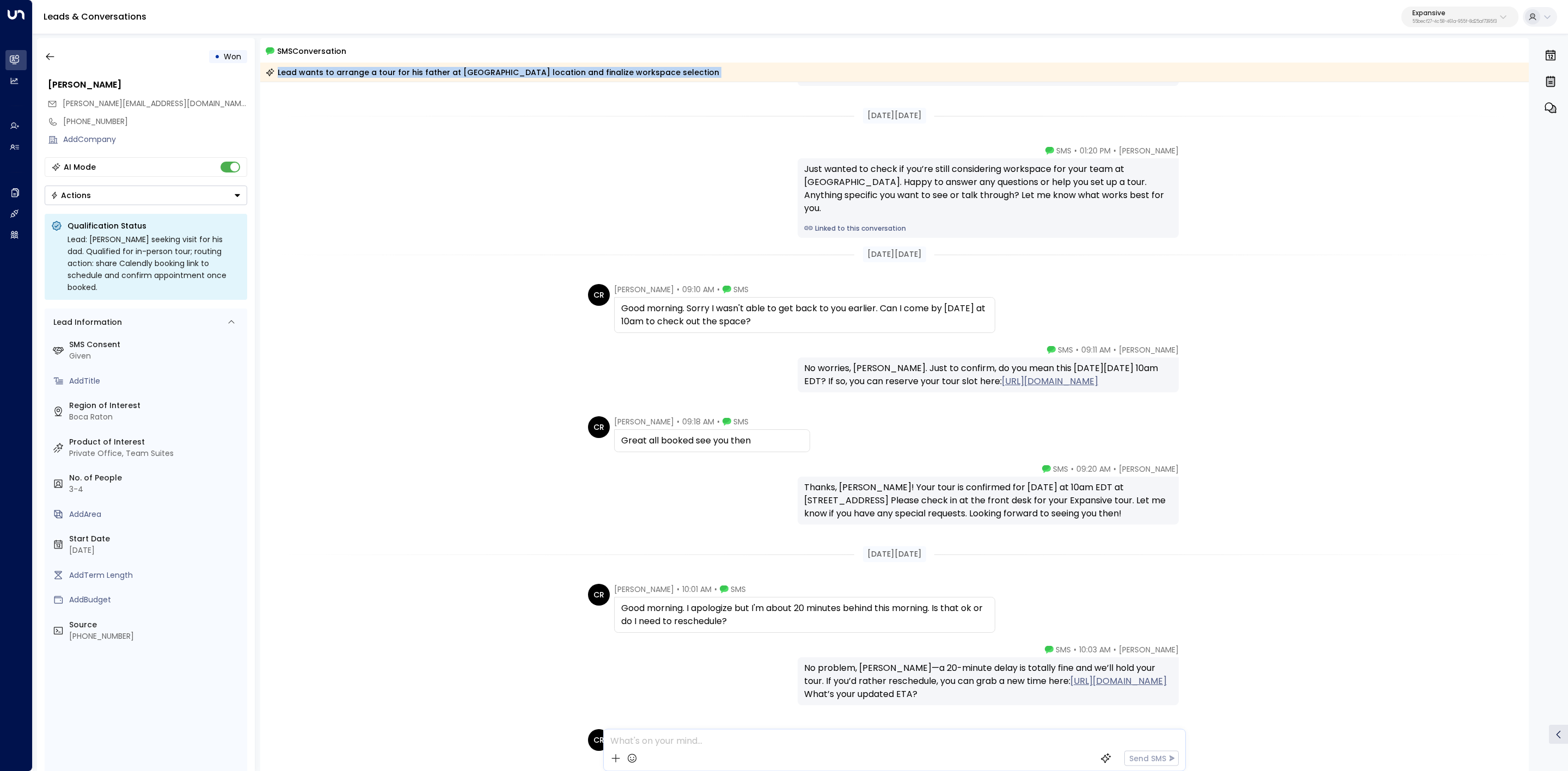
drag, startPoint x: 1070, startPoint y: 472, endPoint x: 1188, endPoint y: 704, distance: 260.3
click at [1188, 704] on div "Sep 11, 27 days ago Emma • 12:50 PM • SMS Sent you an email, but texting if eas…" at bounding box center [895, 696] width 1269 height 1555
copy div "SMS Thanks, Christopher! Your tour is confirmed for Monday at 10am EDT at 1501 …"
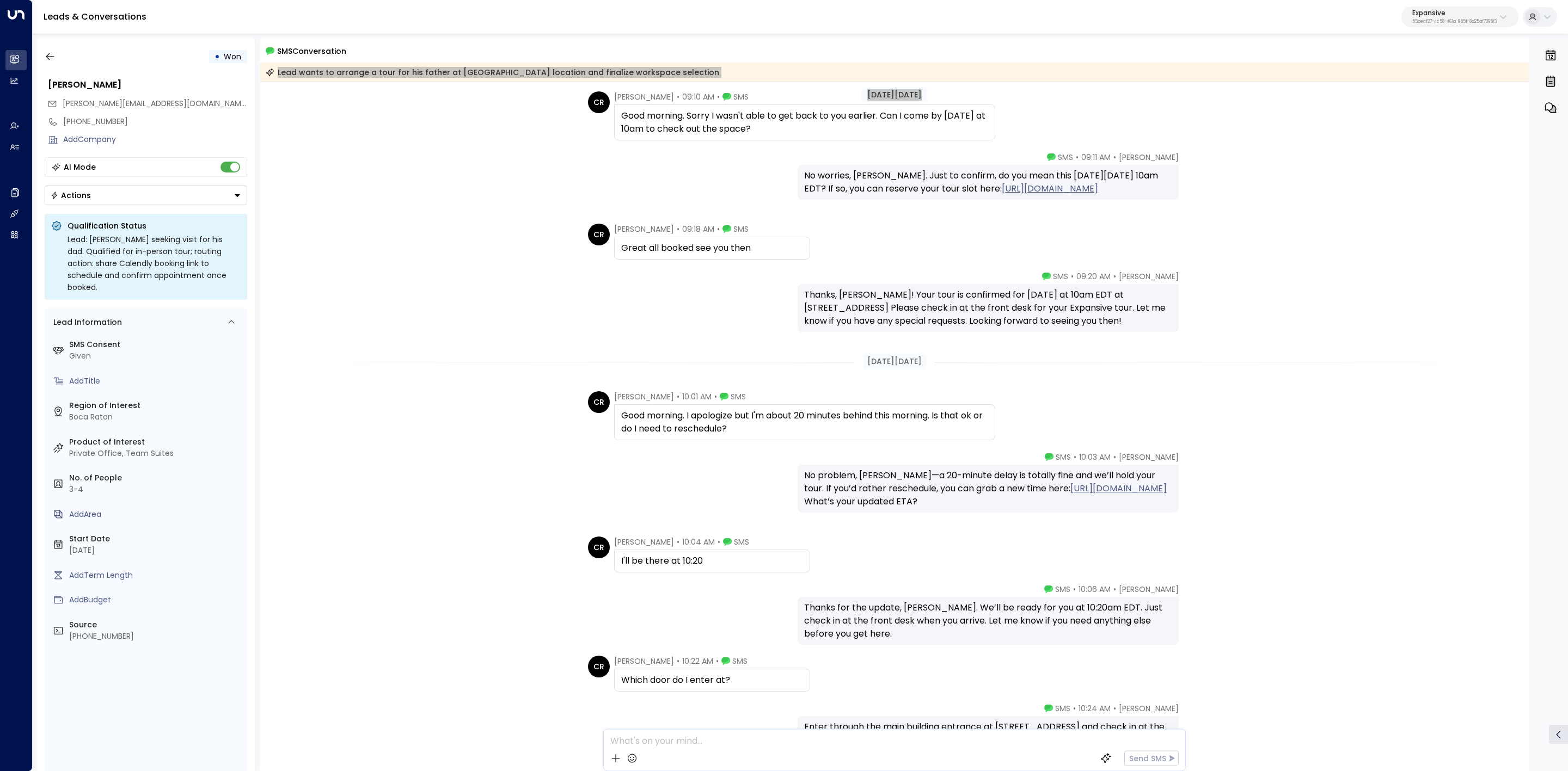
scroll to position [408, 0]
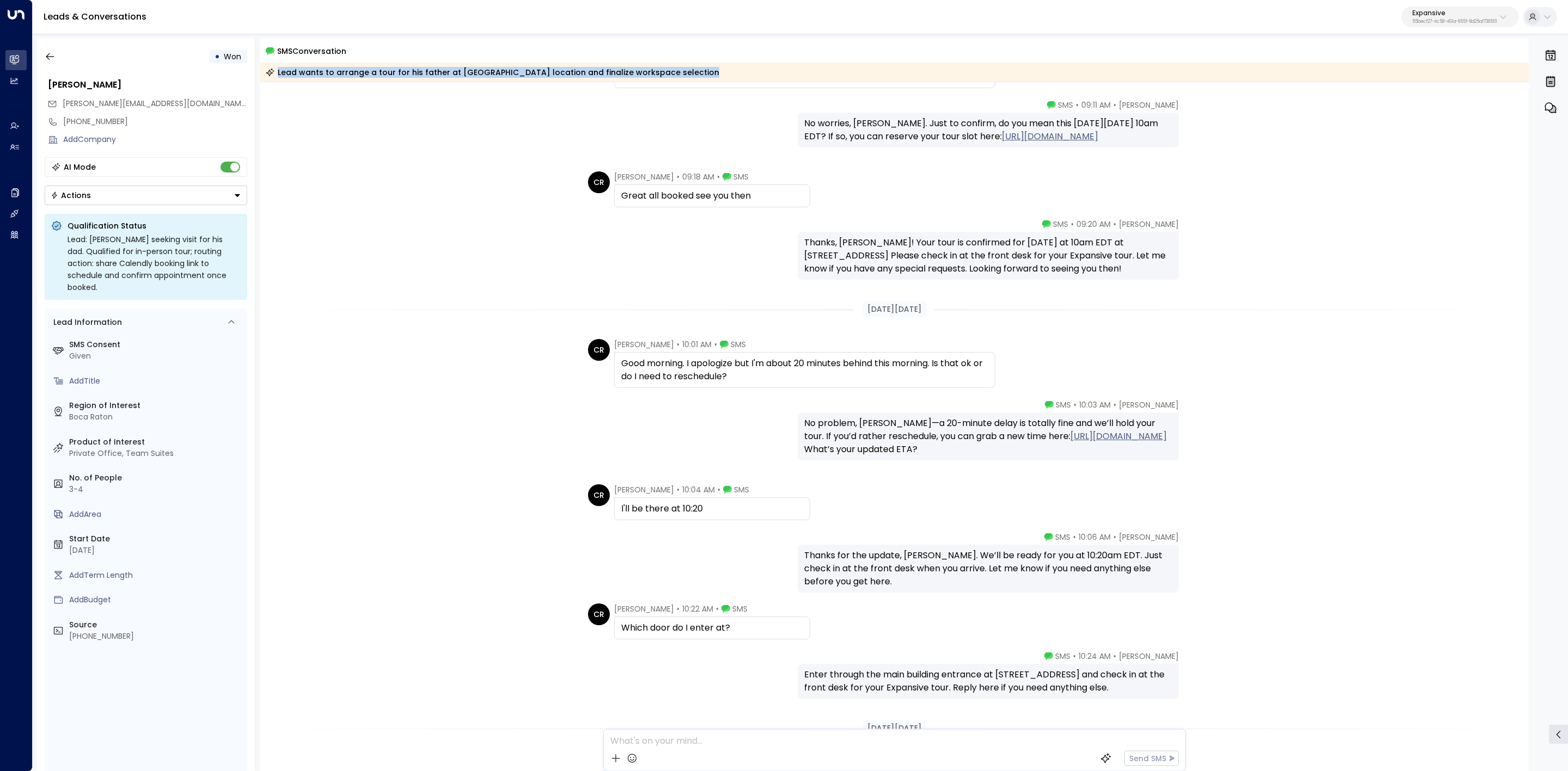
drag, startPoint x: 604, startPoint y: 487, endPoint x: 799, endPoint y: 522, distance: 198.1
click at [799, 522] on div "Sep 13, 25 days ago CR Christopher Richardson • 09:10 AM • SMS Good morning. So…" at bounding box center [895, 451] width 1269 height 1555
click at [614, 488] on span "Christopher Richardson" at bounding box center [644, 490] width 60 height 11
drag, startPoint x: 604, startPoint y: 490, endPoint x: 776, endPoint y: 545, distance: 180.6
click at [778, 544] on div "Sep 13, 25 days ago CR Christopher Richardson • 09:10 AM • SMS Good morning. So…" at bounding box center [895, 451] width 1269 height 1555
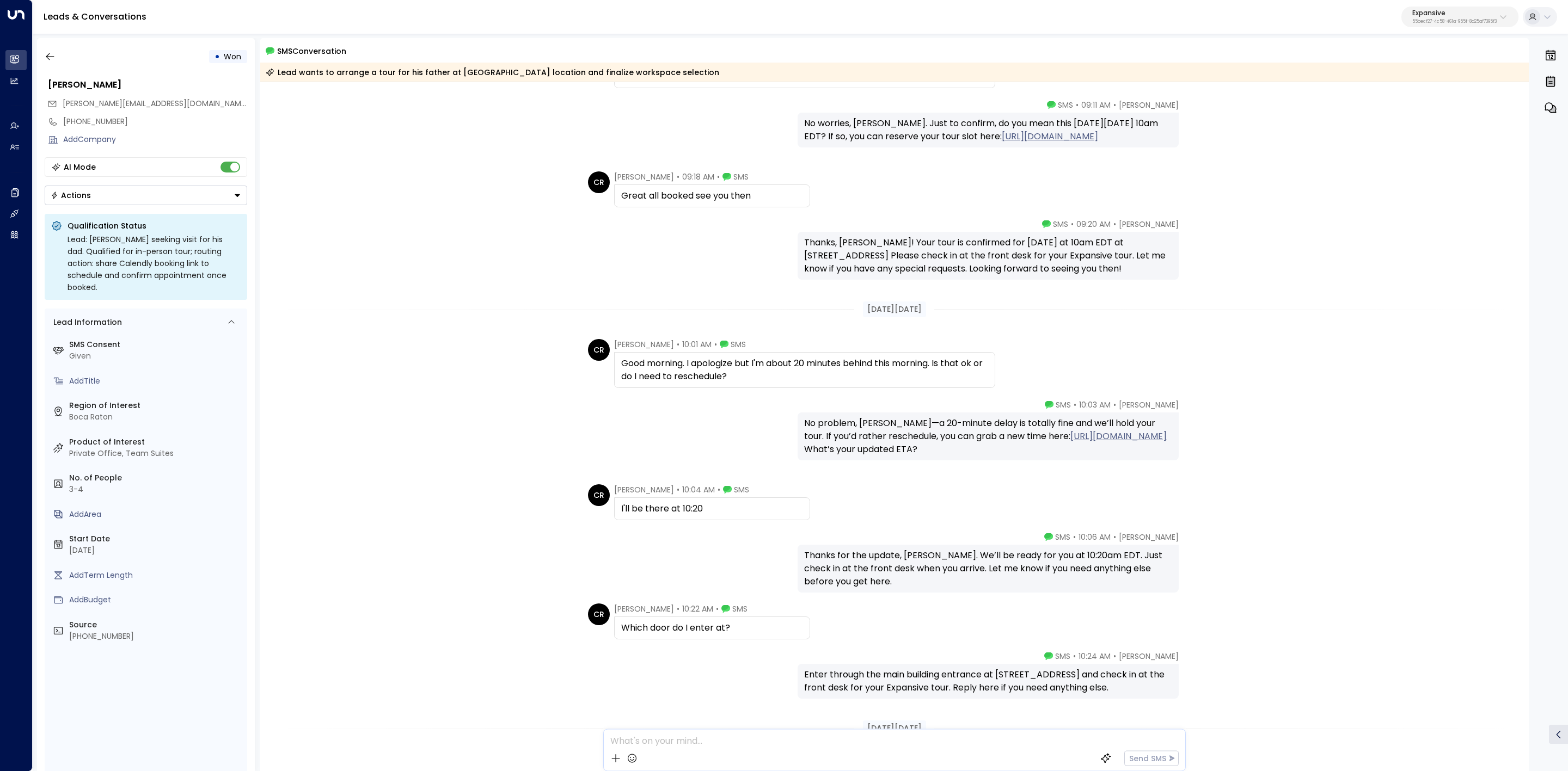
click at [684, 514] on div "I'll be there at 10:20" at bounding box center [712, 509] width 182 height 13
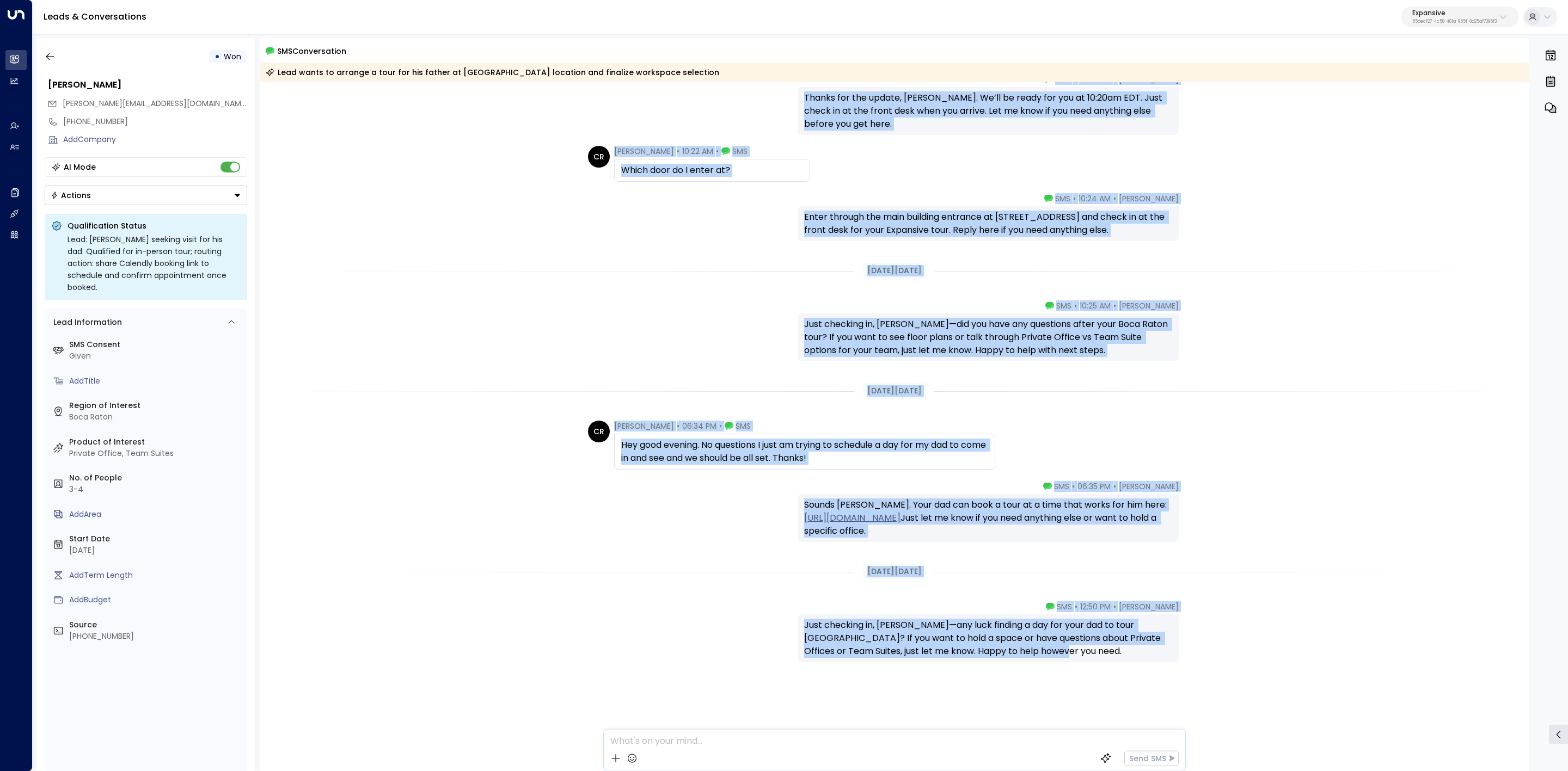
scroll to position [865, 0]
drag, startPoint x: 619, startPoint y: 490, endPoint x: 1008, endPoint y: 637, distance: 415.8
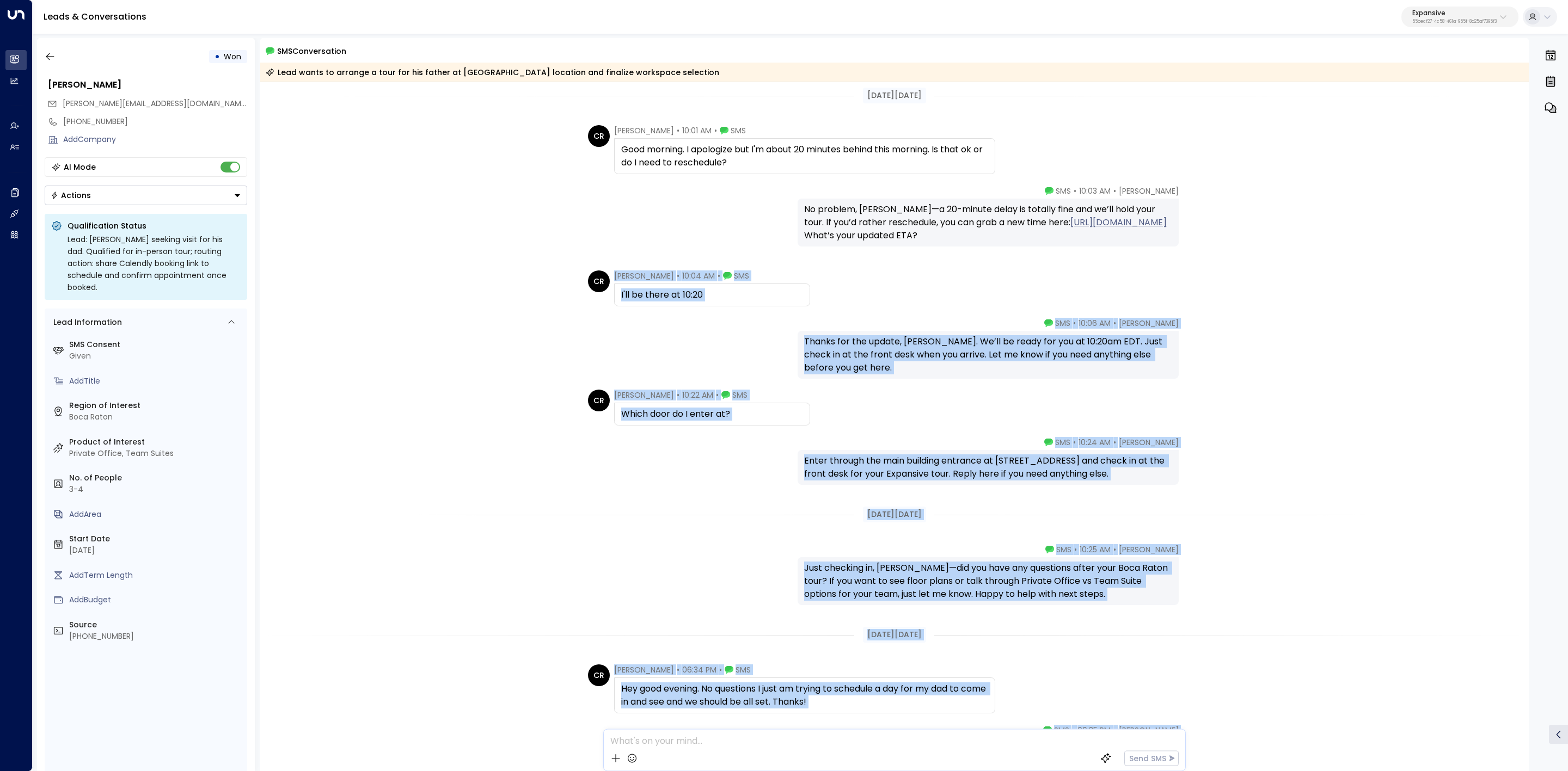
scroll to position [621, 0]
copy div "Christopher Richardson • 10:04 AM • SMS I'll be there at 10:20 Emma • 10:06 AM …"
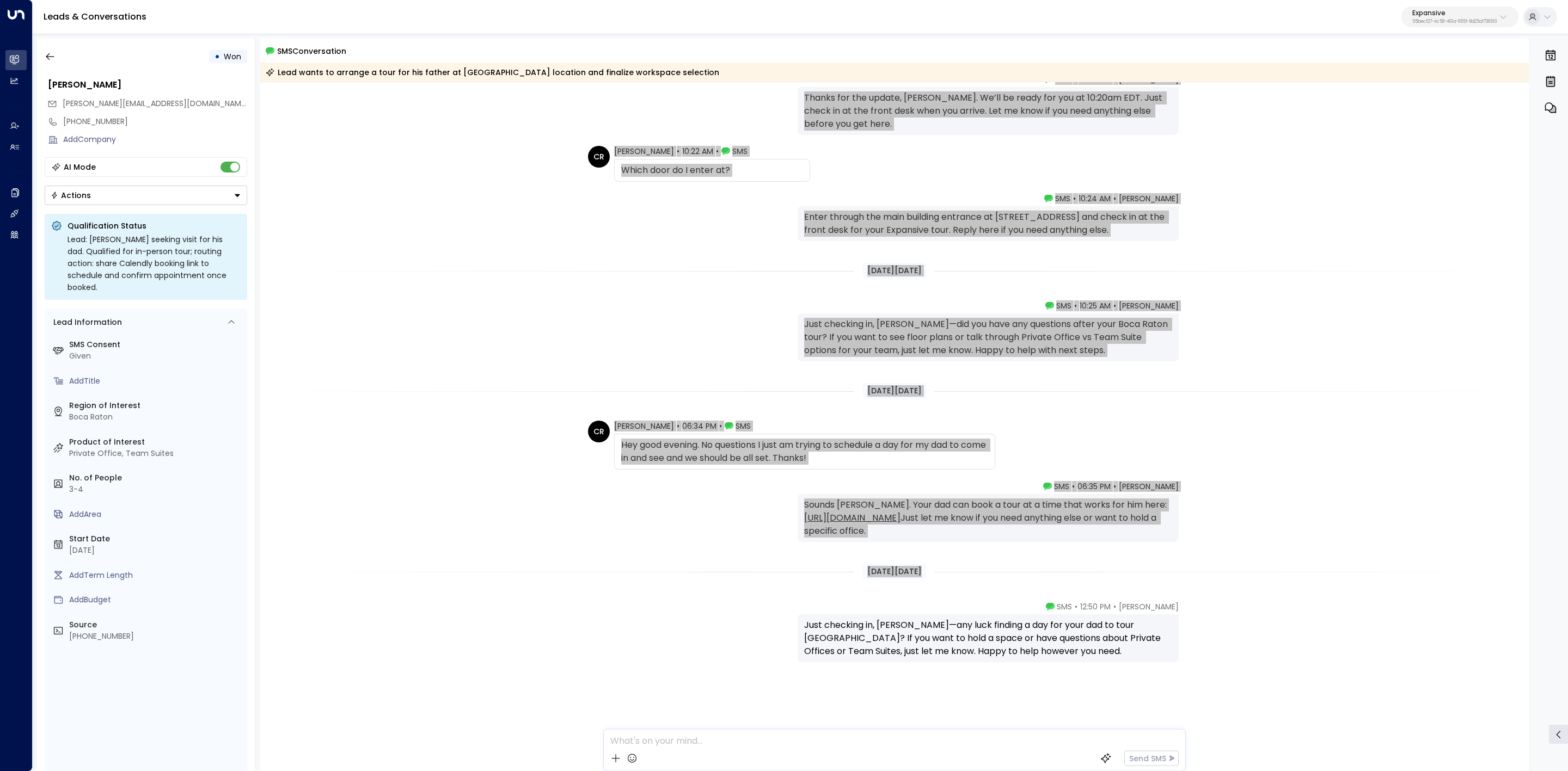
scroll to position [865, 0]
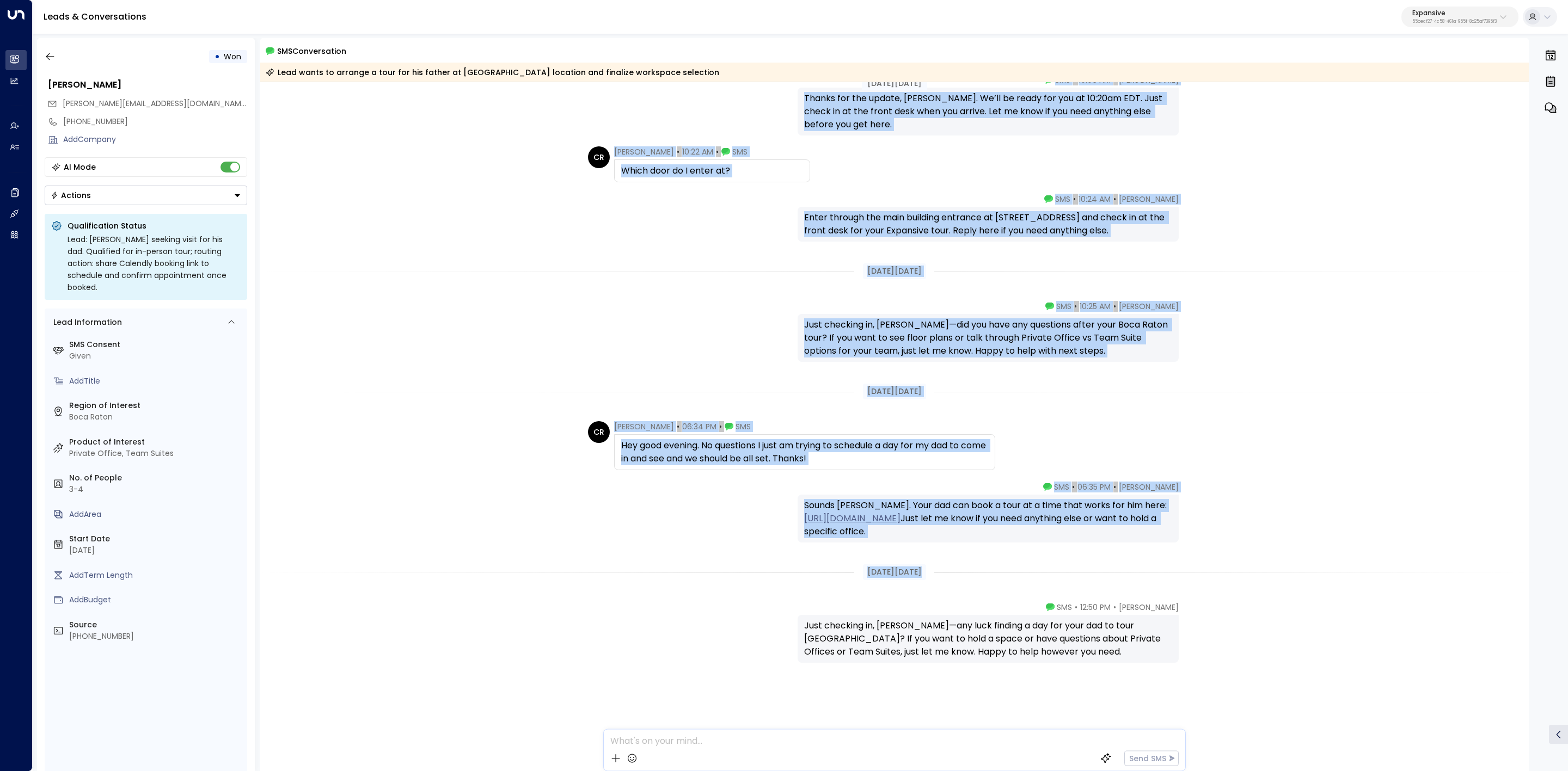
click at [957, 588] on div "Sep 19, 19 days ago" at bounding box center [895, 573] width 1269 height 38
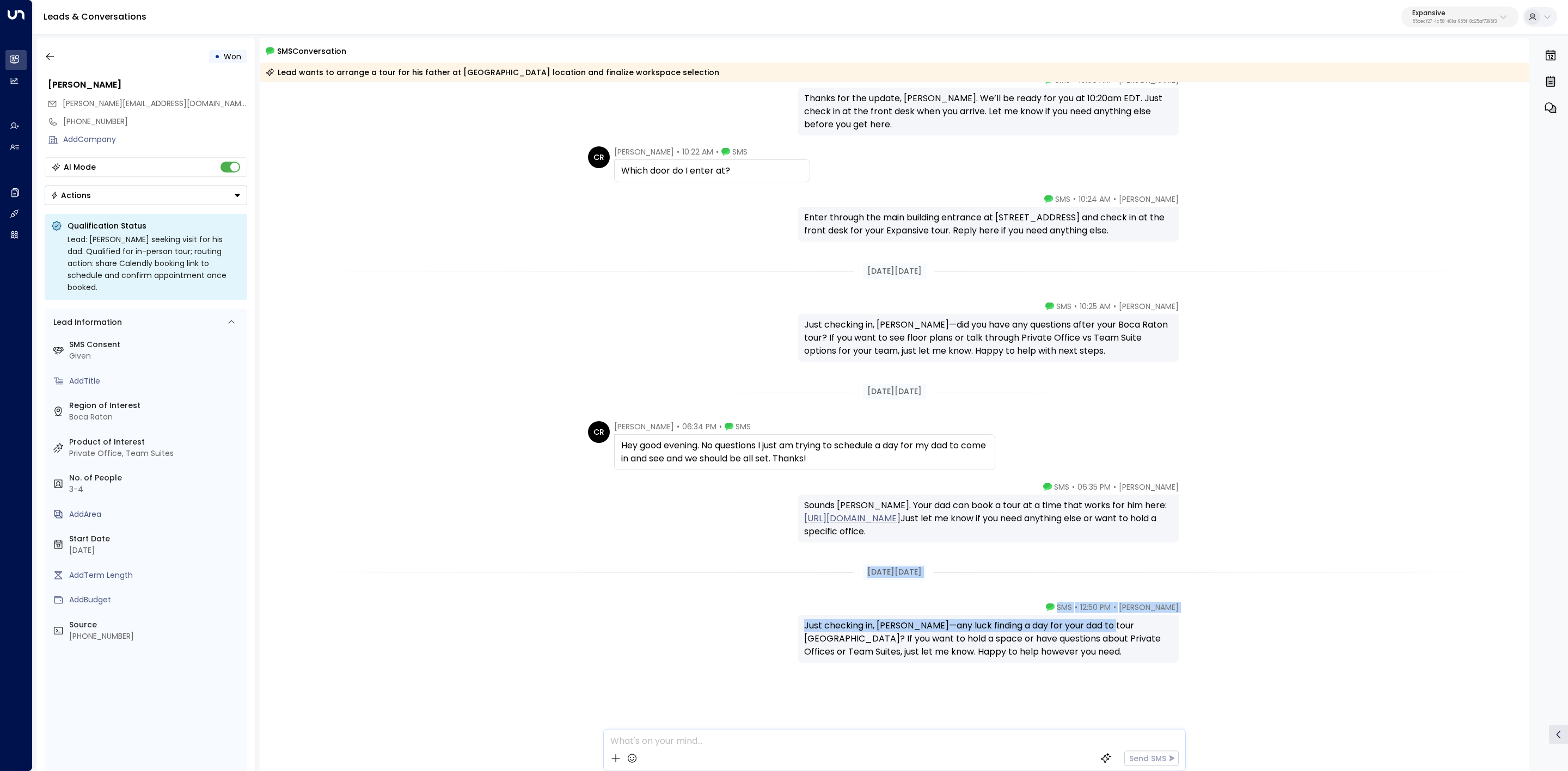
drag, startPoint x: 849, startPoint y: 572, endPoint x: 1108, endPoint y: 632, distance: 265.9
click at [1088, 668] on div "Emma • 12:50 PM • SMS Just checking in, Christopher—any luck finding a day for …" at bounding box center [895, 686] width 1269 height 170
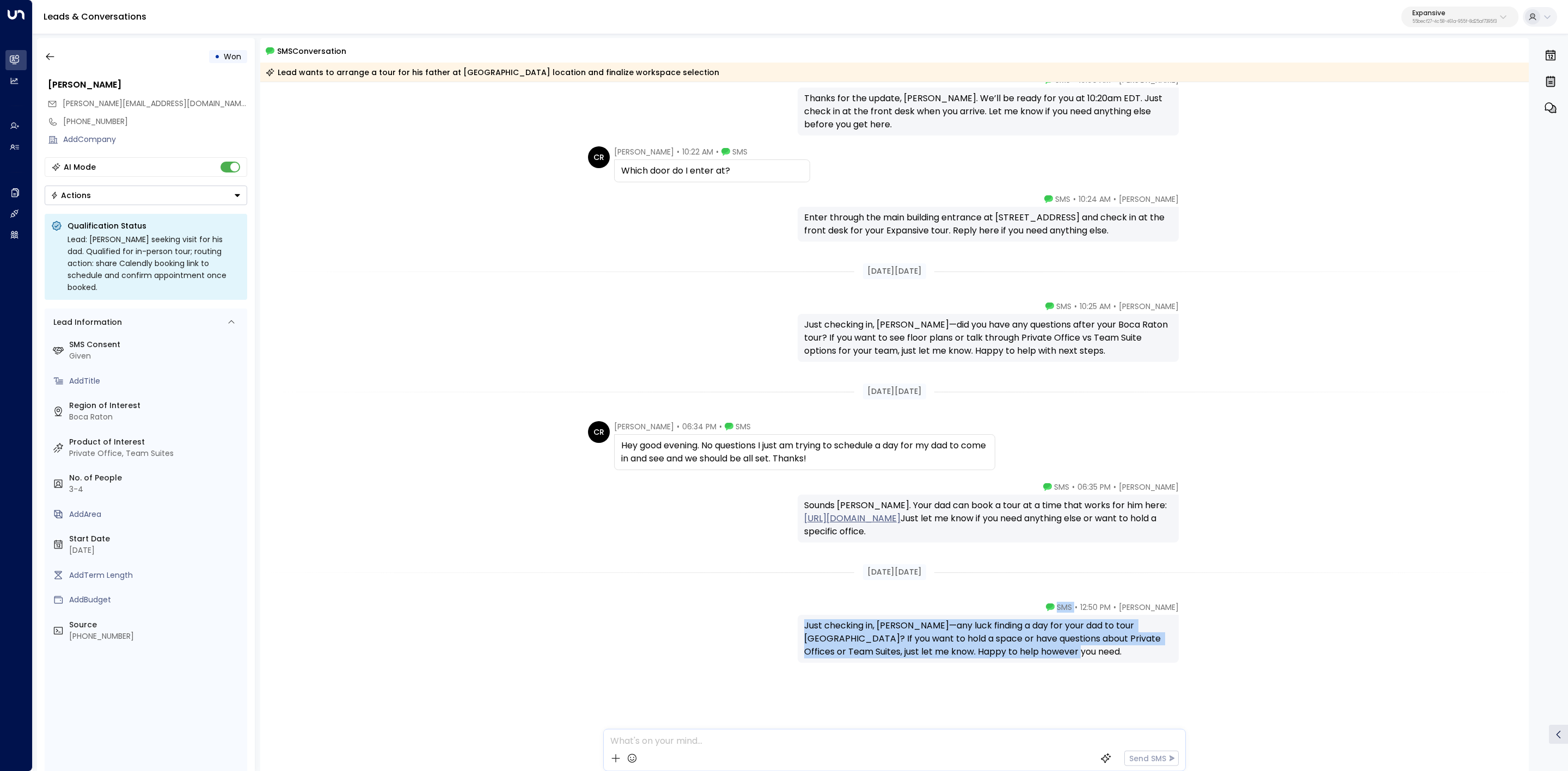
drag, startPoint x: 1083, startPoint y: 652, endPoint x: 1078, endPoint y: 605, distance: 47.3
click at [1078, 605] on div "Emma • 12:50 PM • SMS Just checking in, Christopher—any luck finding a day for …" at bounding box center [988, 632] width 381 height 61
copy div "SMS Just checking in, Christopher—any luck finding a day for your dad to tour B…"
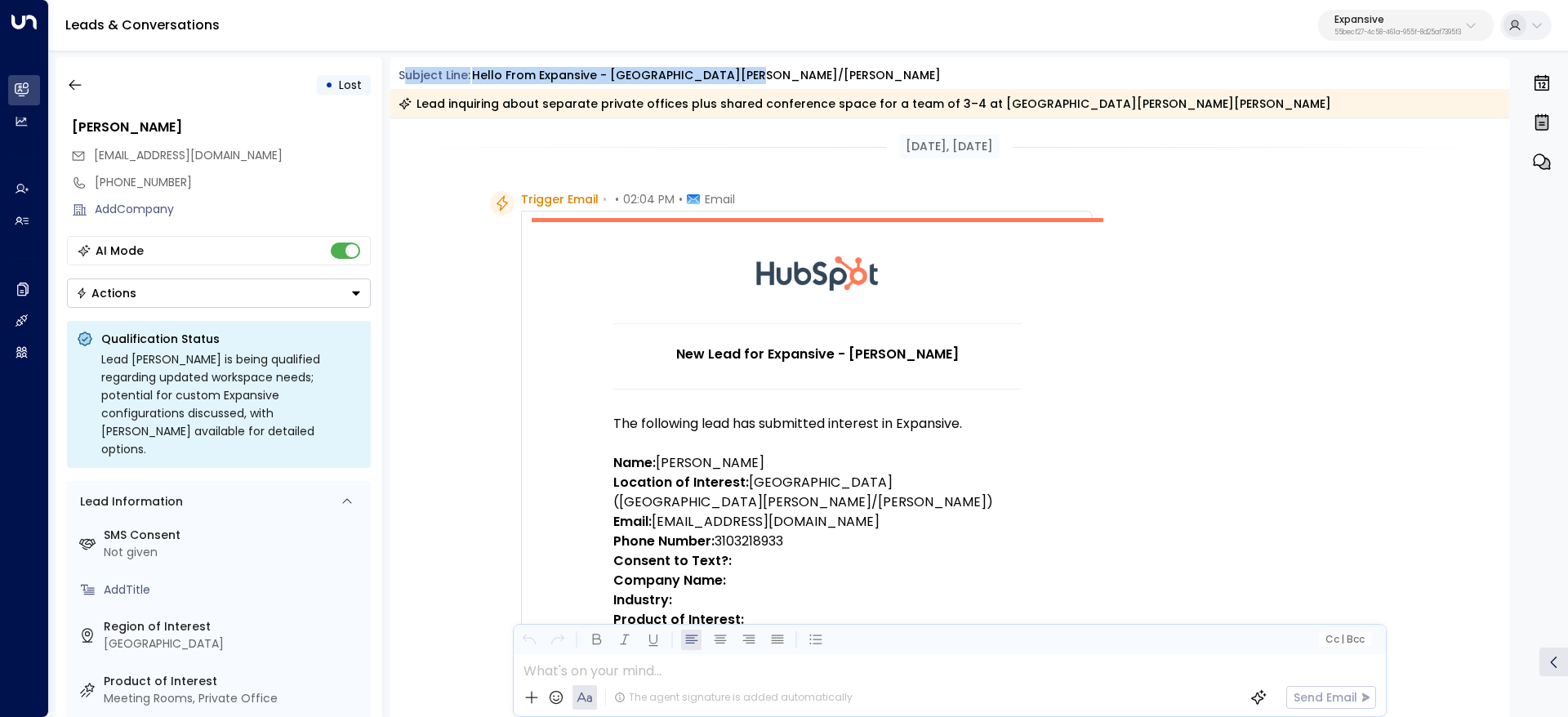
drag, startPoint x: 747, startPoint y: 73, endPoint x: 403, endPoint y: 74, distance: 344.0
click at [403, 74] on div "Subject Line: Hello from Expansive - Upper Kirby/Greenway" at bounding box center [953, 75] width 1111 height 17
copy div "ubject Line: Hello from Expansive - Upper Kirby/Greenway"
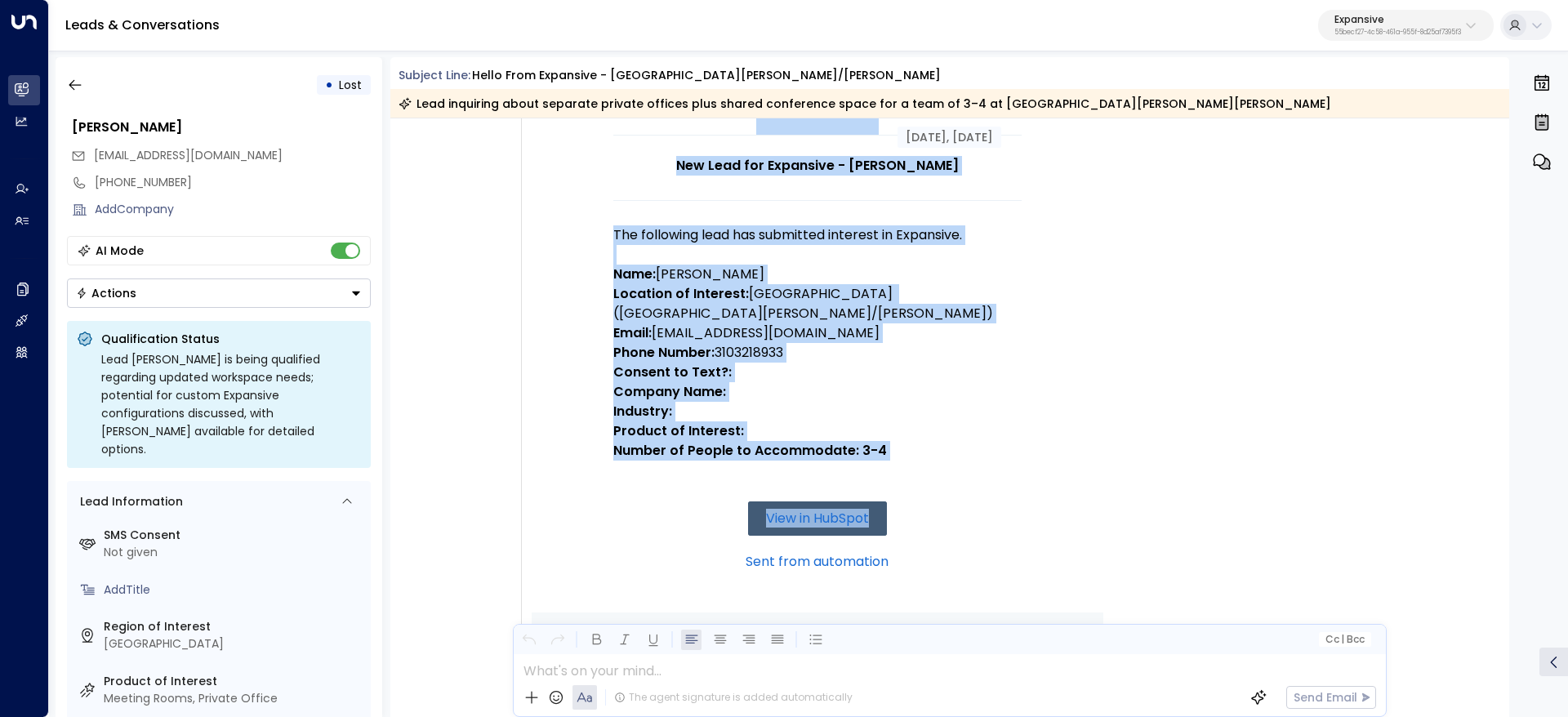
scroll to position [245, 0]
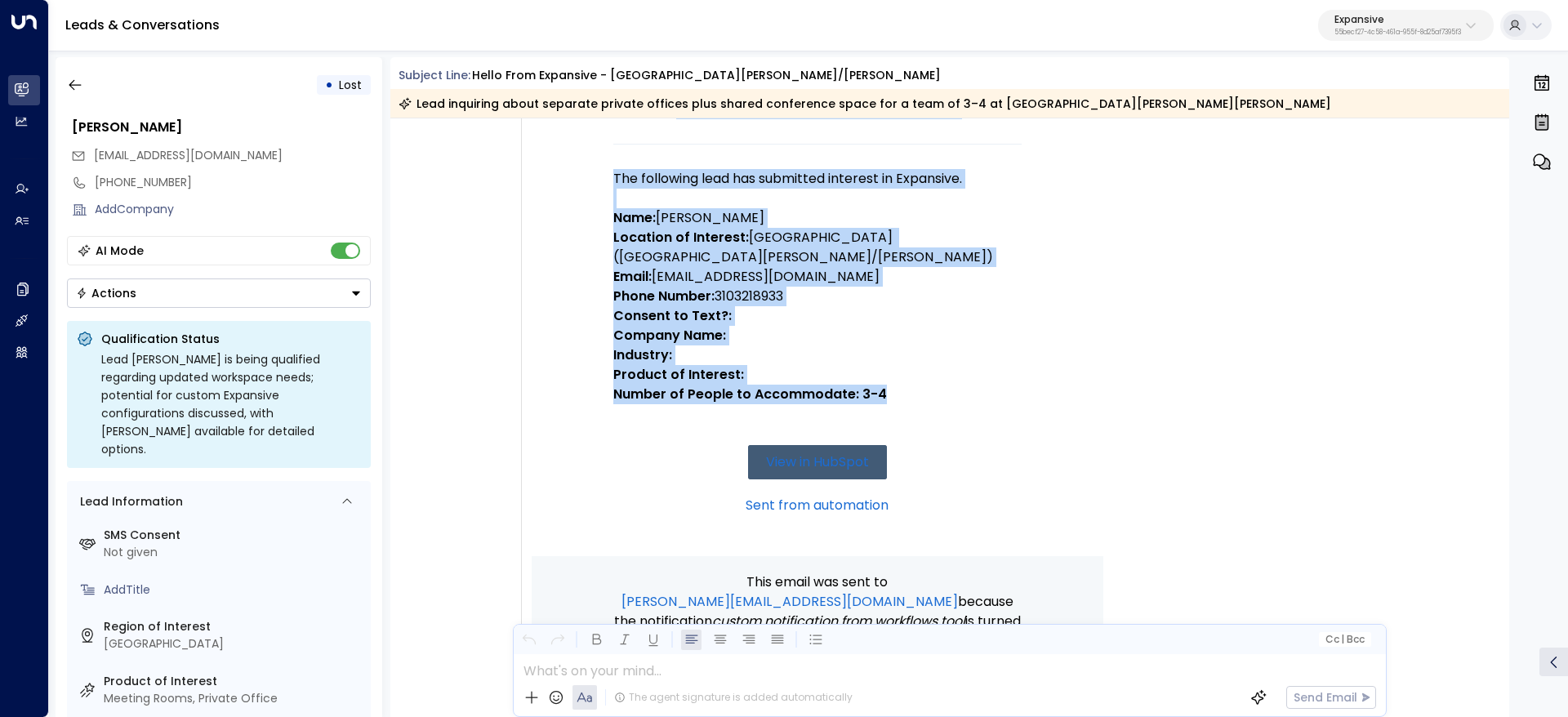
drag, startPoint x: 886, startPoint y: 146, endPoint x: 916, endPoint y: 409, distance: 264.7
copy div "Jun 02, 4 months ago Trigger Email • • 02:04 PM • Email New Lead for Expansive …"
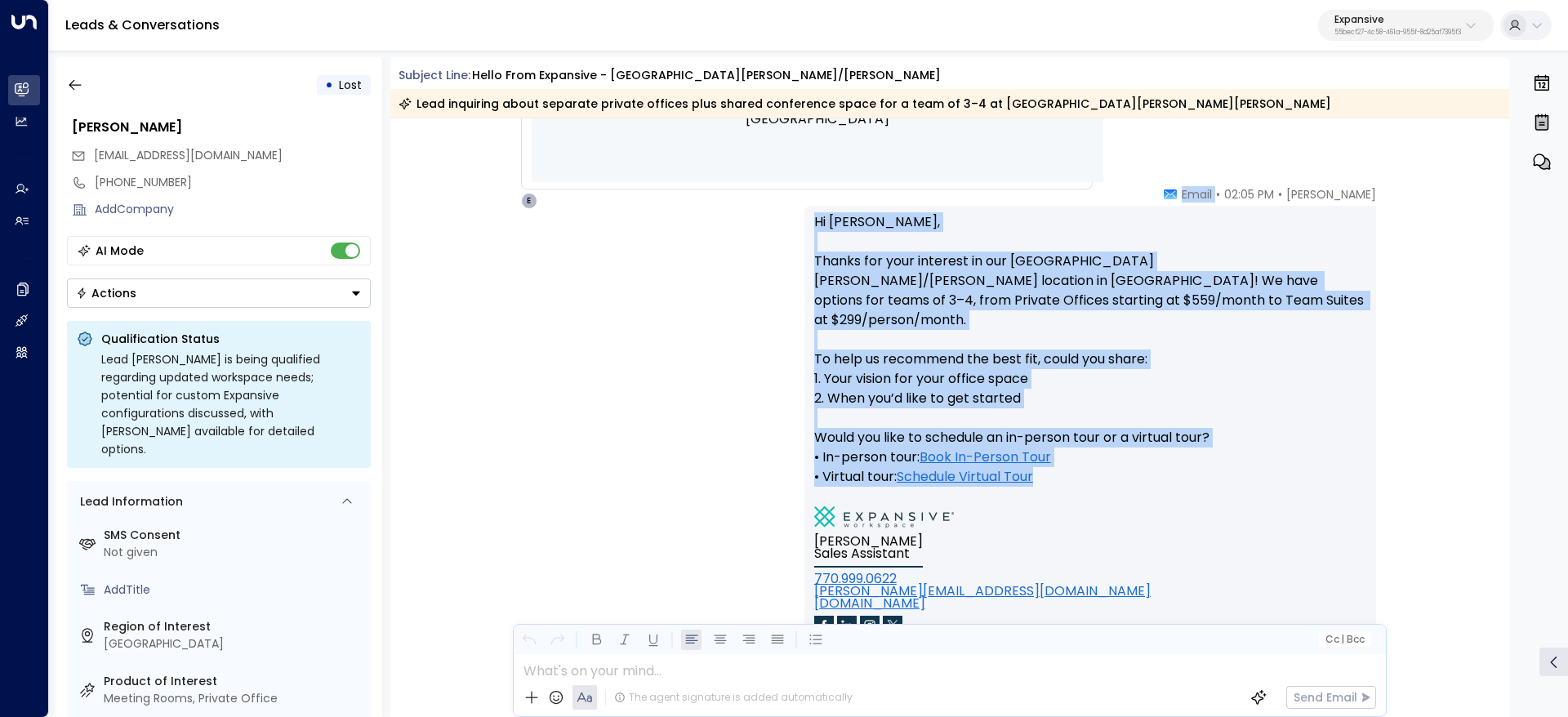
scroll to position [980, 0]
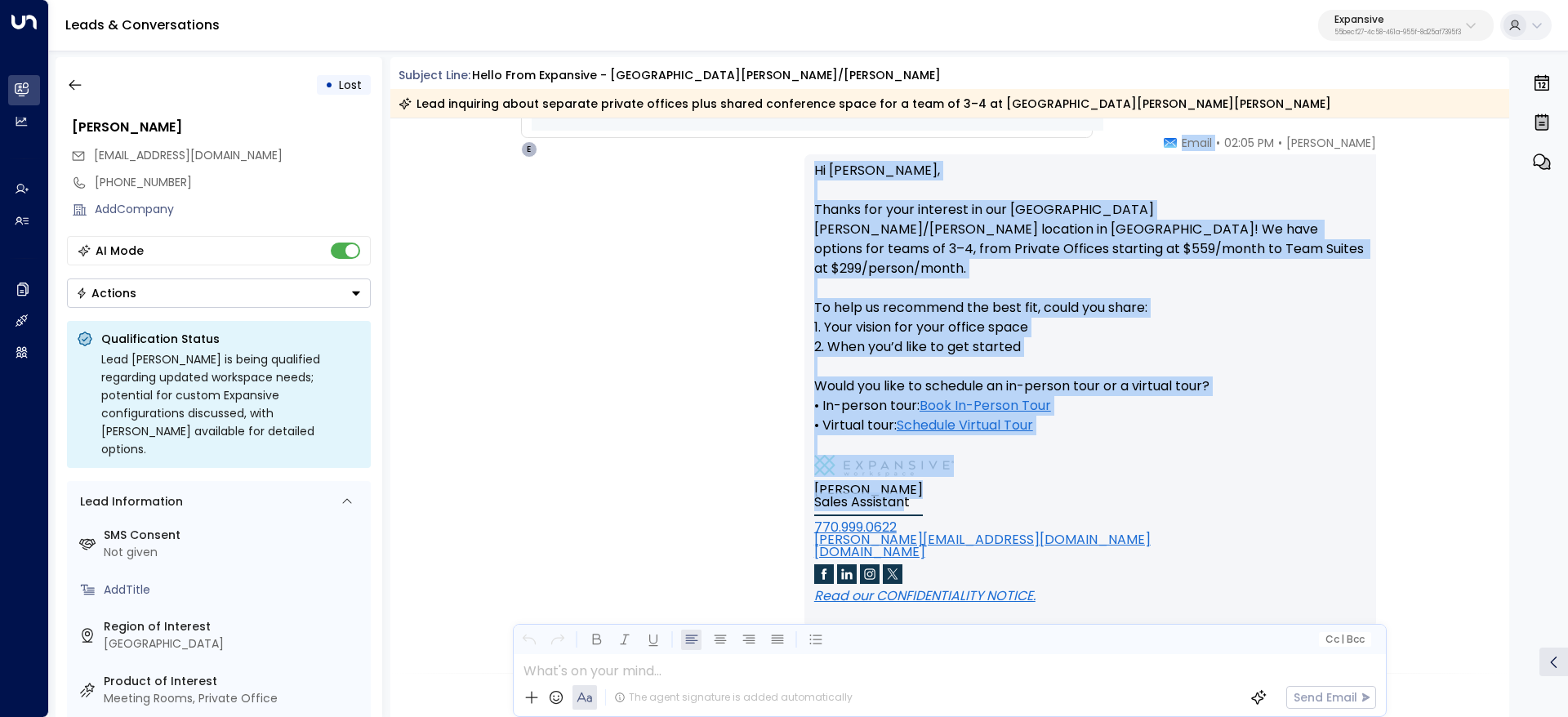
drag, startPoint x: 1212, startPoint y: 265, endPoint x: 904, endPoint y: 484, distance: 377.9
click at [904, 484] on div "Emma • 02:05 PM • Email Hi Marisa, Thanks for your interest in our Upper Kirby/…" at bounding box center [1090, 392] width 572 height 513
copy div "• Email Hi Marisa, Thanks for your interest in our Upper Kirby/Greenway locatio…"
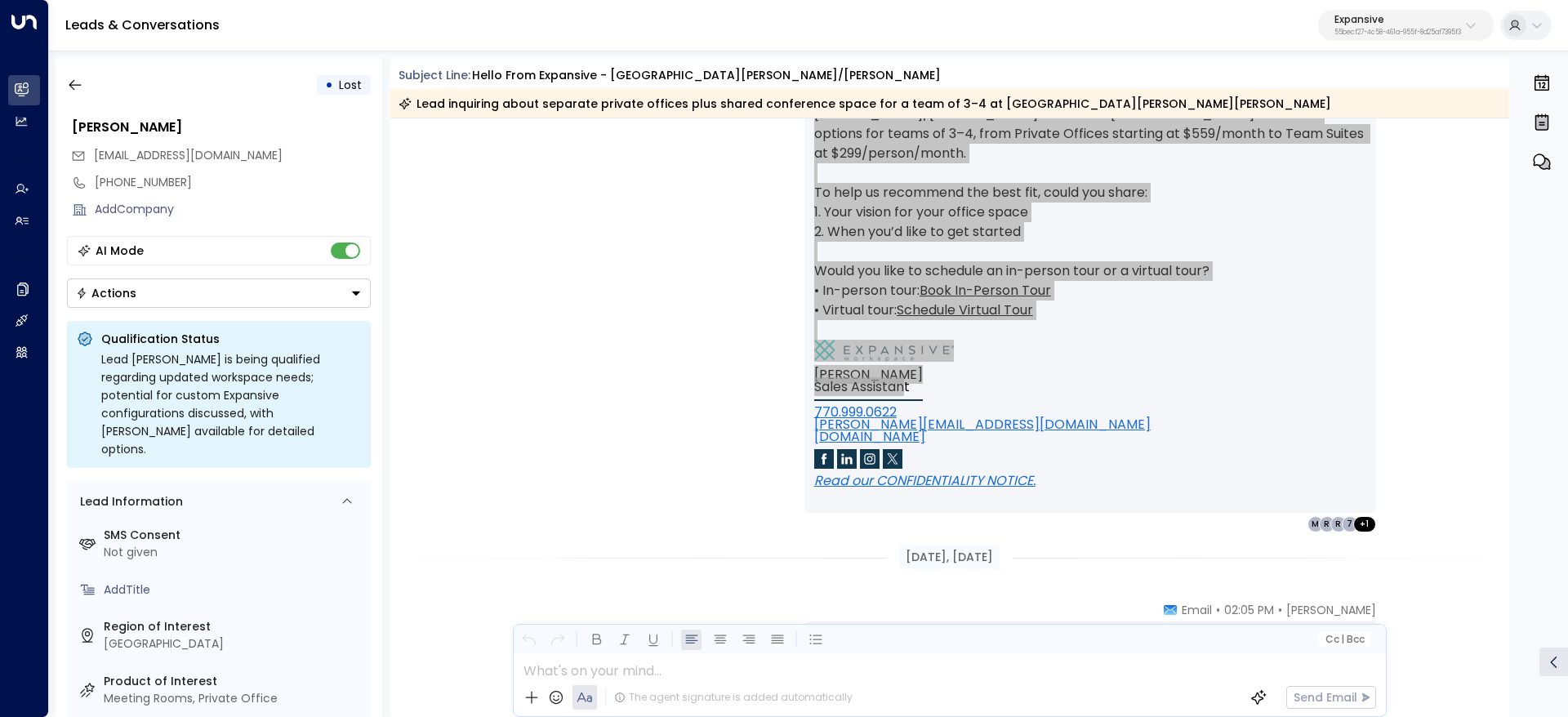
scroll to position [1348, 0]
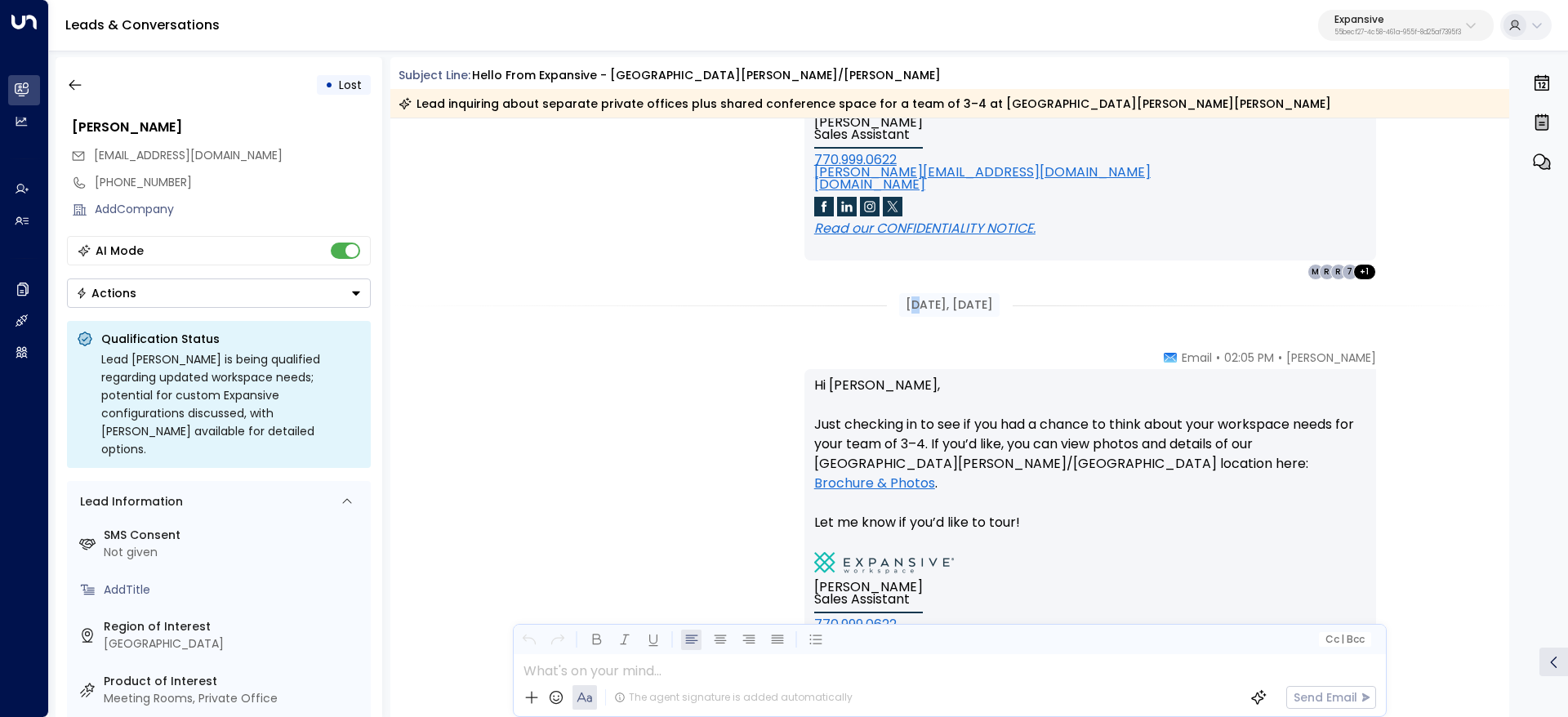
drag, startPoint x: 890, startPoint y: 316, endPoint x: 899, endPoint y: 314, distance: 9.2
click at [900, 314] on div "Jun 03, 4 months ago" at bounding box center [950, 305] width 100 height 24
click at [900, 296] on div "Jun 03, 4 months ago" at bounding box center [950, 305] width 100 height 24
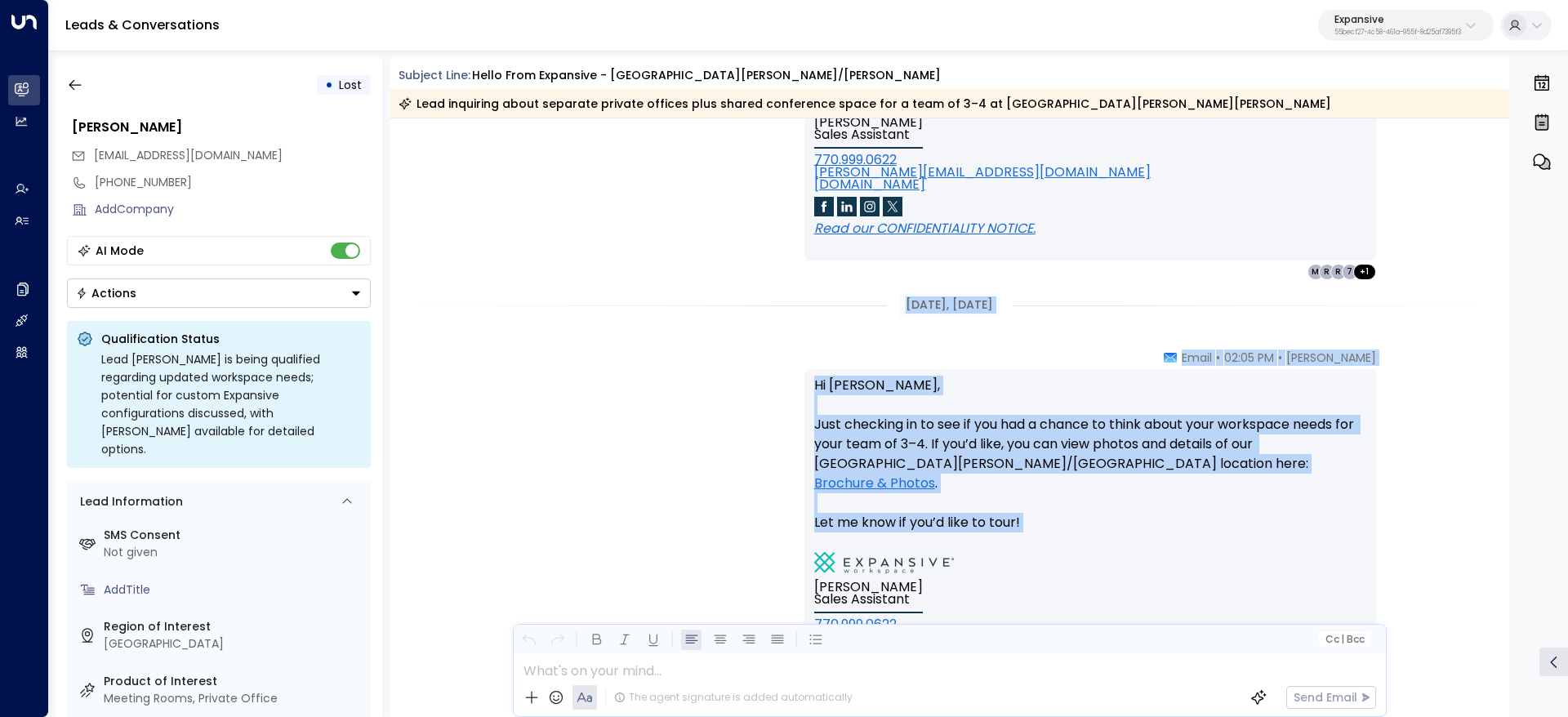
drag, startPoint x: 955, startPoint y: 331, endPoint x: 1149, endPoint y: 507, distance: 261.9
copy div "Jun 03, 4 months ago Emma • 02:05 PM • Email Hi Marisa, Just checking in to see…"
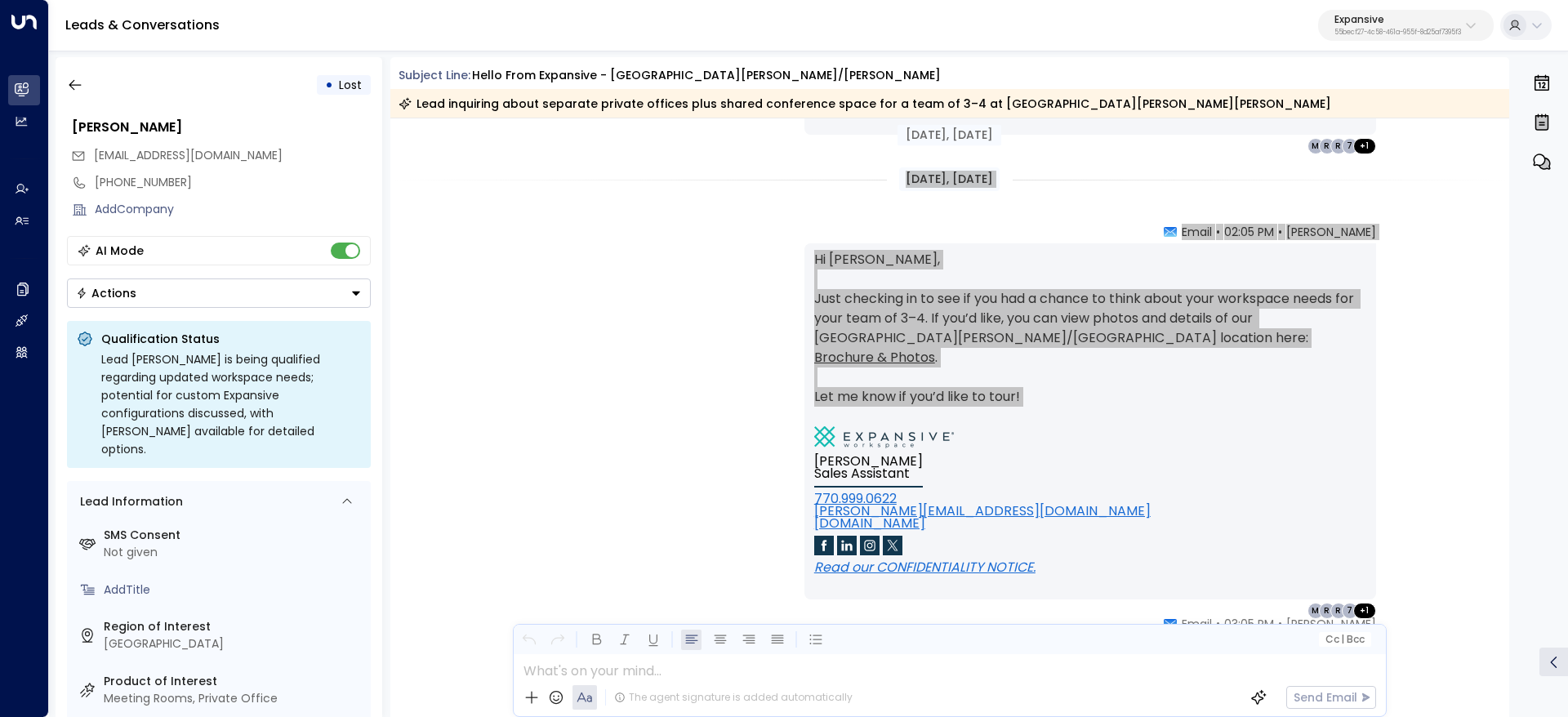
scroll to position [1715, 0]
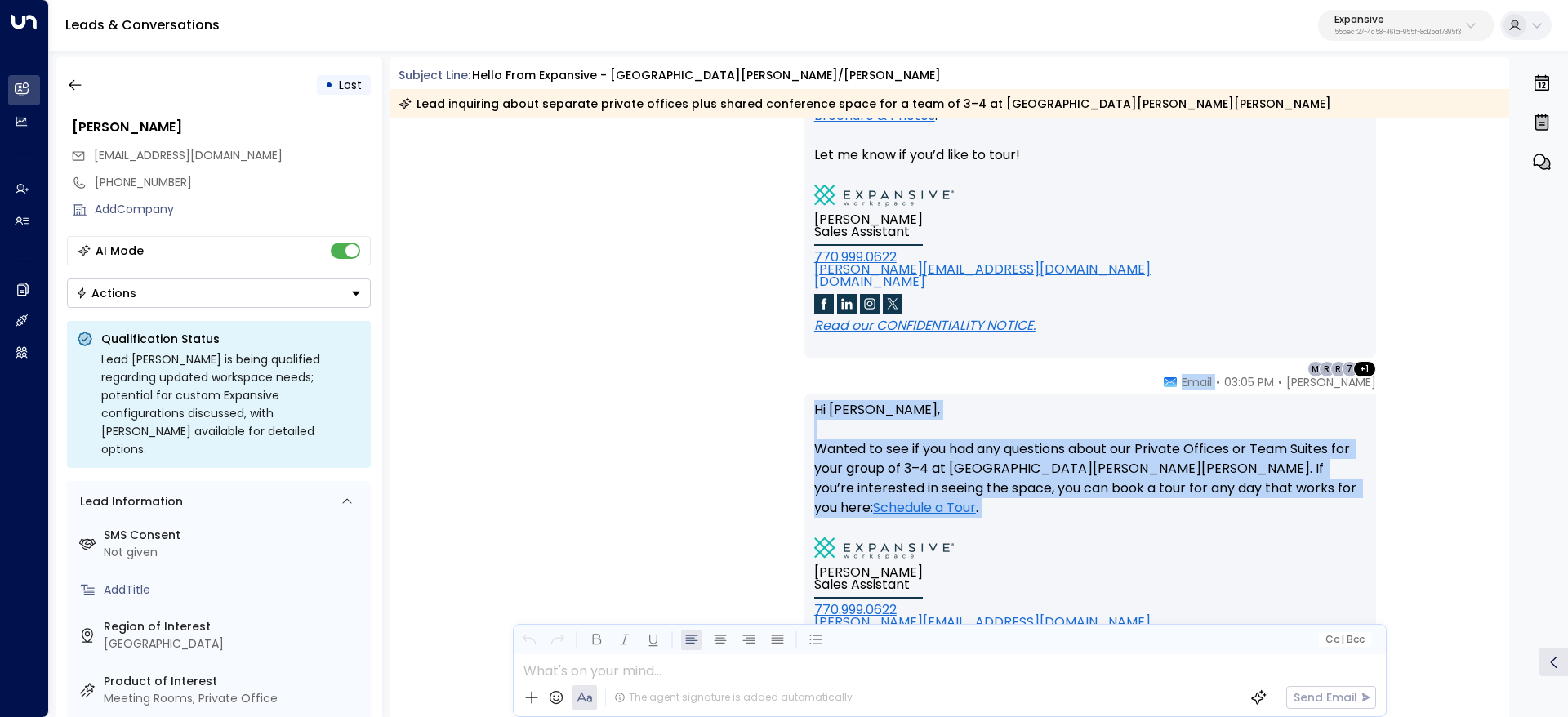
drag, startPoint x: 1231, startPoint y: 378, endPoint x: 1300, endPoint y: 506, distance: 145.4
click at [1300, 506] on div "Emma • 03:05 PM • Email Hi Marisa, Wanted to see if you had any questions about…" at bounding box center [1090, 553] width 572 height 356
copy div "Email Hi Marisa, Wanted to see if you had any questions about our Private Offic…"
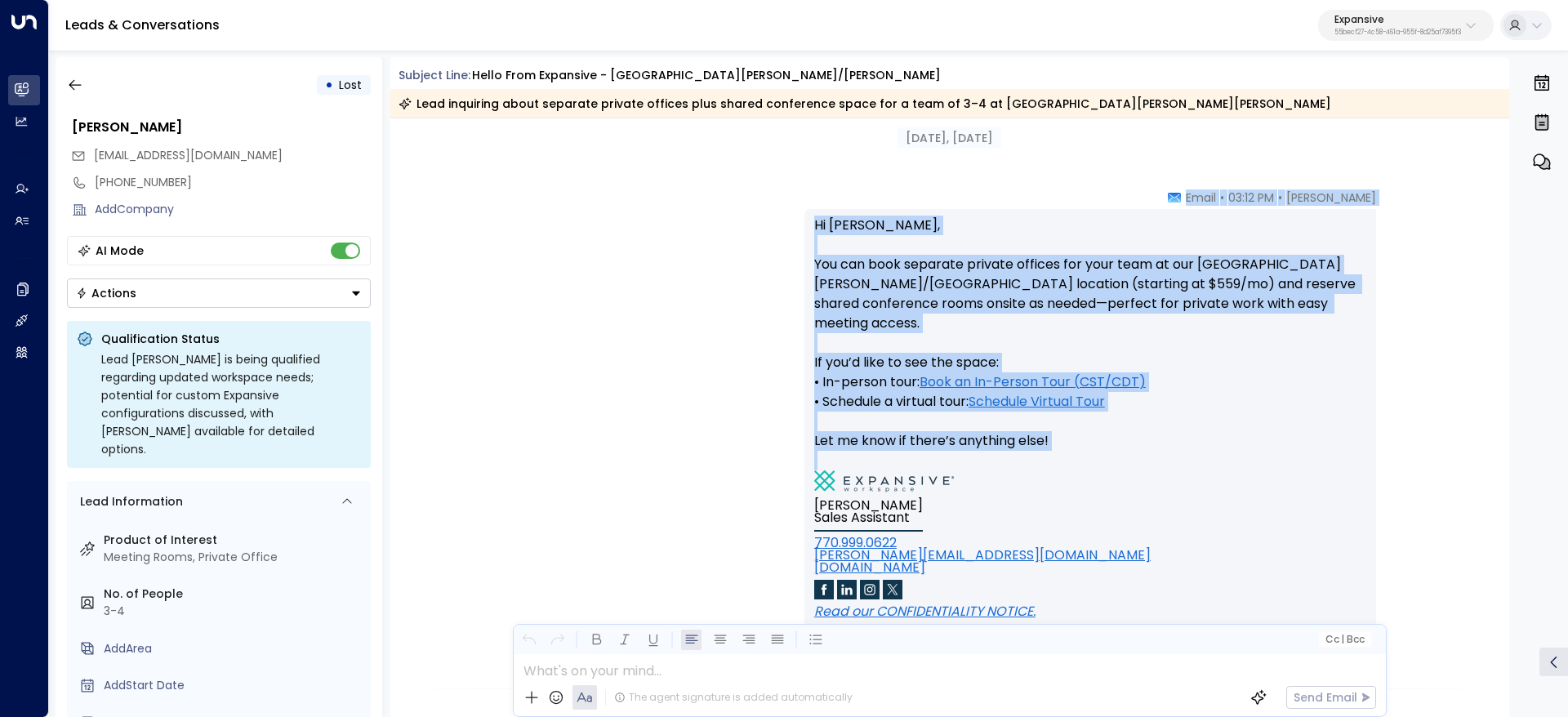
scroll to position [2696, 0]
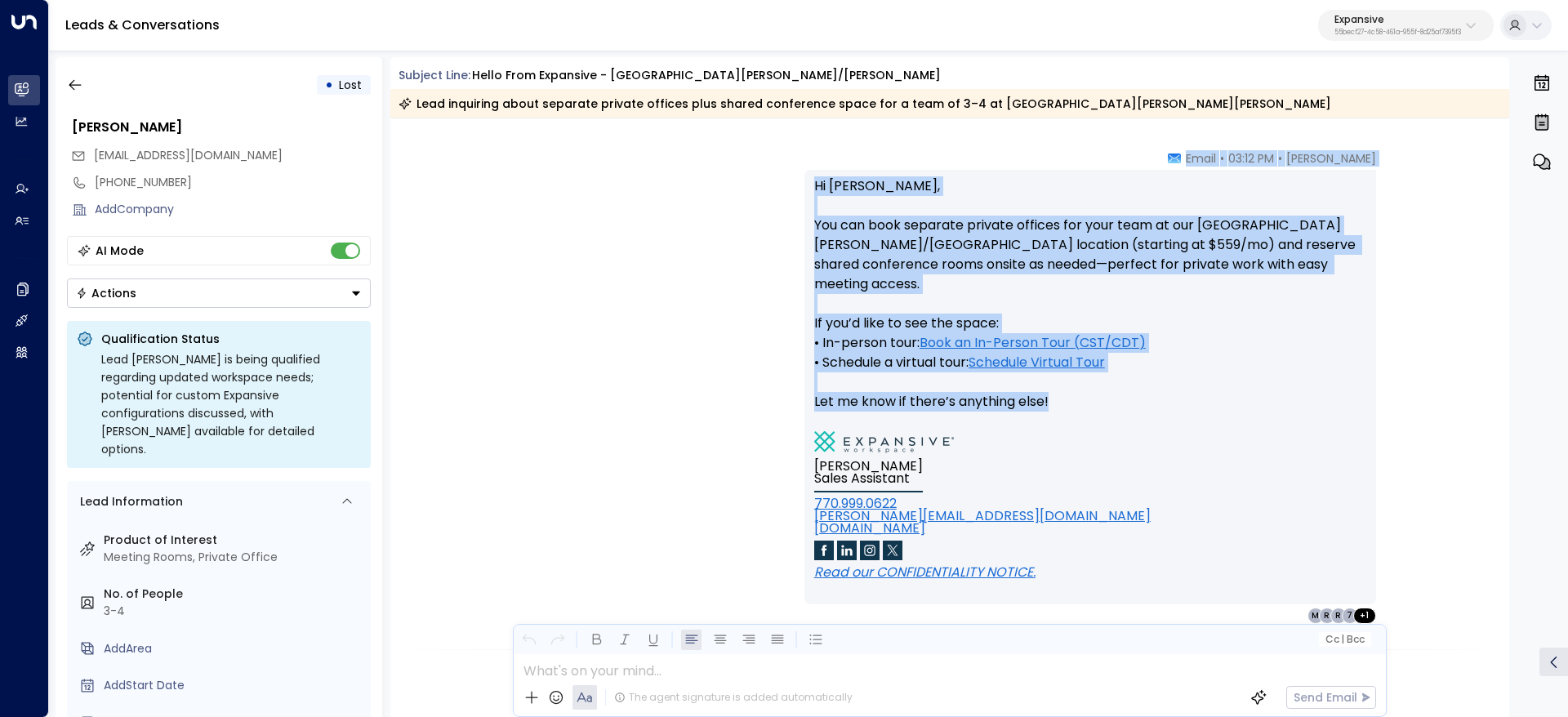
drag, startPoint x: 522, startPoint y: 245, endPoint x: 1127, endPoint y: 375, distance: 618.8
copy div "Marisa Mott • 03:10 PM • Email Hi Emma, Sorry it's taken me a moment to get bac…"
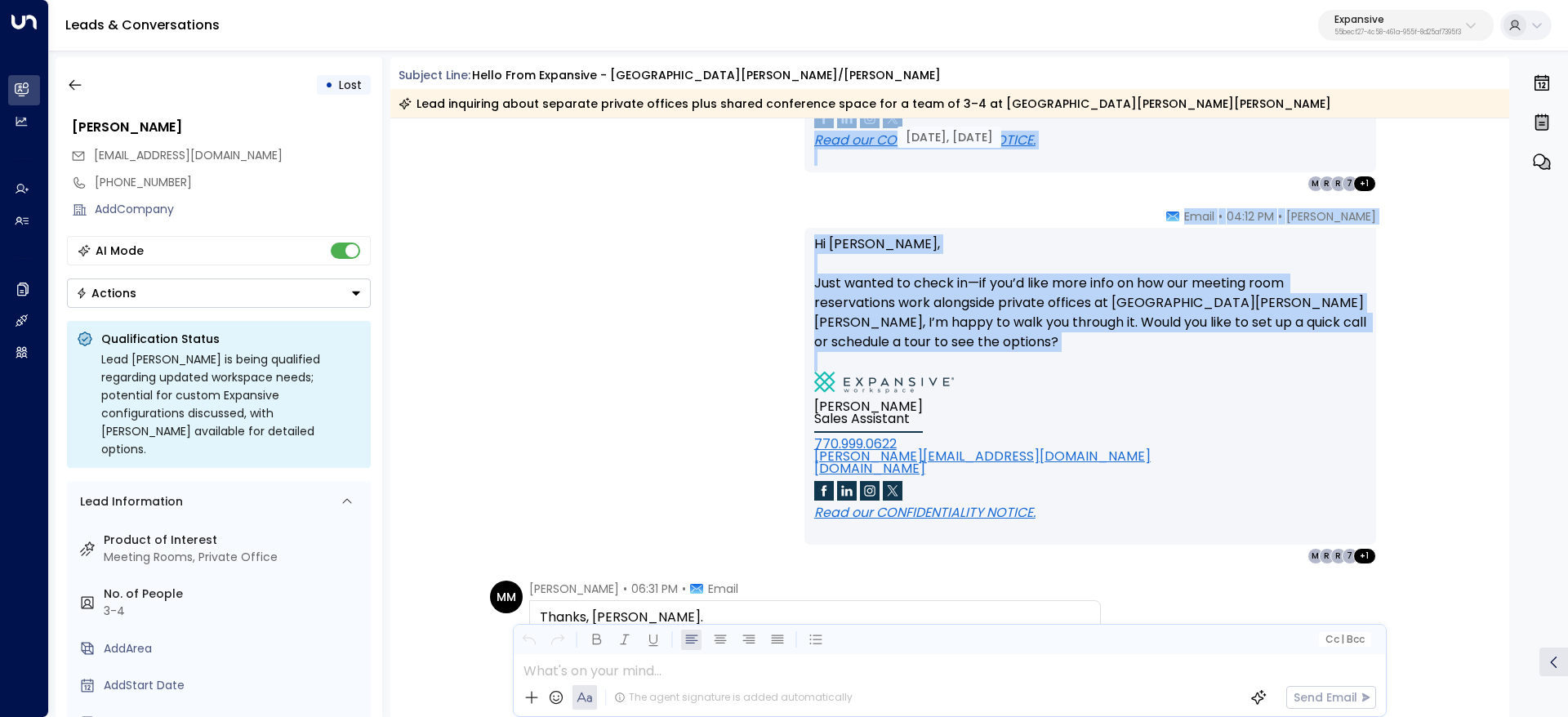
scroll to position [3676, 0]
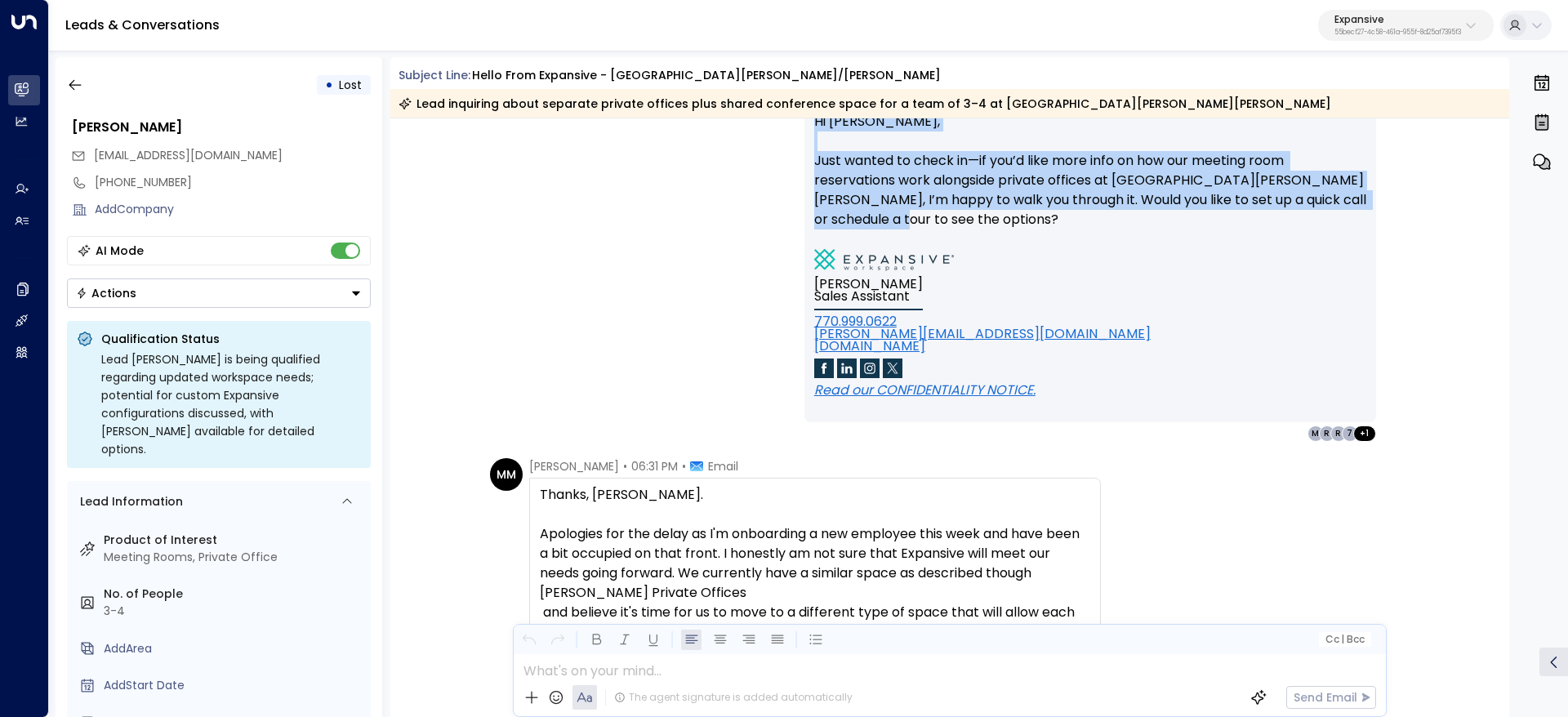
drag, startPoint x: 904, startPoint y: 288, endPoint x: 896, endPoint y: 221, distance: 67.5
copy div "Jun 04, 4 months ago Emma • 03:12 PM • Email Hi Marisa, It’s been a day since I…"
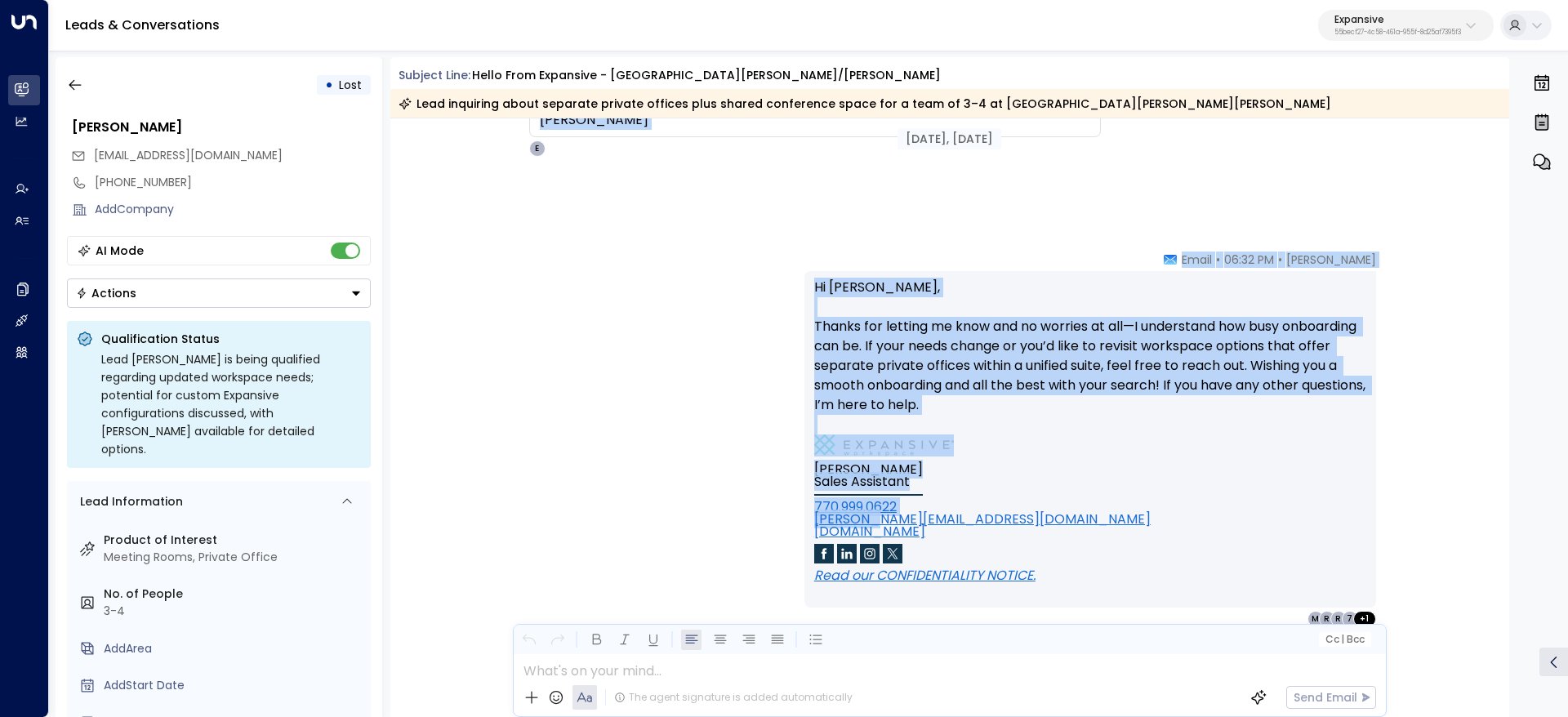
scroll to position [4289, 0]
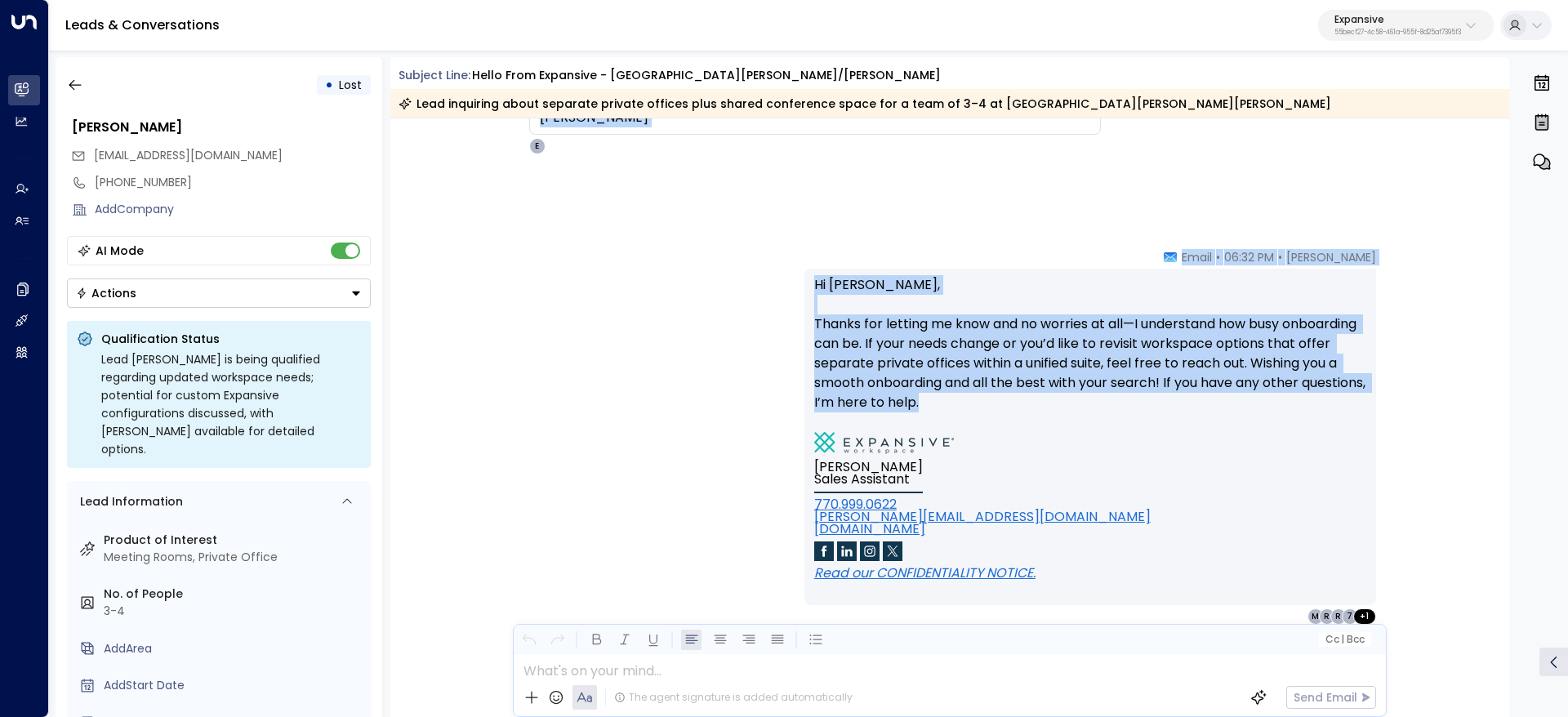
drag, startPoint x: 521, startPoint y: 468, endPoint x: 998, endPoint y: 403, distance: 481.4
copy div "Marisa Mott • 06:31 PM • Email Thanks, Emma. Apologies for the delay as I'm onb…"
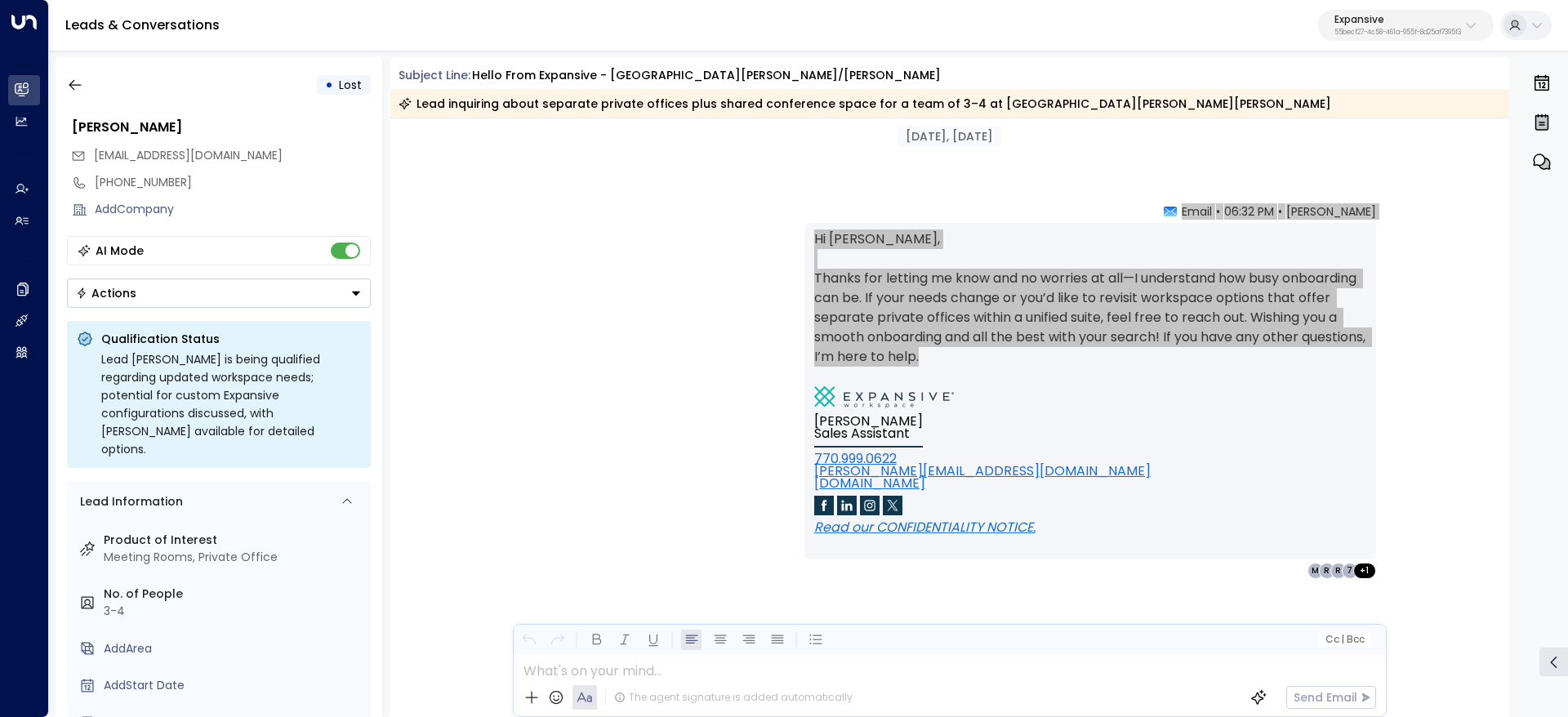
scroll to position [4360, 0]
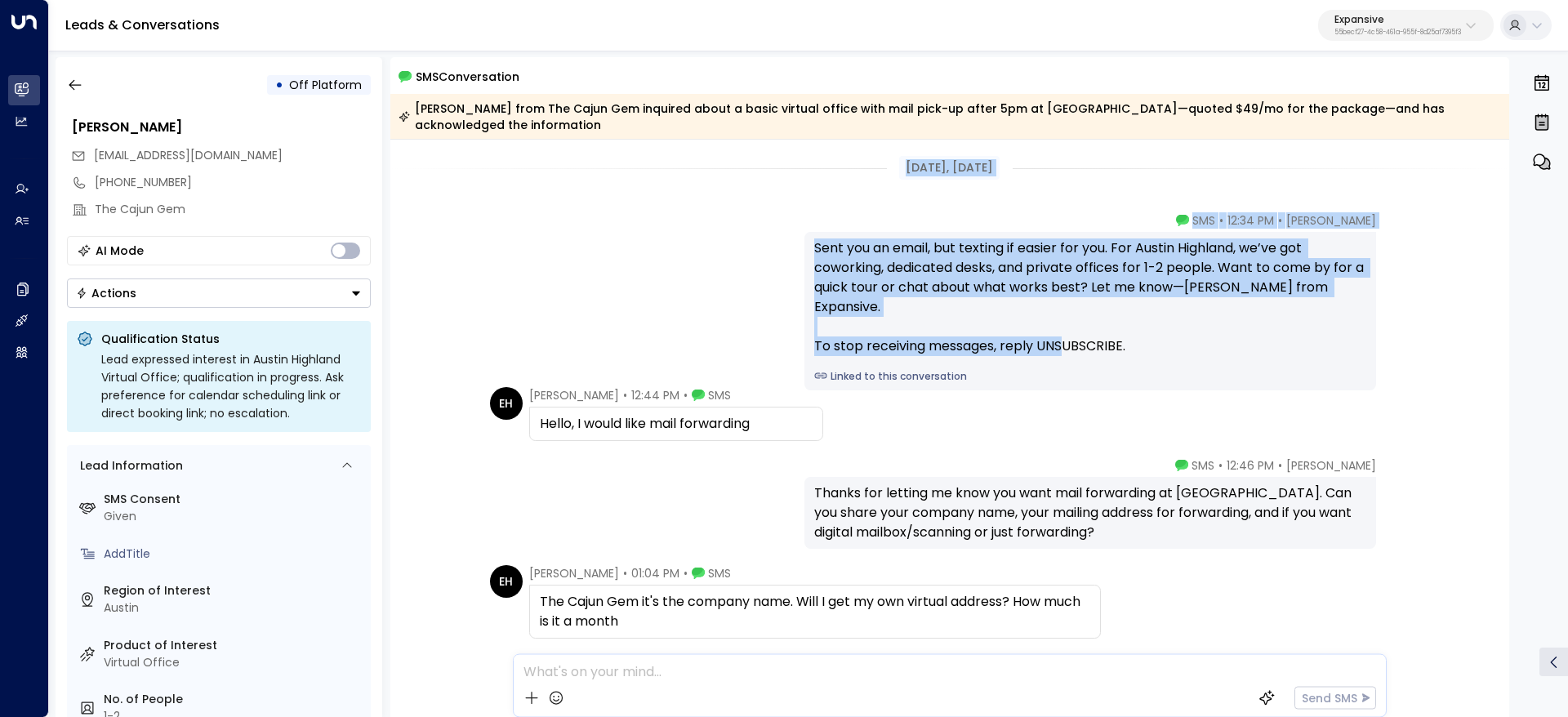
drag, startPoint x: 886, startPoint y: 161, endPoint x: 1158, endPoint y: 332, distance: 321.3
copy div "Sep 03, 1 month ago Emma • 12:34 PM • SMS Sent you an email, but texting if eas…"
drag, startPoint x: 518, startPoint y: 398, endPoint x: 592, endPoint y: 404, distance: 74.2
click at [724, 427] on div "EH Edriana Harrison • 12:44 PM • SMS Hello, I would like mail forwarding" at bounding box center [657, 414] width 333 height 54
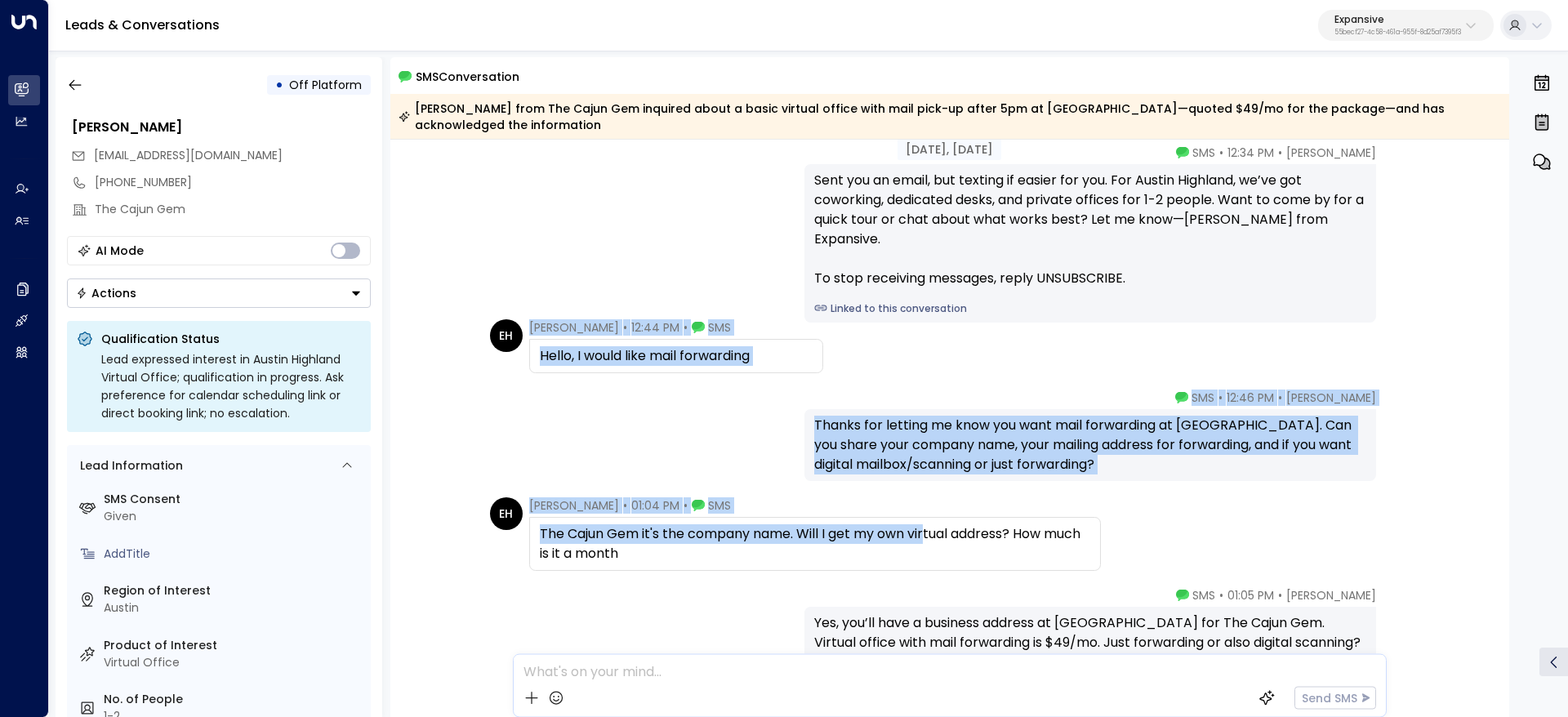
scroll to position [122, 0]
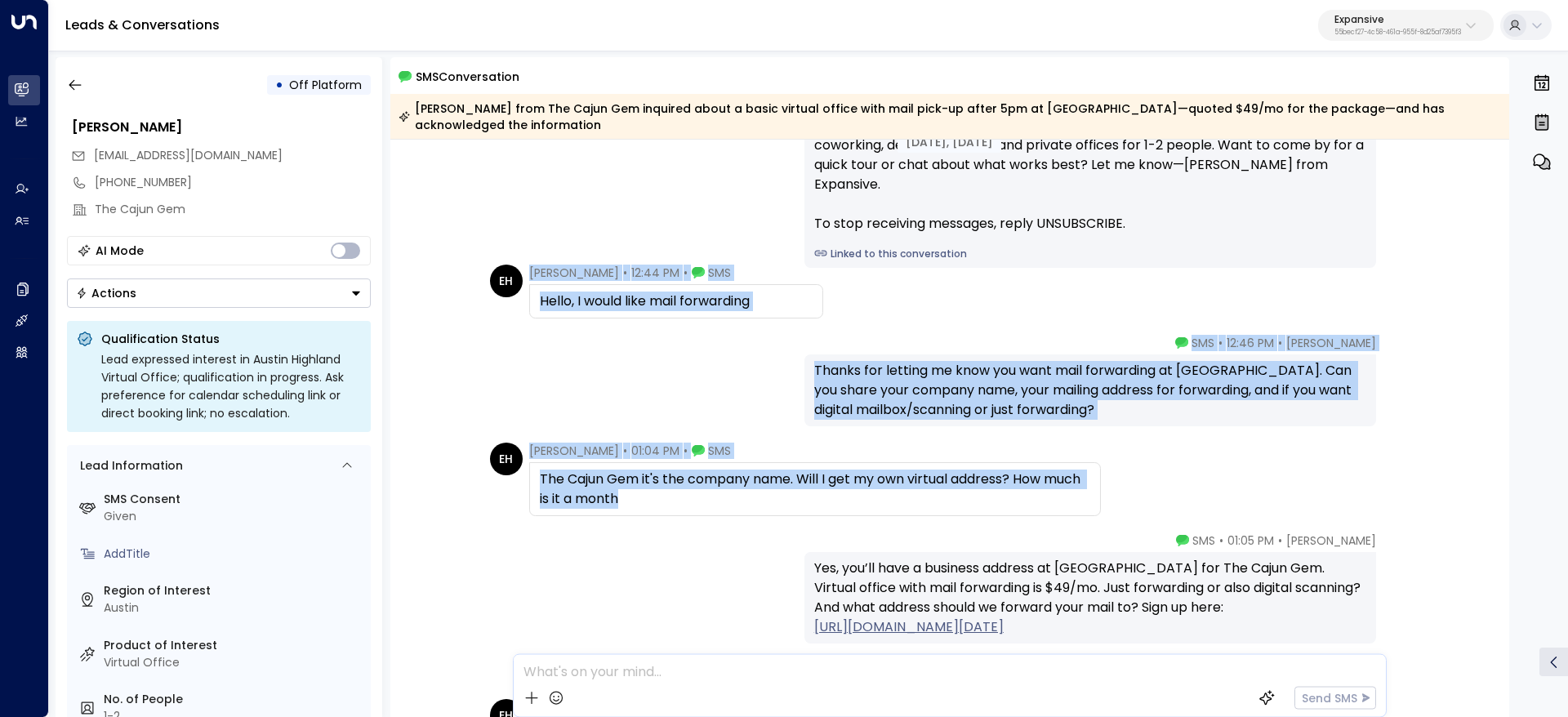
drag, startPoint x: 525, startPoint y: 395, endPoint x: 825, endPoint y: 500, distance: 317.8
click at [1008, 511] on div "Sep 03, 1 month ago Sep 03, 1 month ago Emma • 12:34 PM • SMS Sent you an email…" at bounding box center [951, 719] width 1120 height 1403
copy div "Edriana Harrison • 12:44 PM • SMS Hello, I would like mail forwarding Emma • 12…"
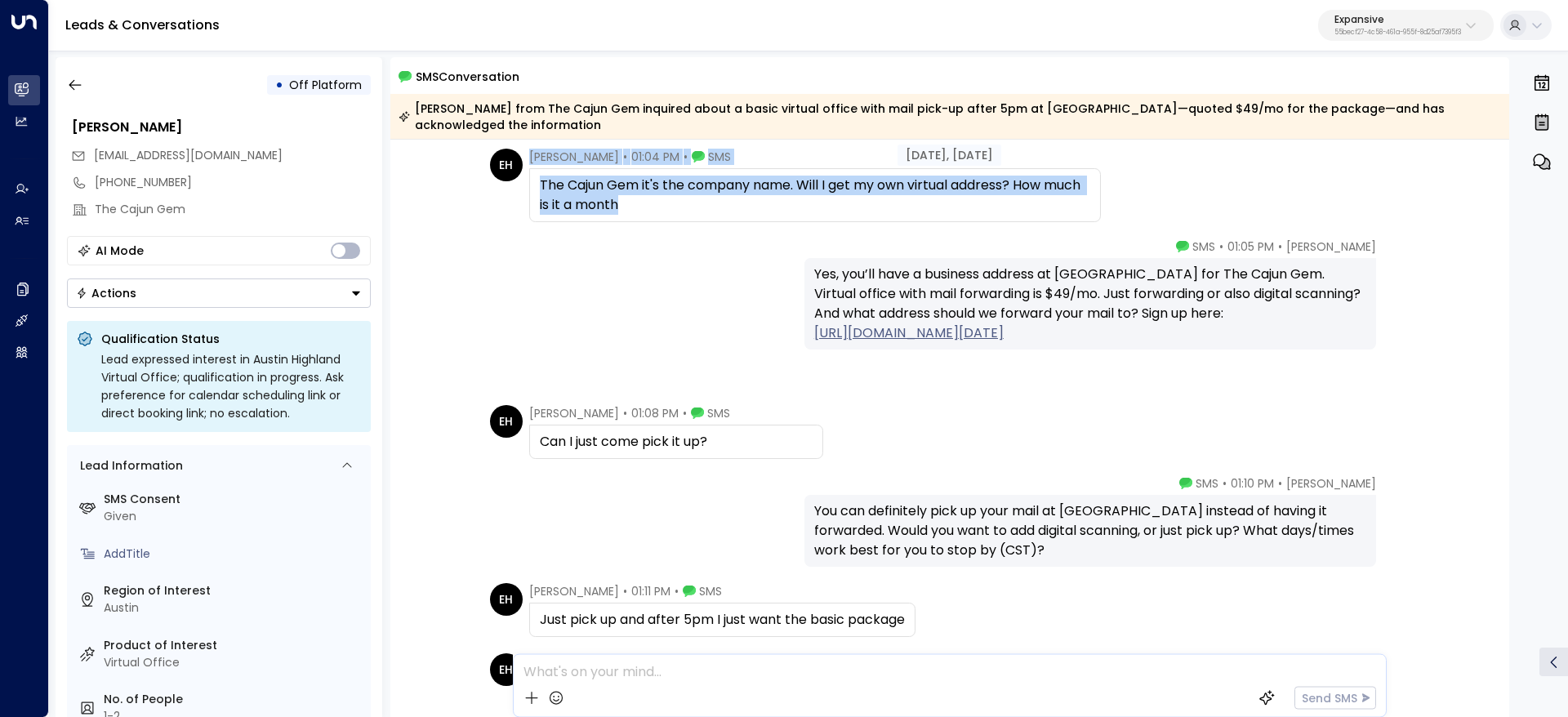
scroll to position [490, 0]
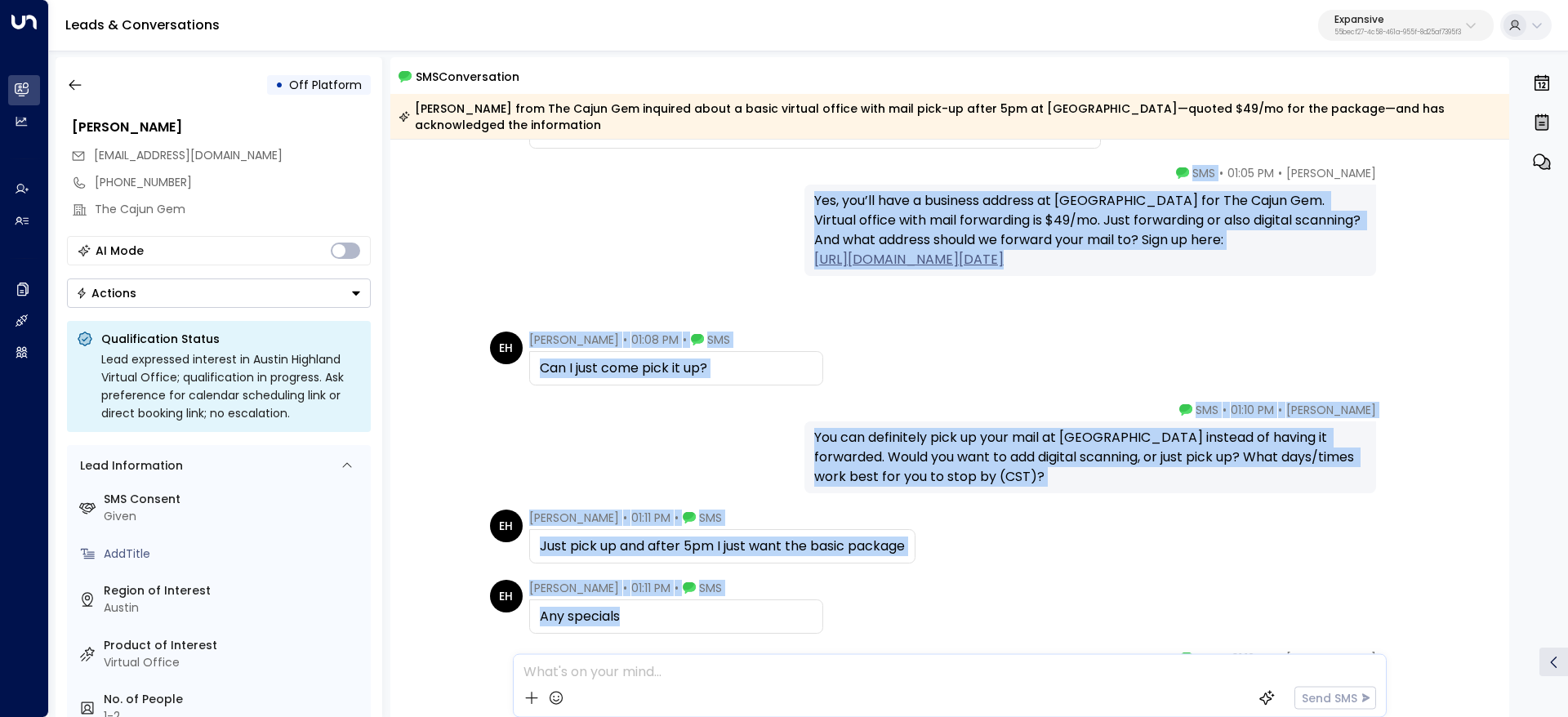
drag, startPoint x: 1236, startPoint y: 536, endPoint x: 762, endPoint y: 646, distance: 486.6
click at [937, 626] on div "Sep 03, 1 month ago Emma • 12:46 PM • SMS Thanks for letting me know you want m…" at bounding box center [951, 351] width 1120 height 1403
copy div "SMS Yes, you’ll have a business address at Austin Highland for The Cajun Gem. V…"
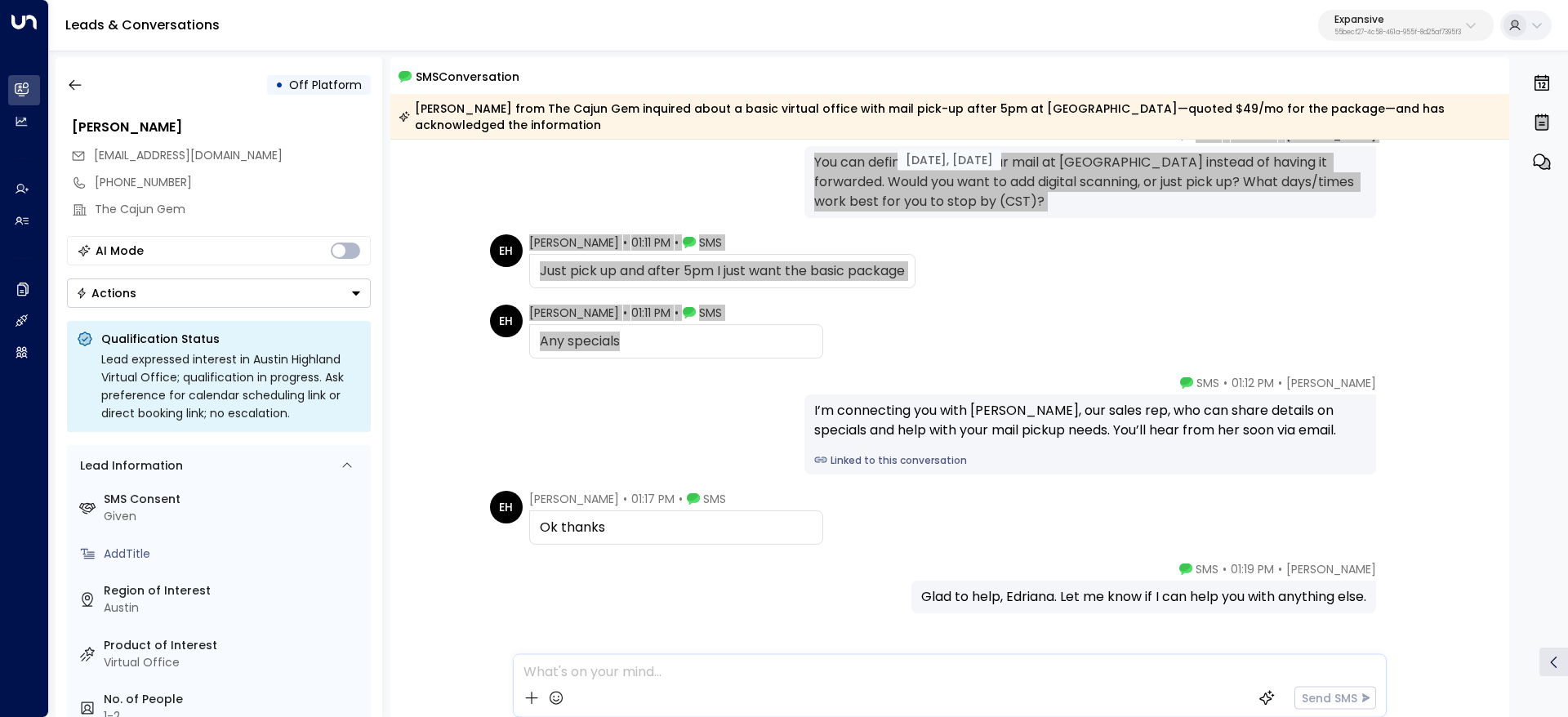
scroll to position [825, 0]
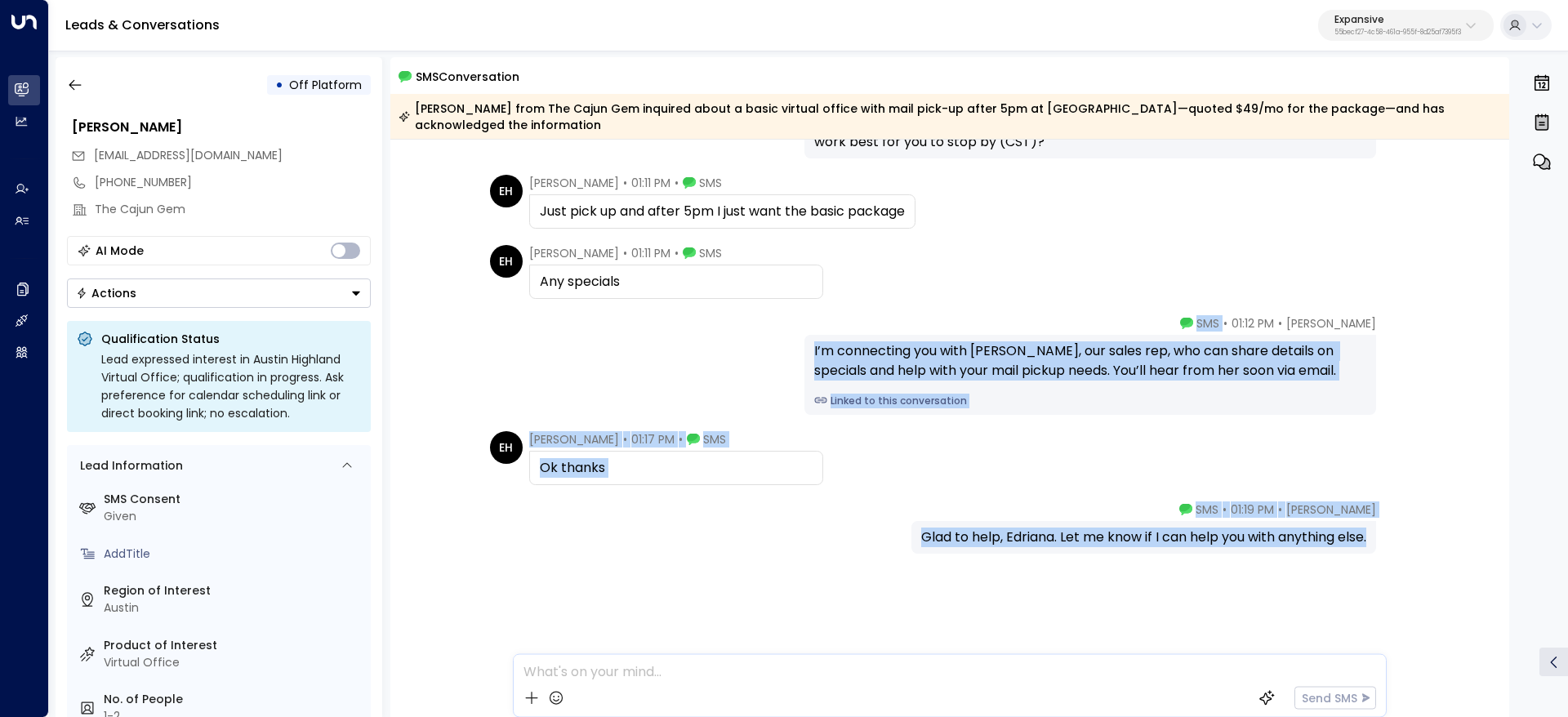
drag, startPoint x: 1218, startPoint y: 322, endPoint x: 1365, endPoint y: 548, distance: 269.6
click at [1365, 548] on div "Sep 03, 1 month ago EH Edriana Harrison • 01:08 PM • SMS Can I just come pick i…" at bounding box center [951, 16] width 1120 height 1403
copy div "SMS I’m connecting you with Kendall, our sales rep, who can share details on sp…"
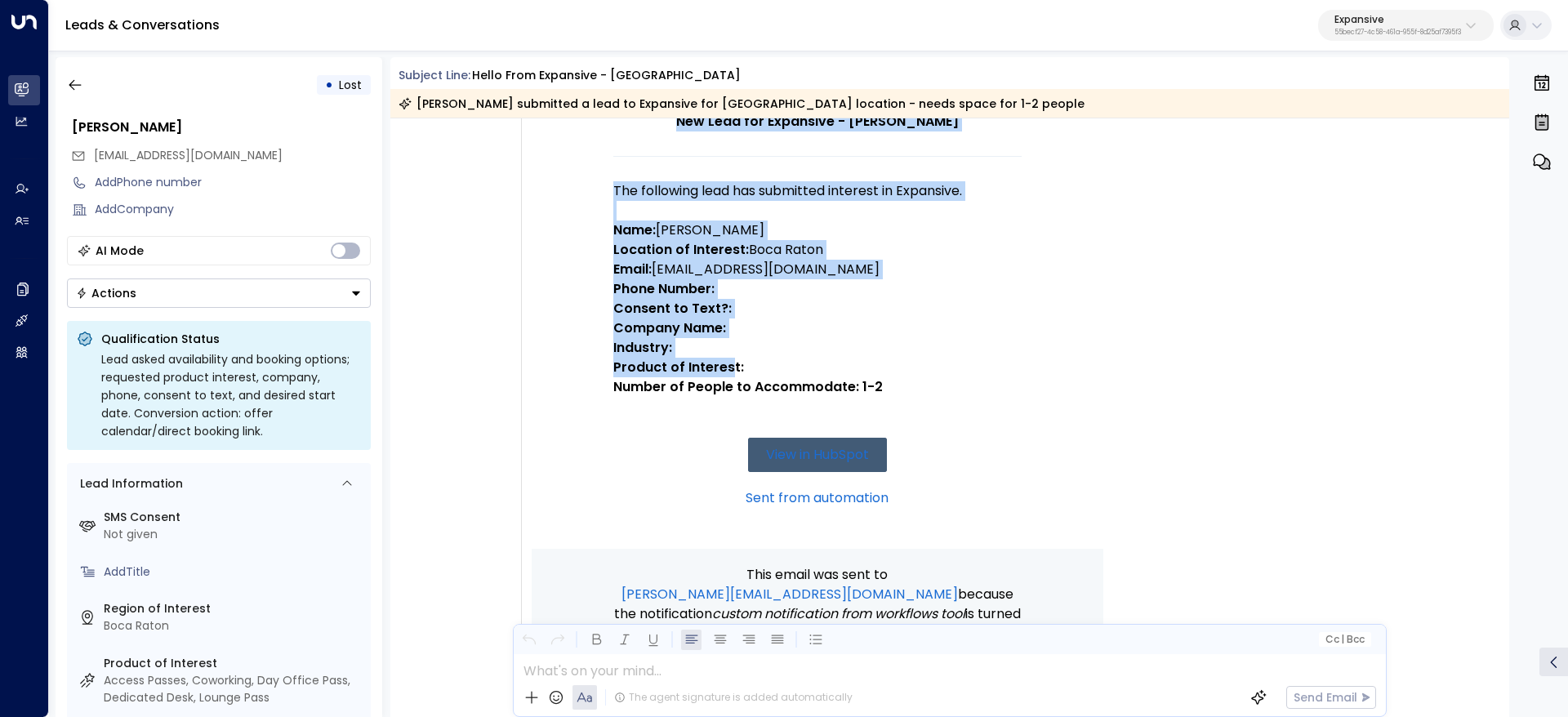
scroll to position [245, 0]
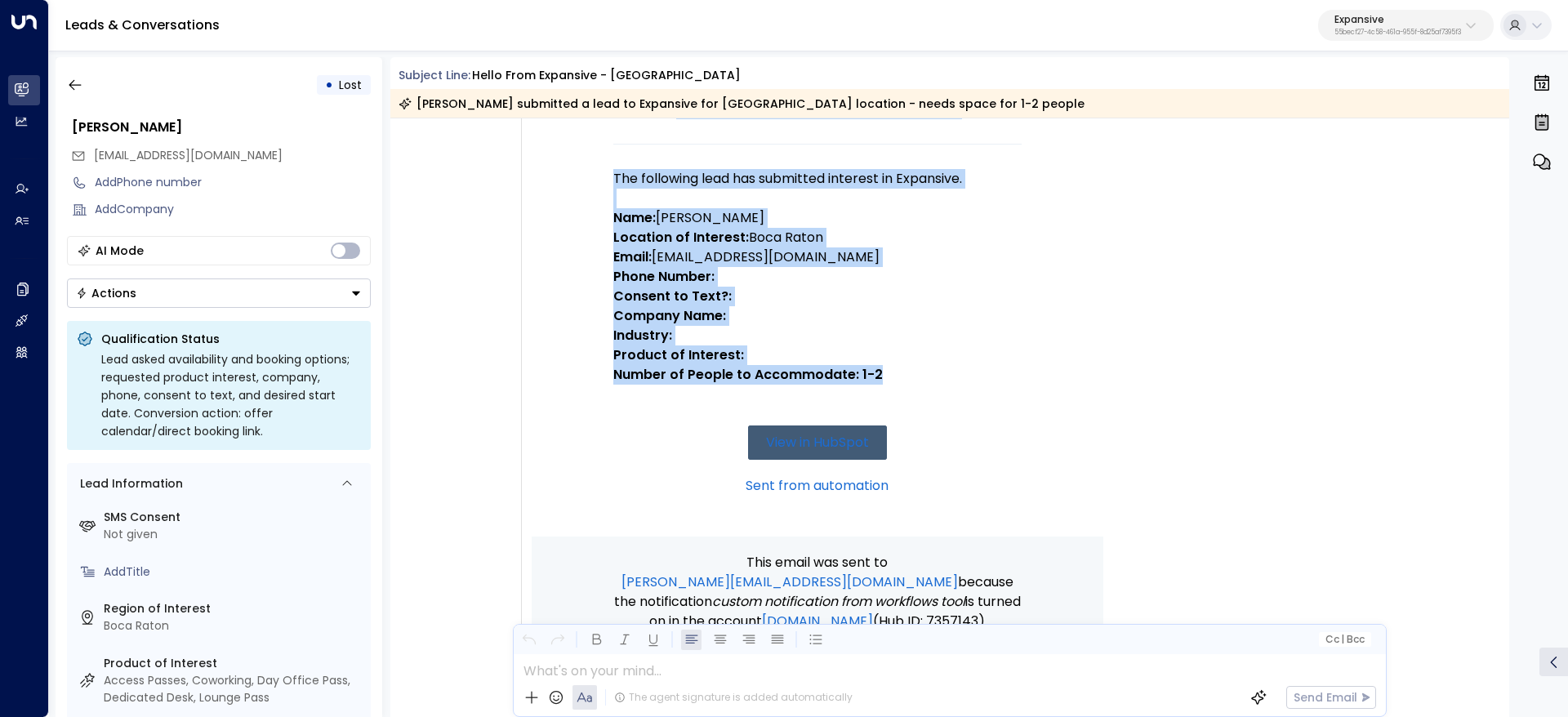
drag, startPoint x: 527, startPoint y: 200, endPoint x: 901, endPoint y: 398, distance: 423.2
click at [901, 398] on div "Trigger Email • • 02:48 PM • Email New Lead for Expansive - [PERSON_NAME] The f…" at bounding box center [807, 409] width 572 height 927
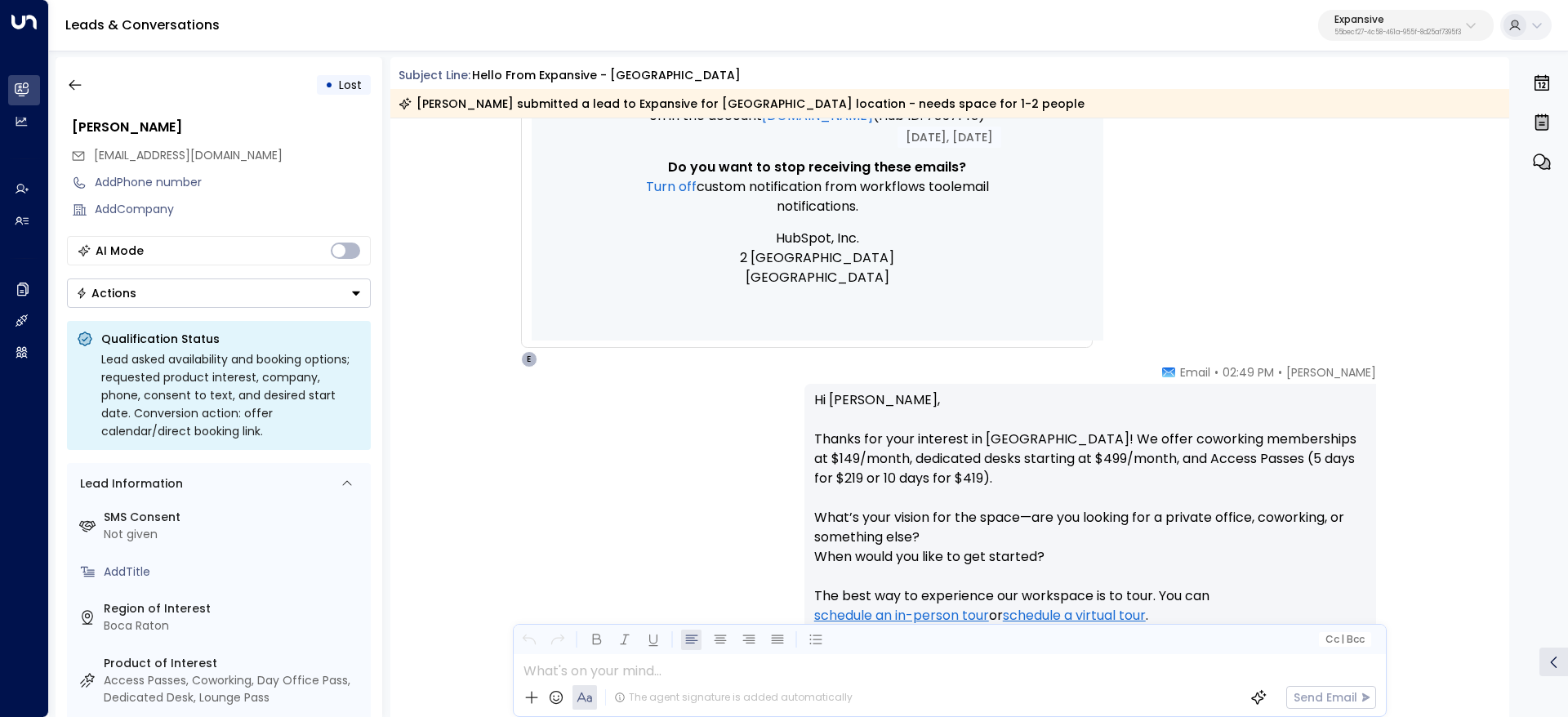
scroll to position [858, 0]
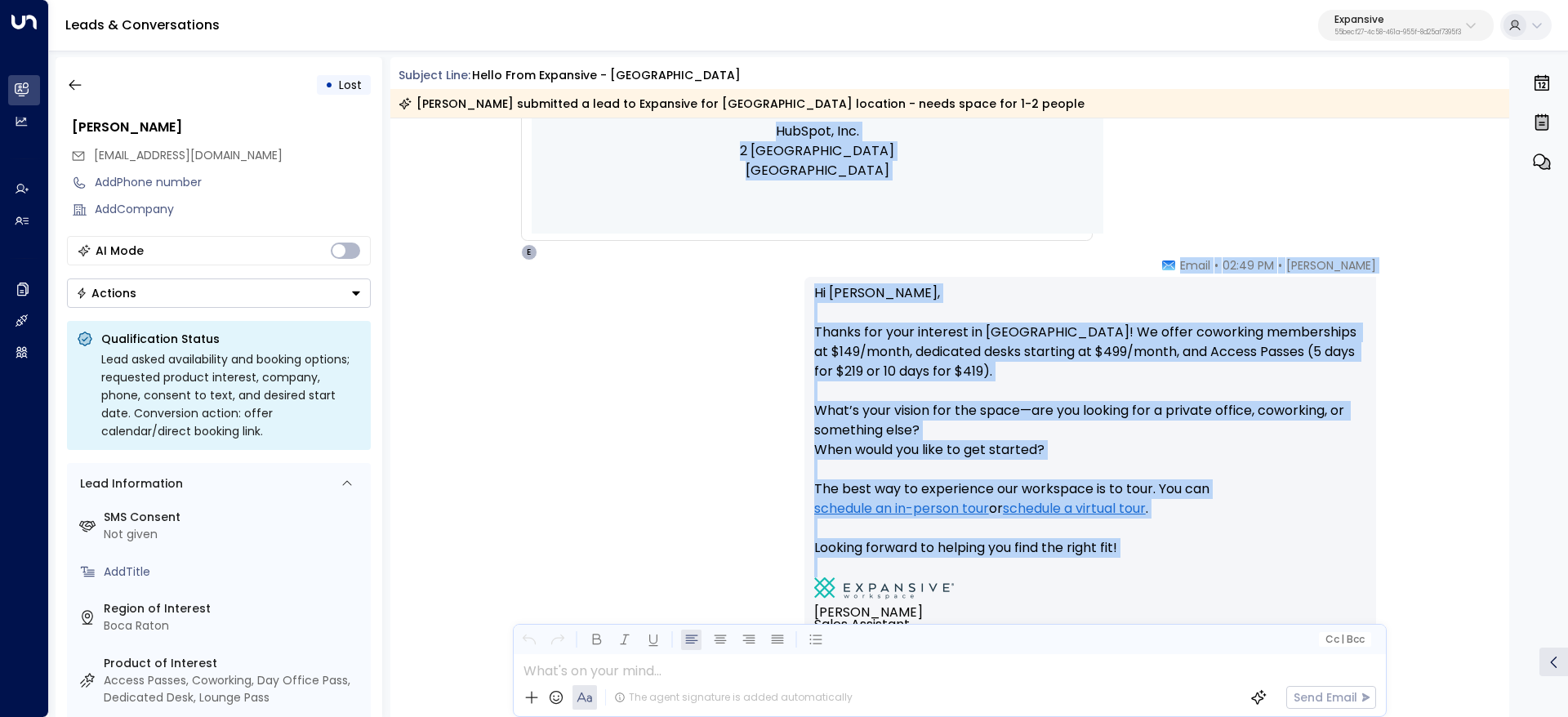
drag, startPoint x: 1237, startPoint y: 282, endPoint x: 1278, endPoint y: 586, distance: 306.8
click at [1278, 586] on div "[DATE], [DATE] Trigger Email • • 02:48 PM • Email New Lead for Expansive - [PER…" at bounding box center [951, 492] width 1120 height 2462
copy div "Lor Ipsu dol Sitametco - Adipi Elitse Doe temporinc utla etd magnaaliq enimadmi…"
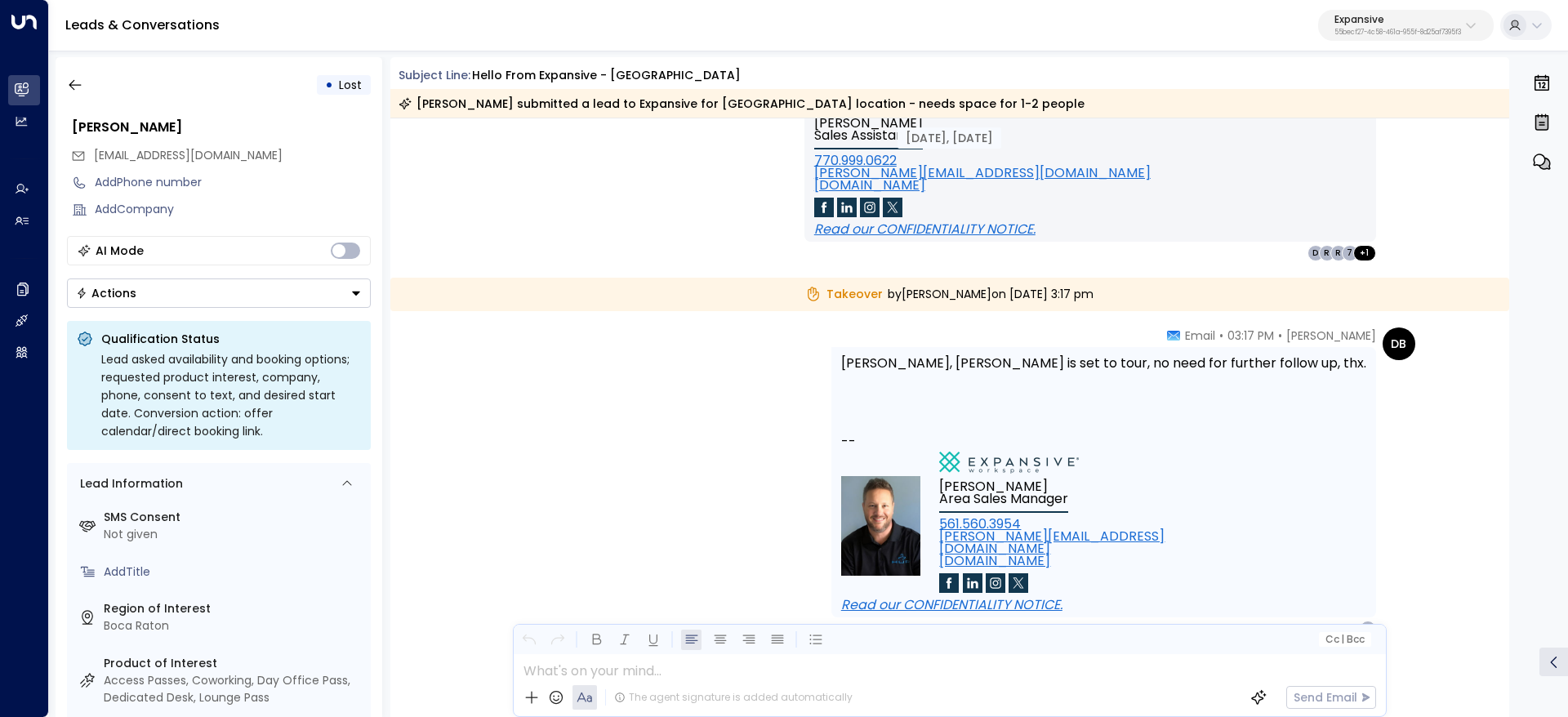
scroll to position [1863, 0]
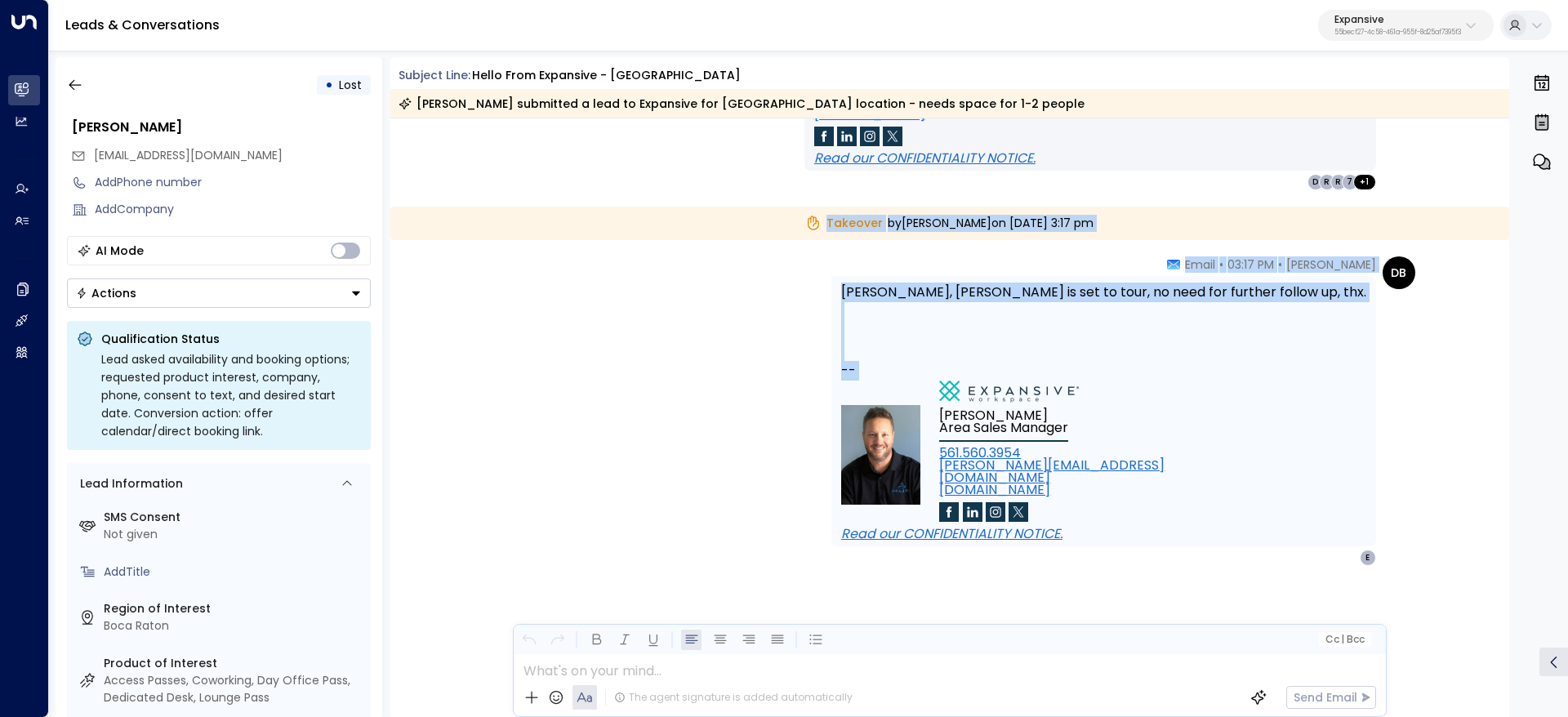
drag, startPoint x: 778, startPoint y: 226, endPoint x: 1259, endPoint y: 428, distance: 521.7
copy div "Takeover by [PERSON_NAME] [DATE][DATE] 3:17 pm DB [PERSON_NAME] • 03:17 PM • Em…"
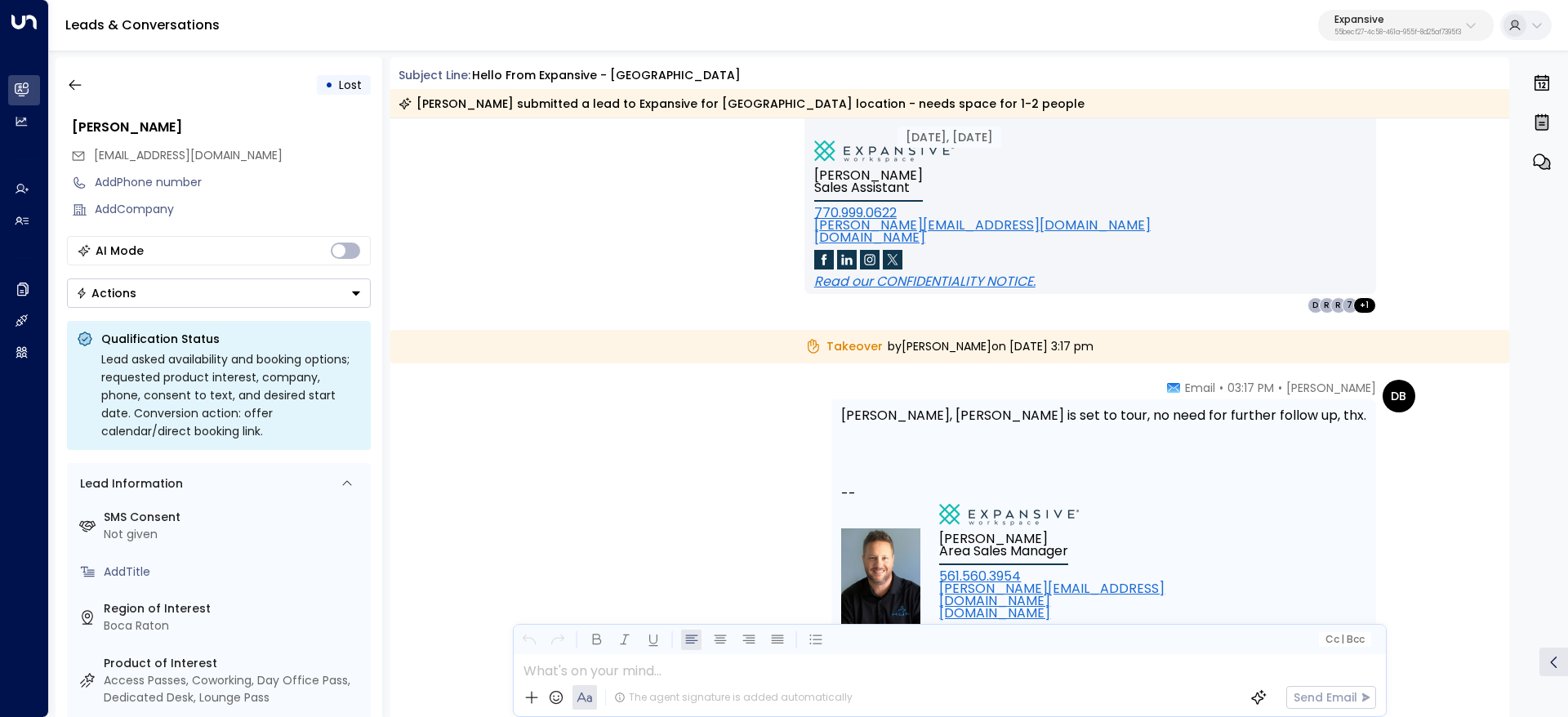
scroll to position [1741, 0]
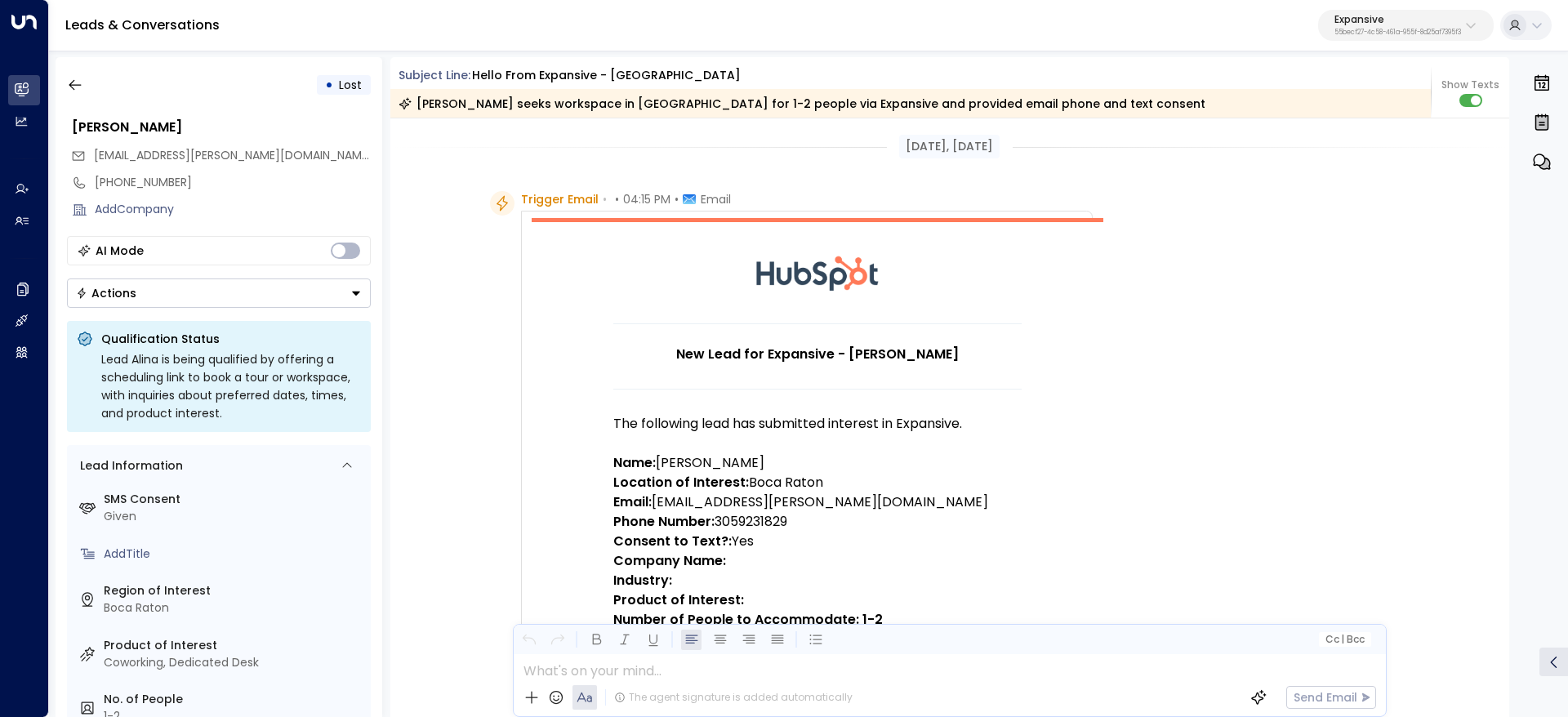
scroll to position [122, 0]
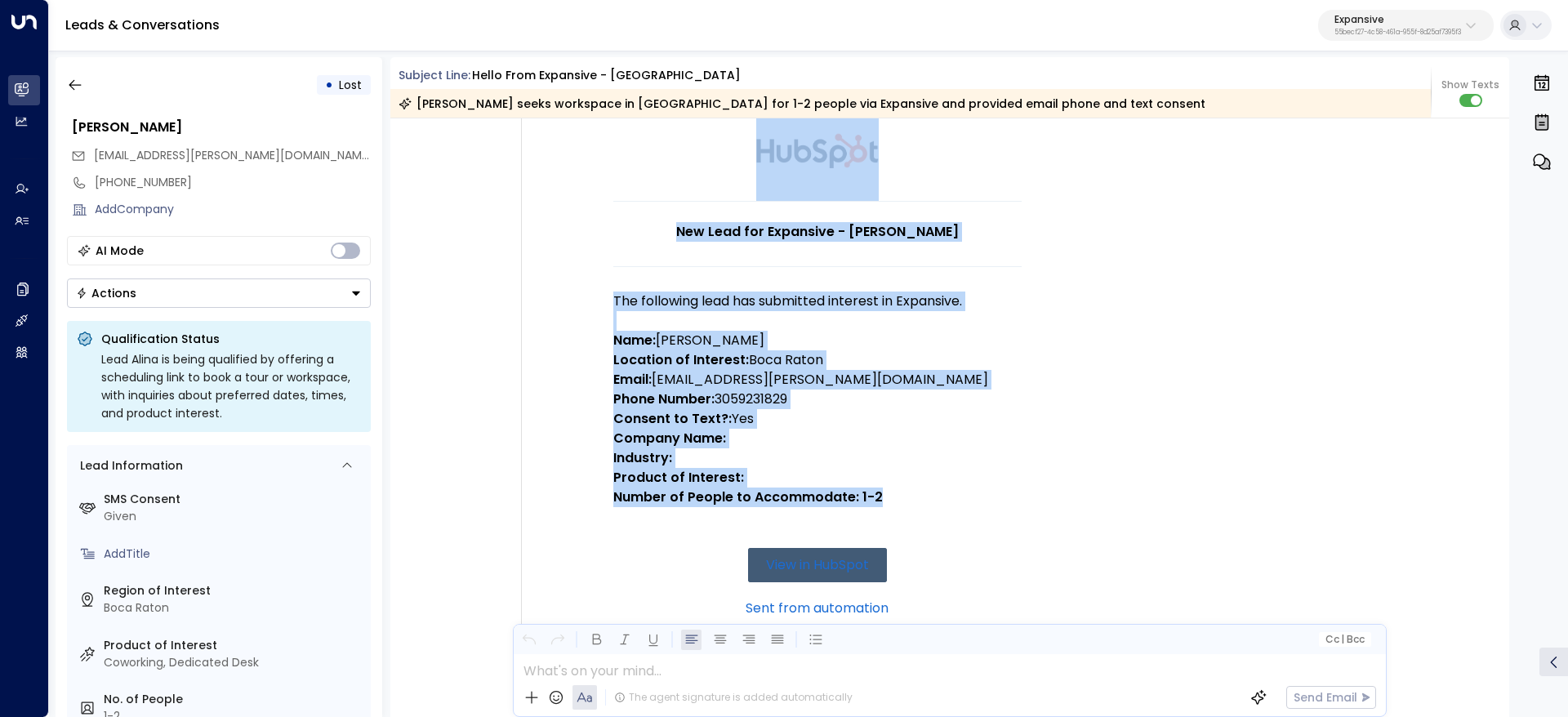
drag, startPoint x: 523, startPoint y: 195, endPoint x: 915, endPoint y: 509, distance: 502.3
click at [915, 509] on div "Trigger Email • • 04:15 PM • Email New Lead for Expansive - [PERSON_NAME] The f…" at bounding box center [807, 532] width 572 height 927
copy div "rigger Email • • 04:15 PM • Email New Lead for Expansive - [PERSON_NAME] The fo…"
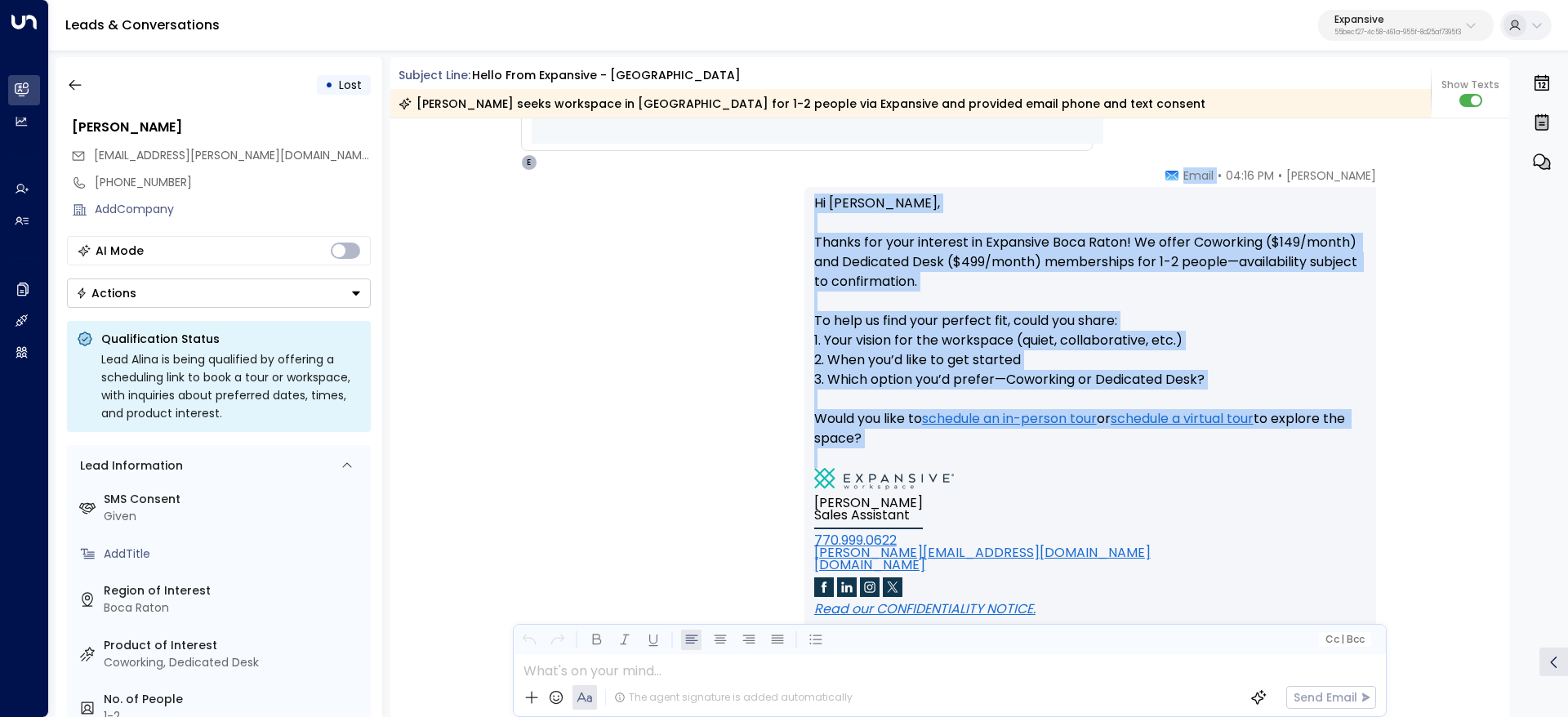
scroll to position [980, 0]
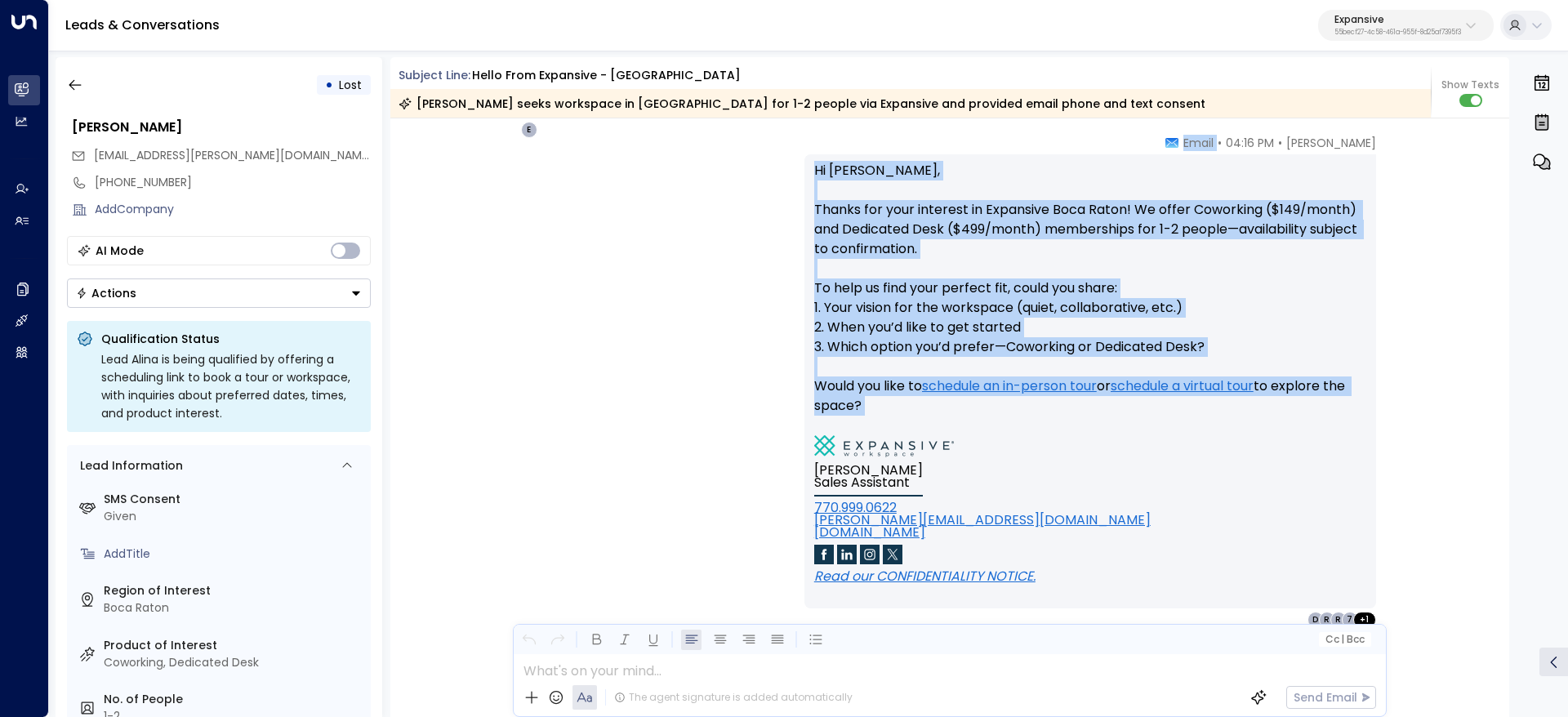
drag, startPoint x: 1219, startPoint y: 505, endPoint x: 1236, endPoint y: 422, distance: 84.7
click at [1236, 422] on div "[PERSON_NAME] • 04:16 PM • Email Hi [PERSON_NAME], Thanks for your interest in …" at bounding box center [1090, 382] width 572 height 493
copy div "Email Hi [PERSON_NAME], Thanks for your interest in Expansive Boca Raton! We of…"
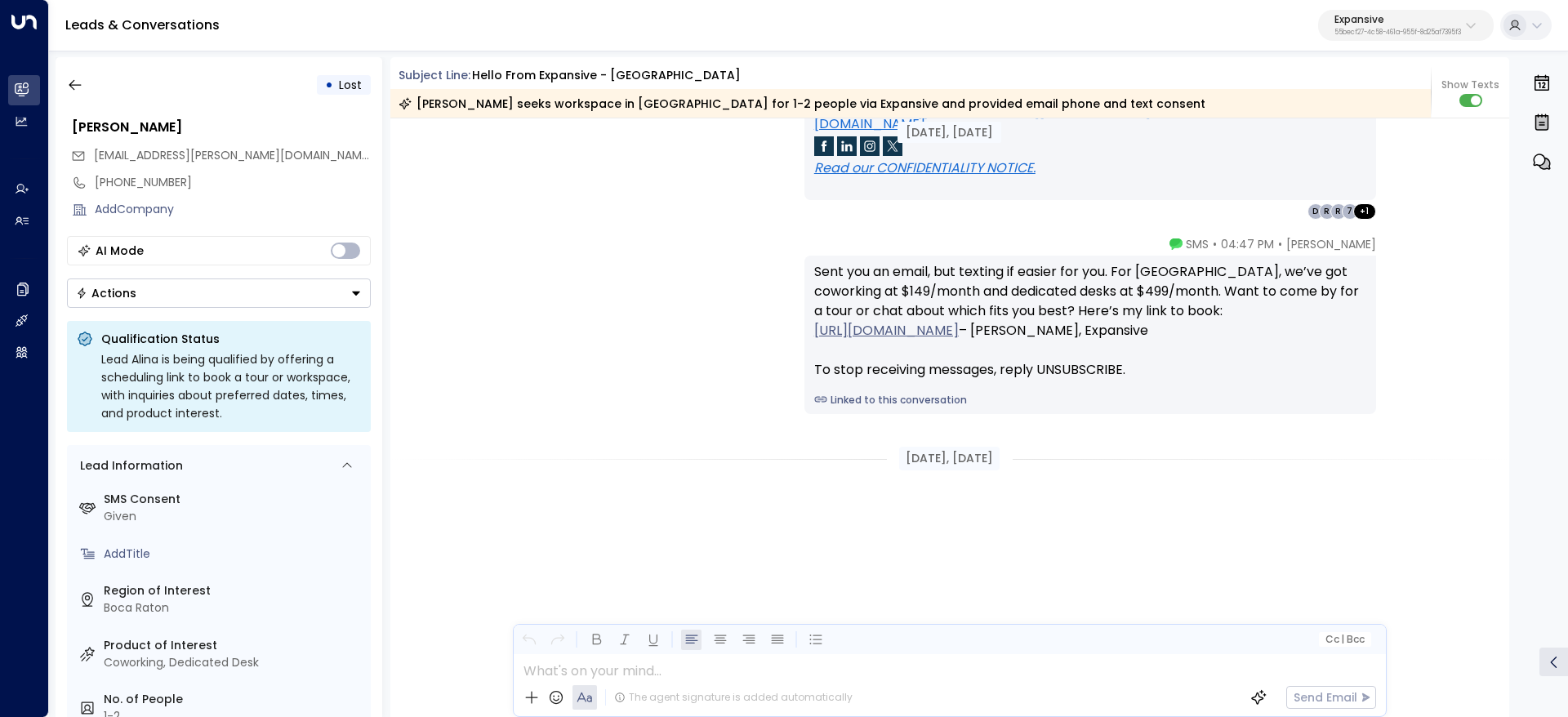
scroll to position [1471, 0]
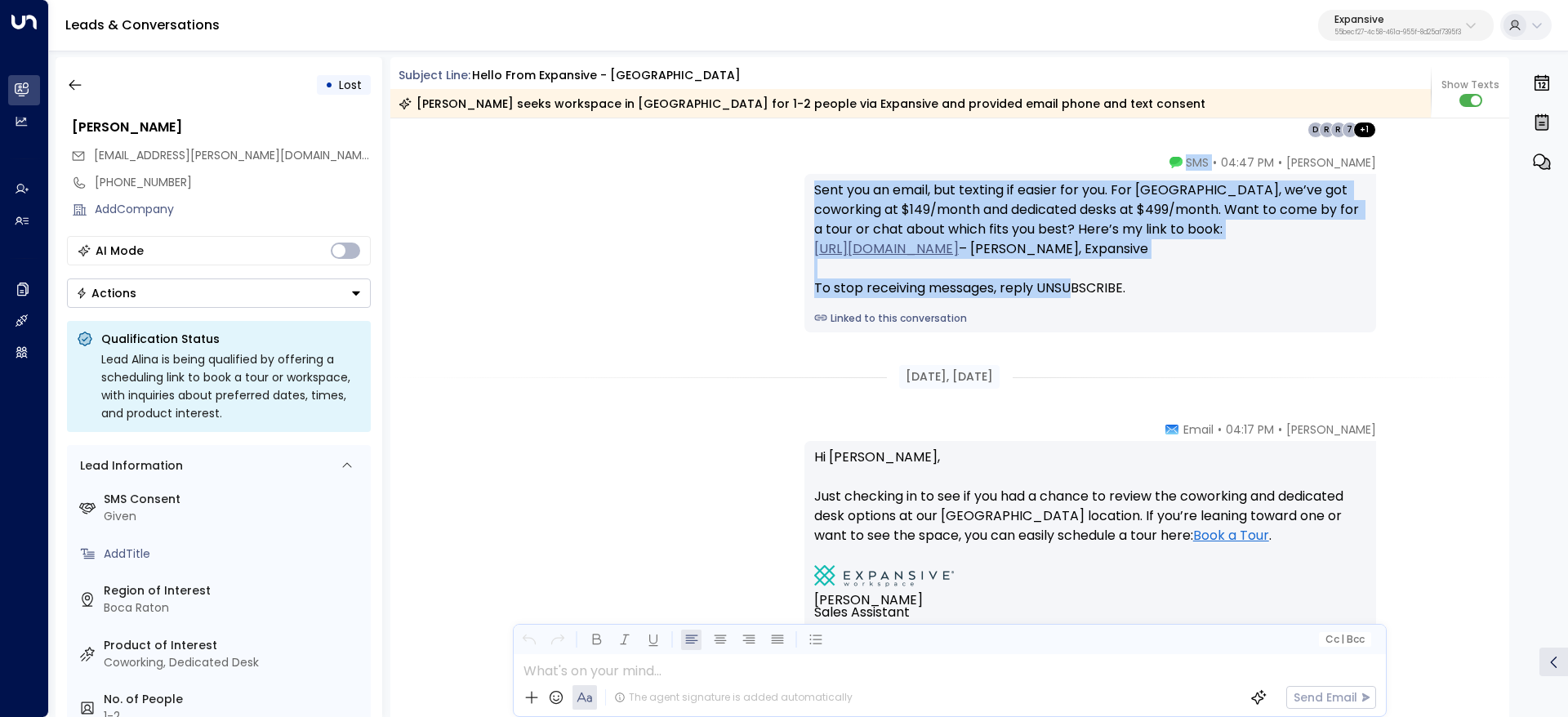
drag, startPoint x: 1226, startPoint y: 159, endPoint x: 1325, endPoint y: 292, distance: 165.8
click at [1325, 292] on div "[PERSON_NAME] • 04:47 PM • SMS Sent you an email, but texting if easier for you…" at bounding box center [1090, 243] width 572 height 178
copy div "• SMS Sent you an email, but texting if easier for you. For [GEOGRAPHIC_DATA], …"
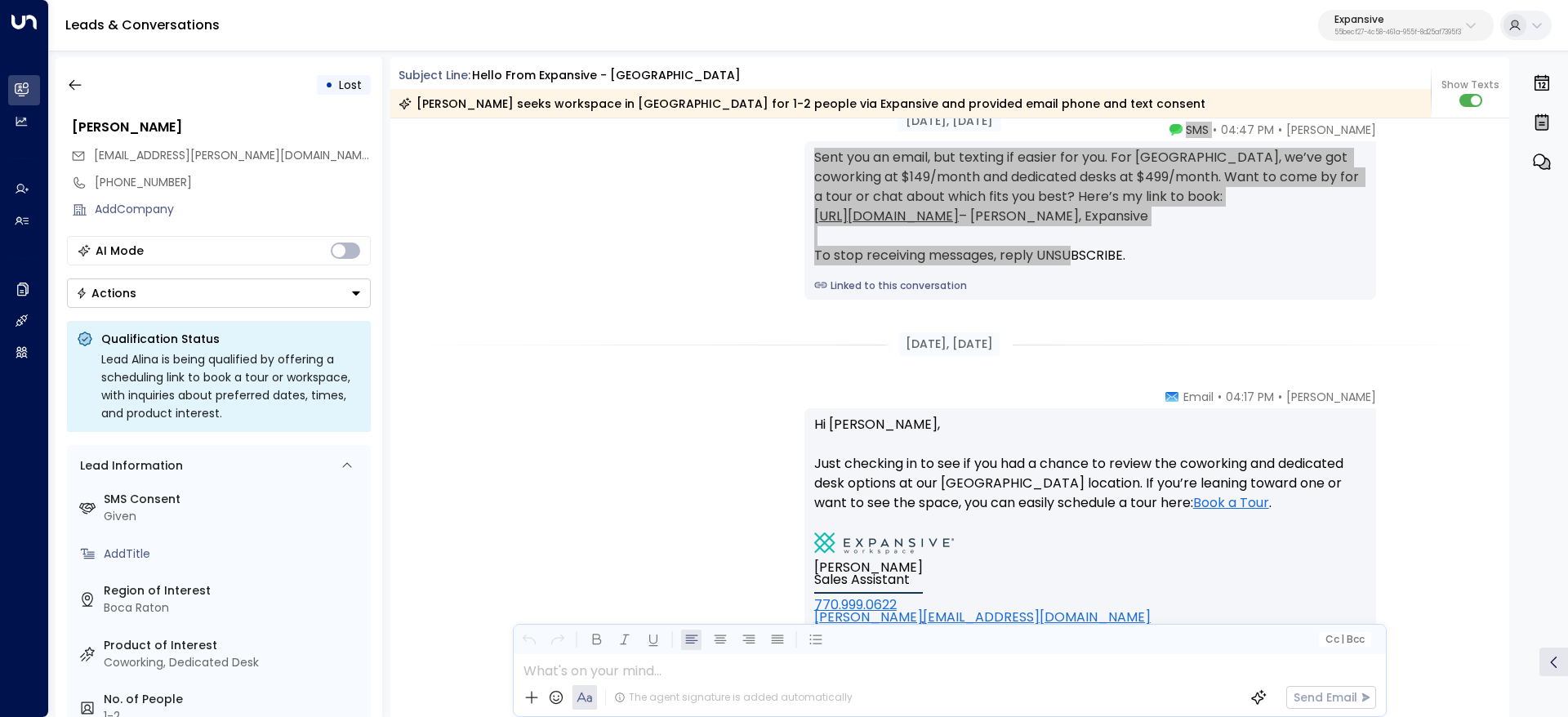
scroll to position [1593, 0]
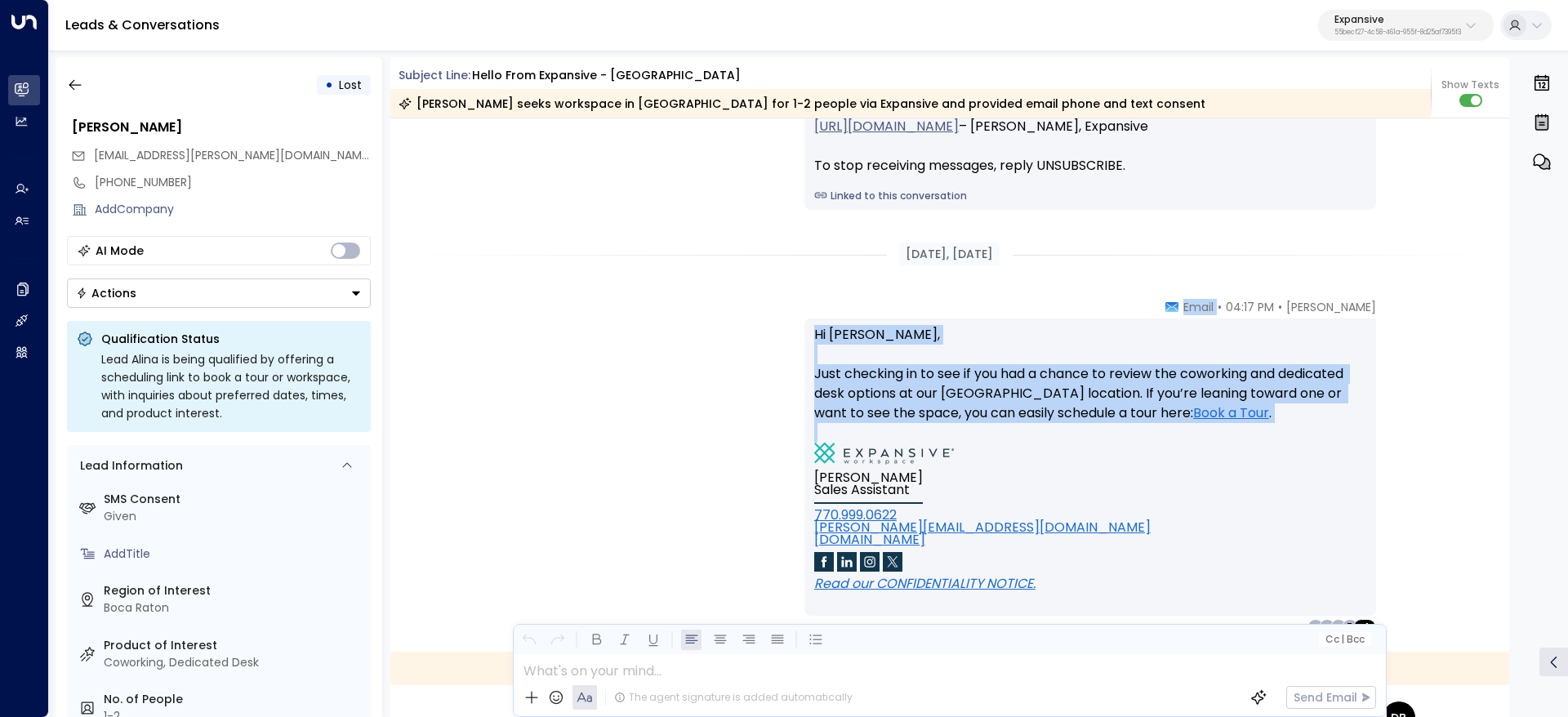
drag, startPoint x: 1289, startPoint y: 344, endPoint x: 1321, endPoint y: 453, distance: 113.6
click at [1321, 453] on div "[PERSON_NAME] • 04:17 PM • Email Hi [PERSON_NAME], Just checking in to see if y…" at bounding box center [1090, 467] width 572 height 337
drag, startPoint x: 888, startPoint y: 251, endPoint x: 1227, endPoint y: 415, distance: 376.6
copy div "[DATE], [DATE] [PERSON_NAME] • 04:17 PM • Email Hi [PERSON_NAME], Just checking…"
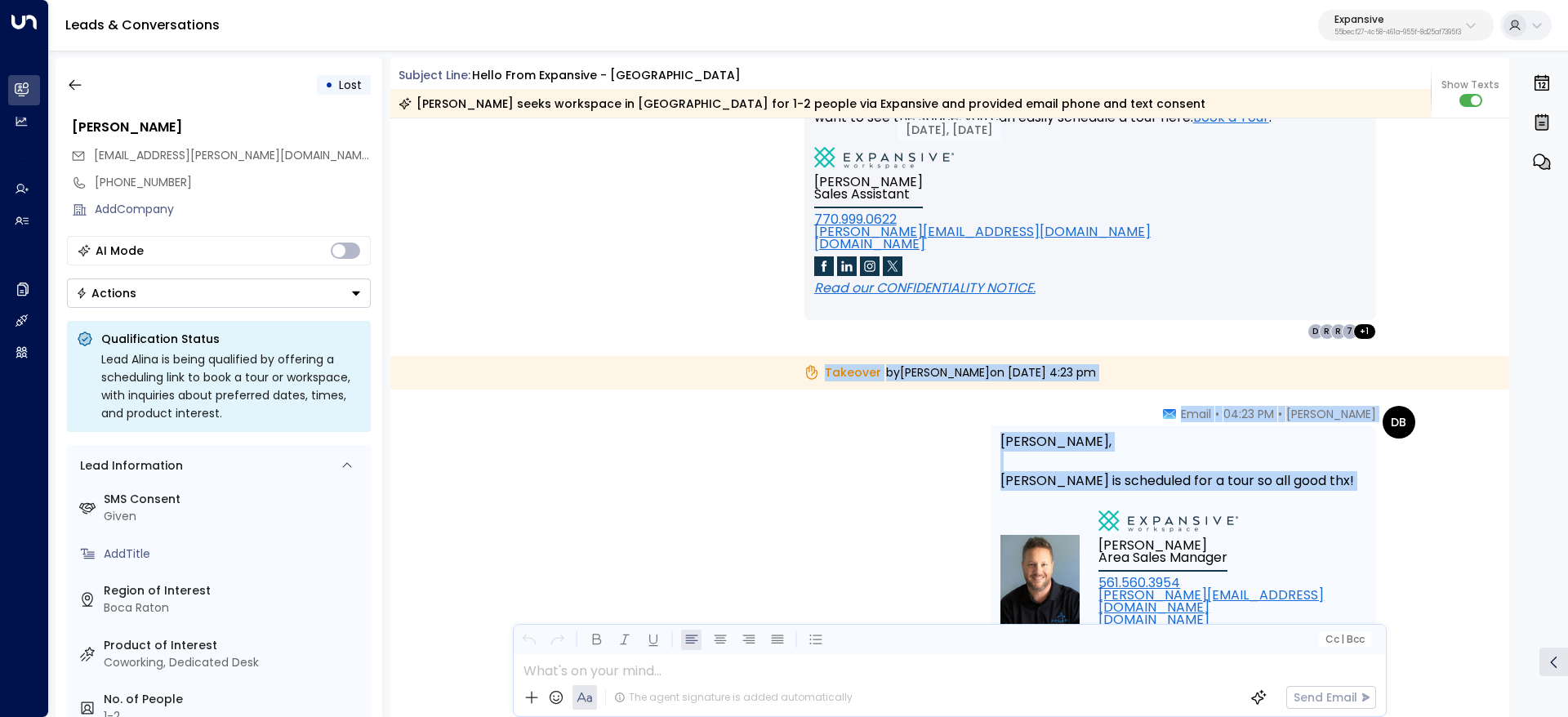
scroll to position [1961, 0]
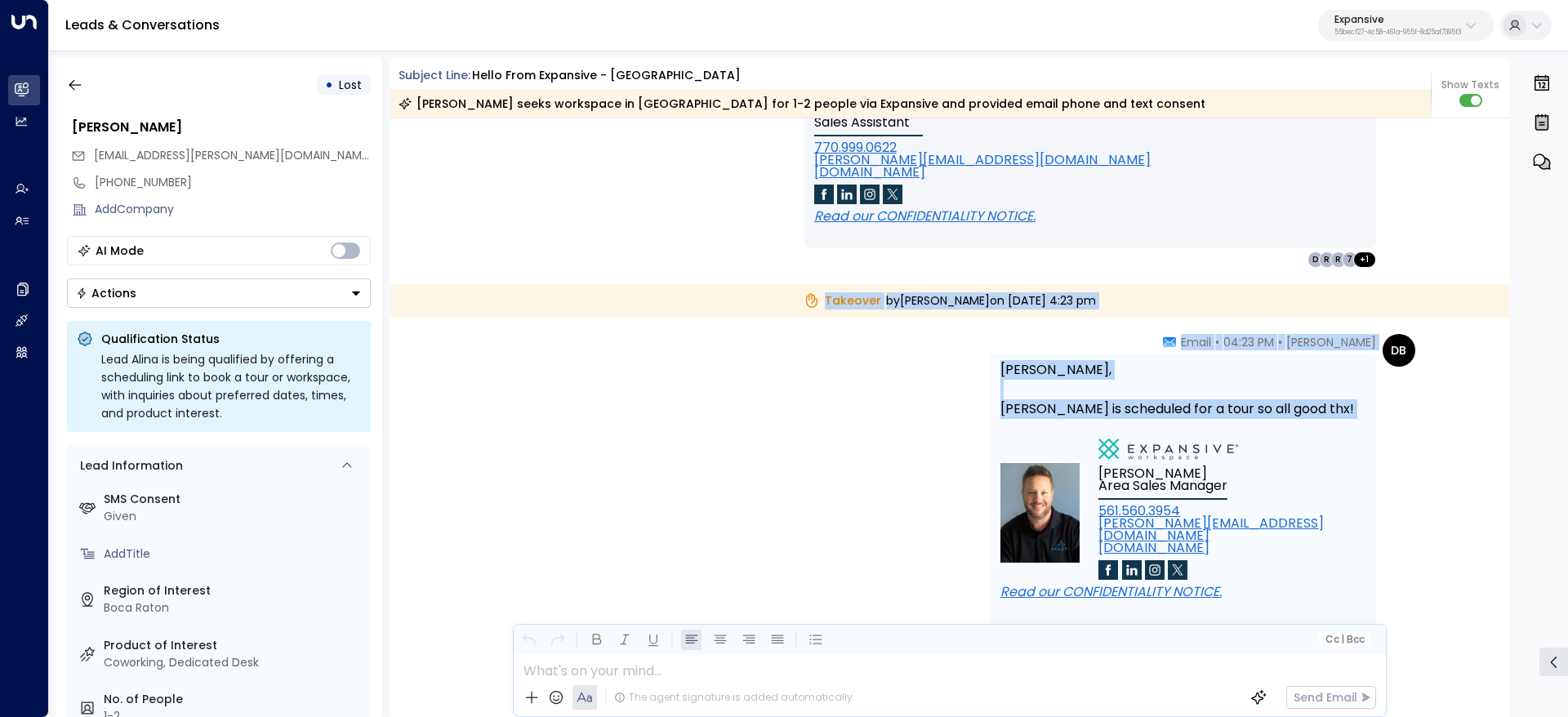
drag, startPoint x: 780, startPoint y: 421, endPoint x: 1312, endPoint y: 419, distance: 532.0
copy div "Takeover by [PERSON_NAME] [DATE][DATE] 4:23 pm DB [PERSON_NAME] • 04:23 PM • Em…"
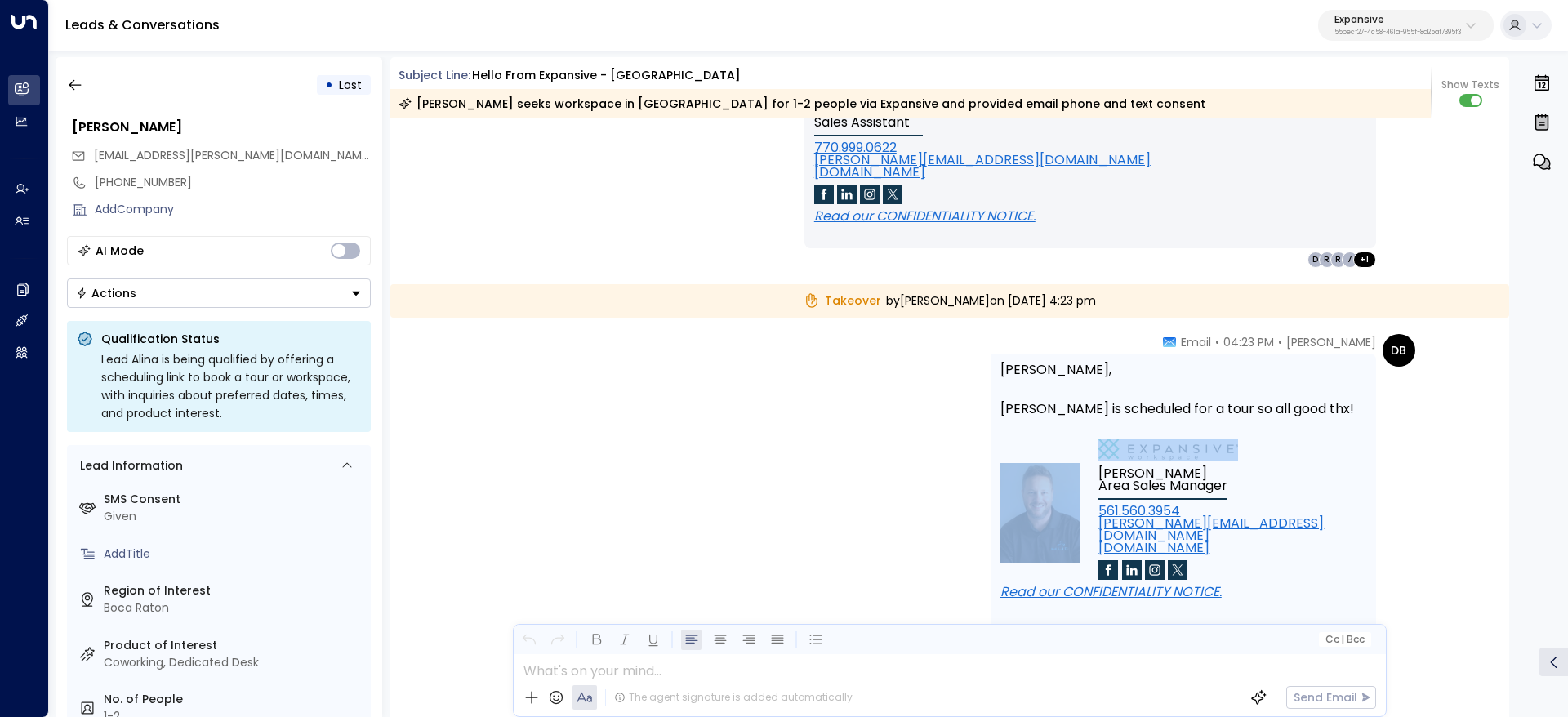
drag, startPoint x: 1153, startPoint y: 472, endPoint x: 1273, endPoint y: 523, distance: 130.4
click at [1273, 523] on td "[PERSON_NAME] Area Sales Manager 561.560.3954 [PERSON_NAME][EMAIL_ADDRESS][DOMA…" at bounding box center [1184, 512] width 366 height 148
copy tbody
